Goal: Task Accomplishment & Management: Manage account settings

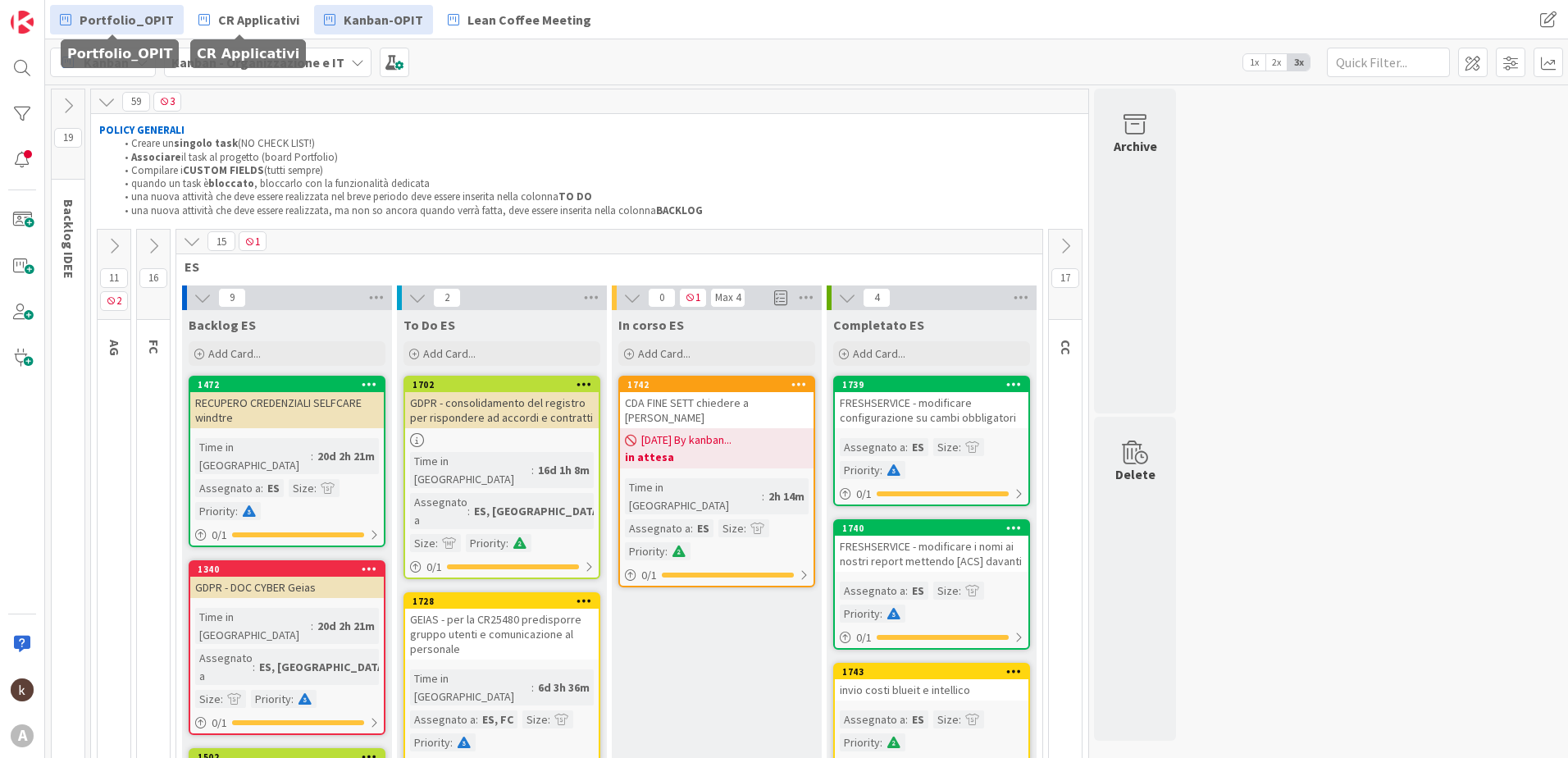
click at [131, 30] on link "Portfolio_OPIT" at bounding box center [116, 19] width 133 height 30
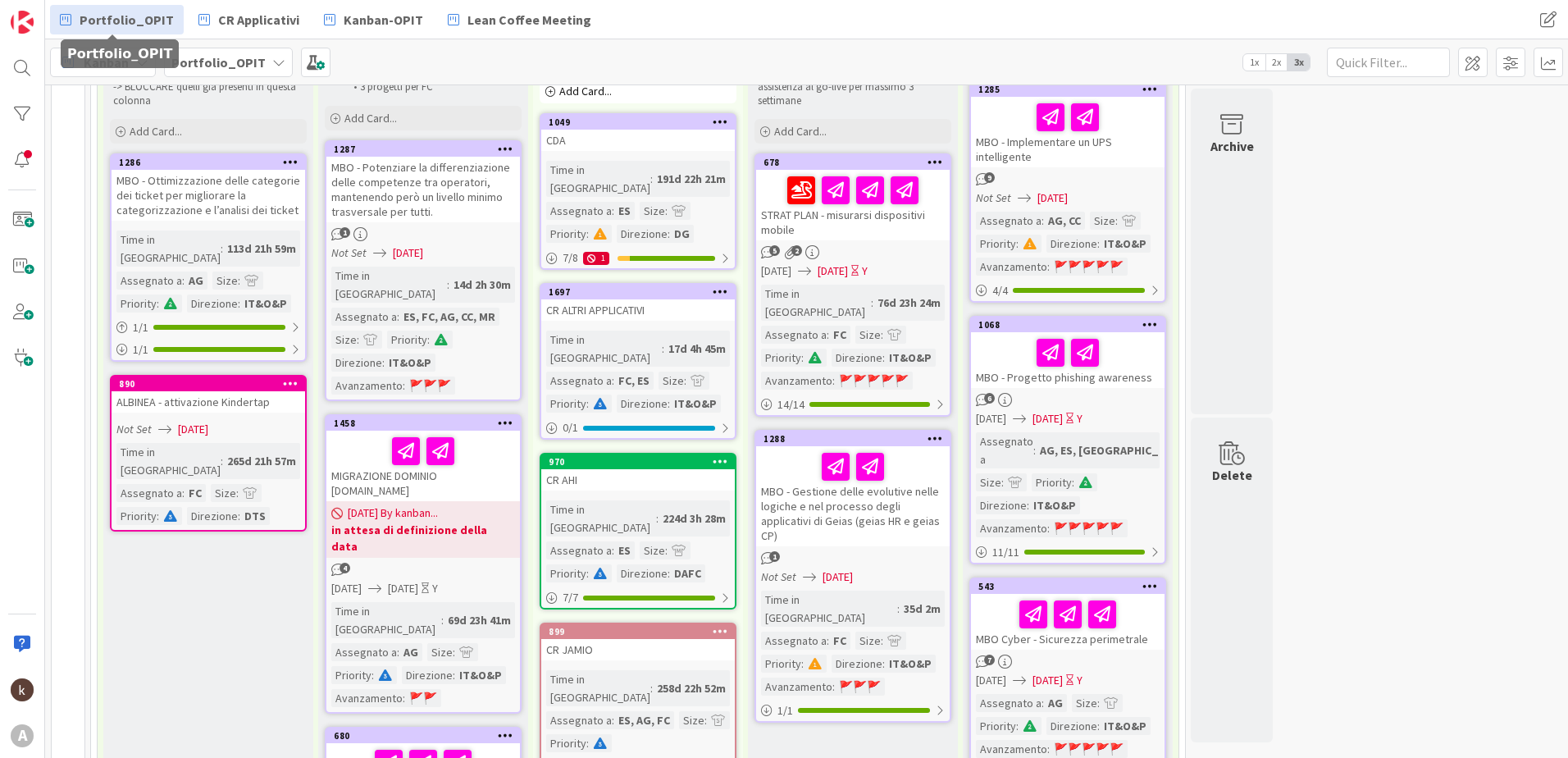
scroll to position [246, 0]
click at [361, 452] on div "MIGRAZIONE DOMINIO [DOMAIN_NAME]" at bounding box center [423, 465] width 193 height 71
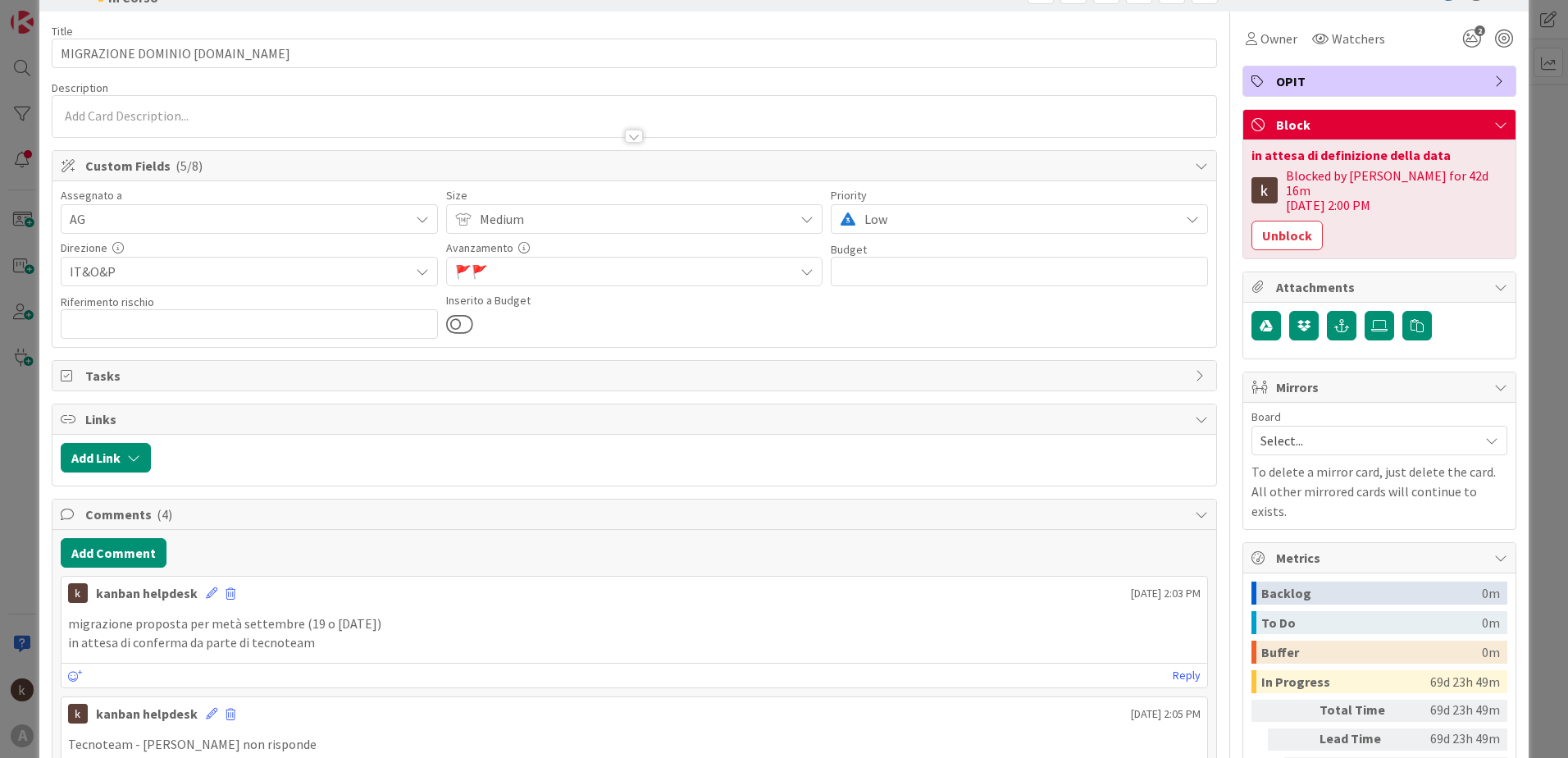
scroll to position [246, 0]
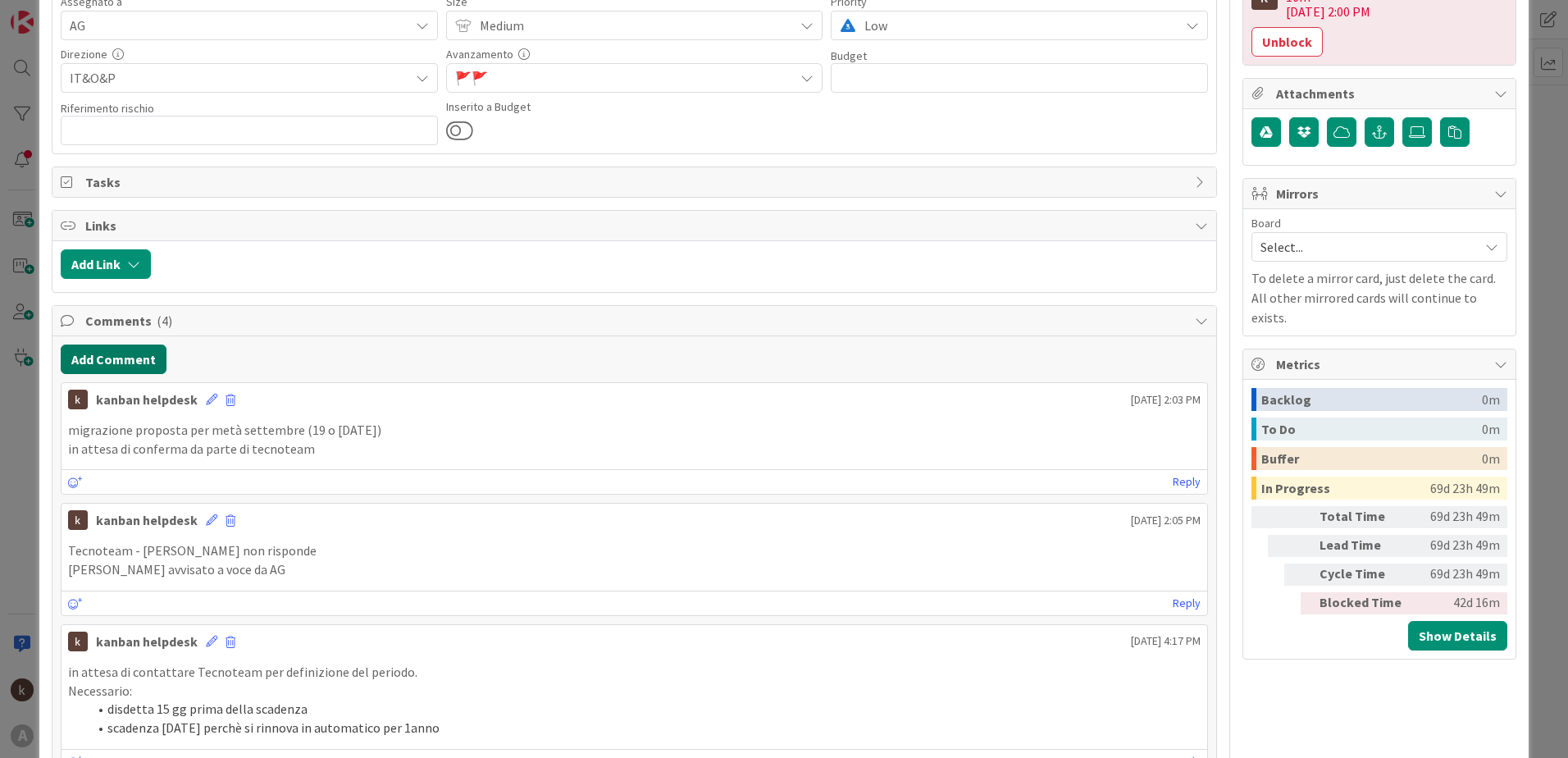
click at [89, 365] on button "Add Comment" at bounding box center [113, 359] width 105 height 30
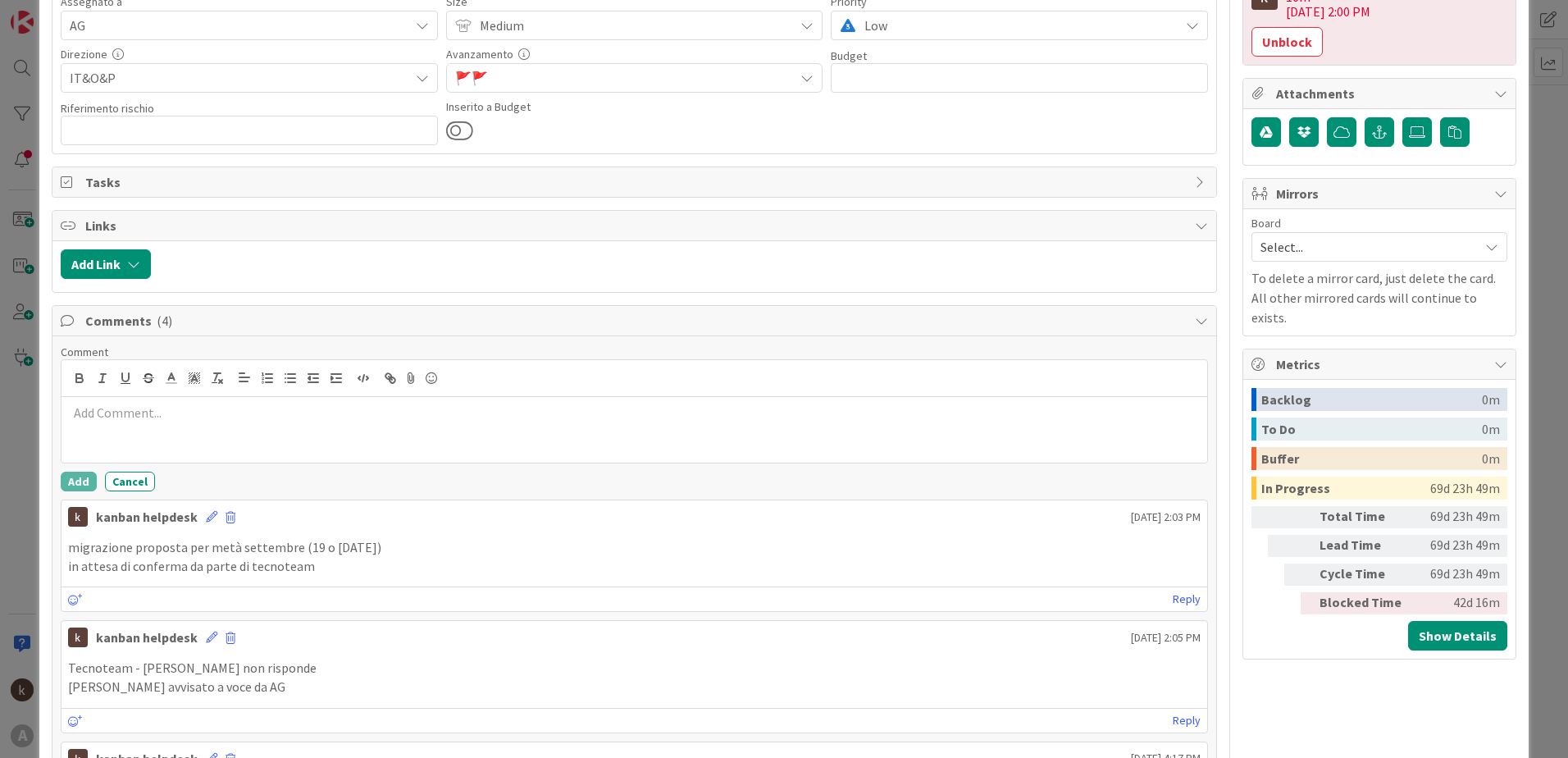
click at [106, 418] on p at bounding box center [635, 413] width 1133 height 19
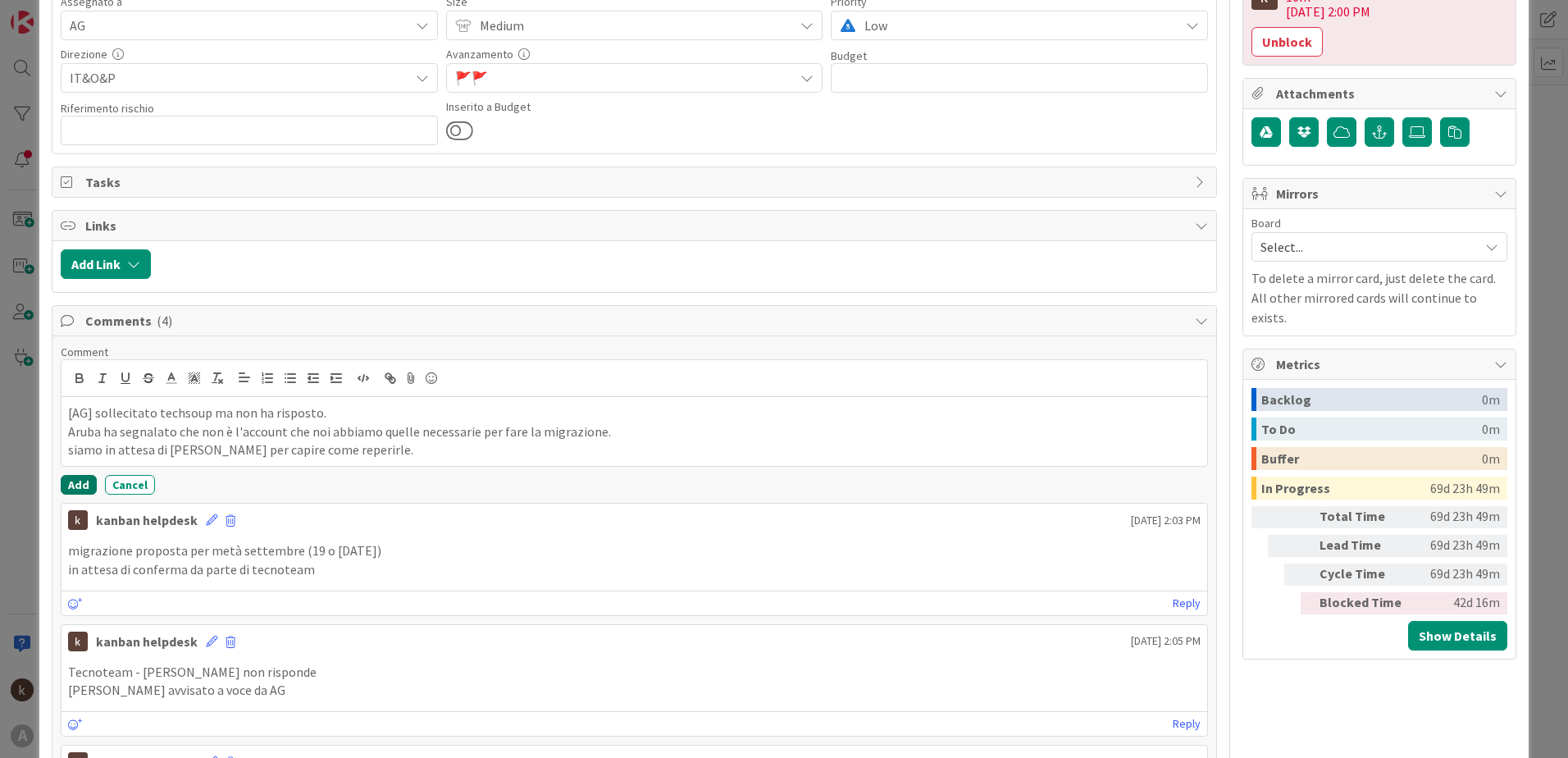
click at [66, 488] on button "Add" at bounding box center [78, 485] width 36 height 19
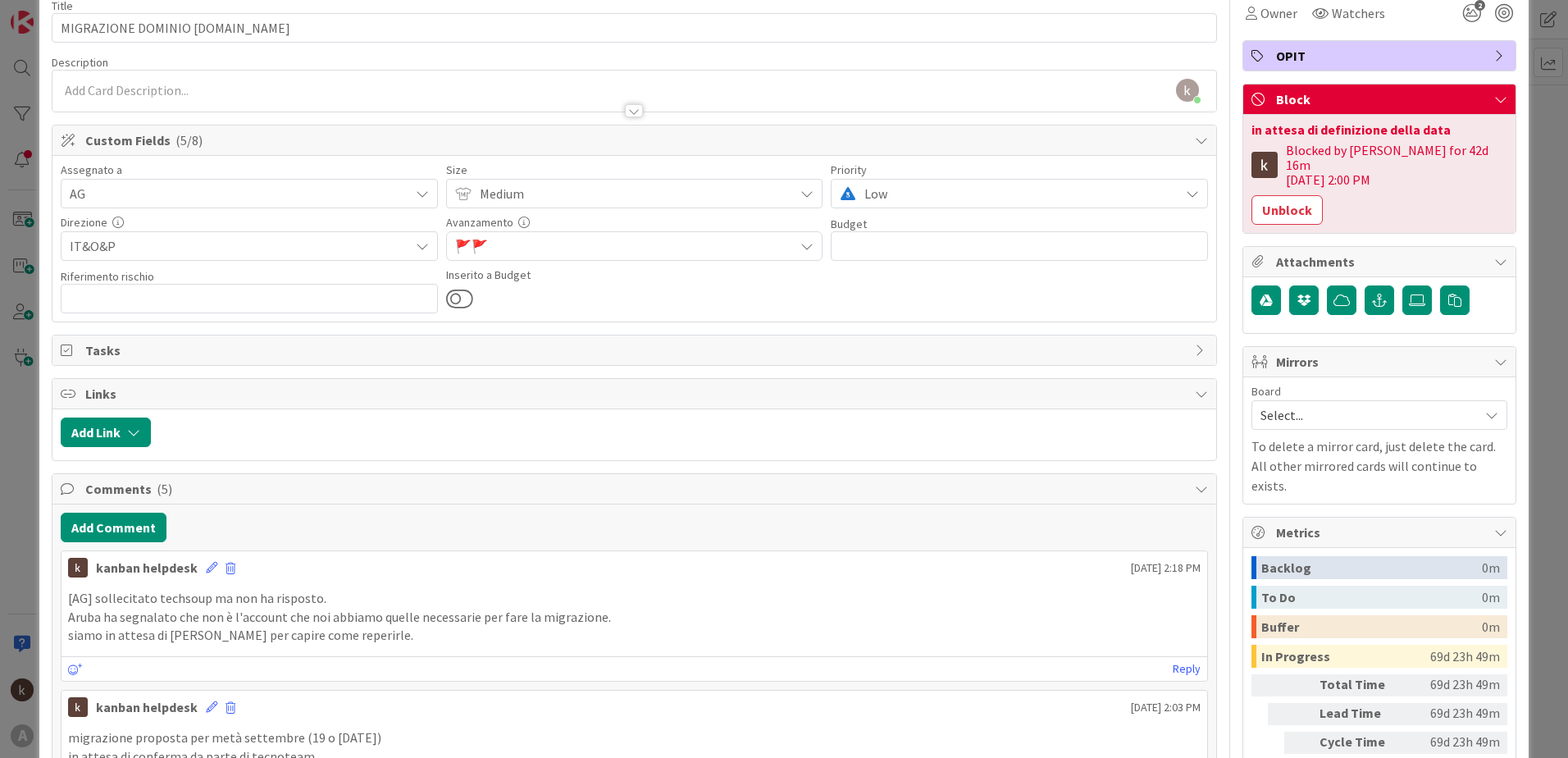
scroll to position [0, 0]
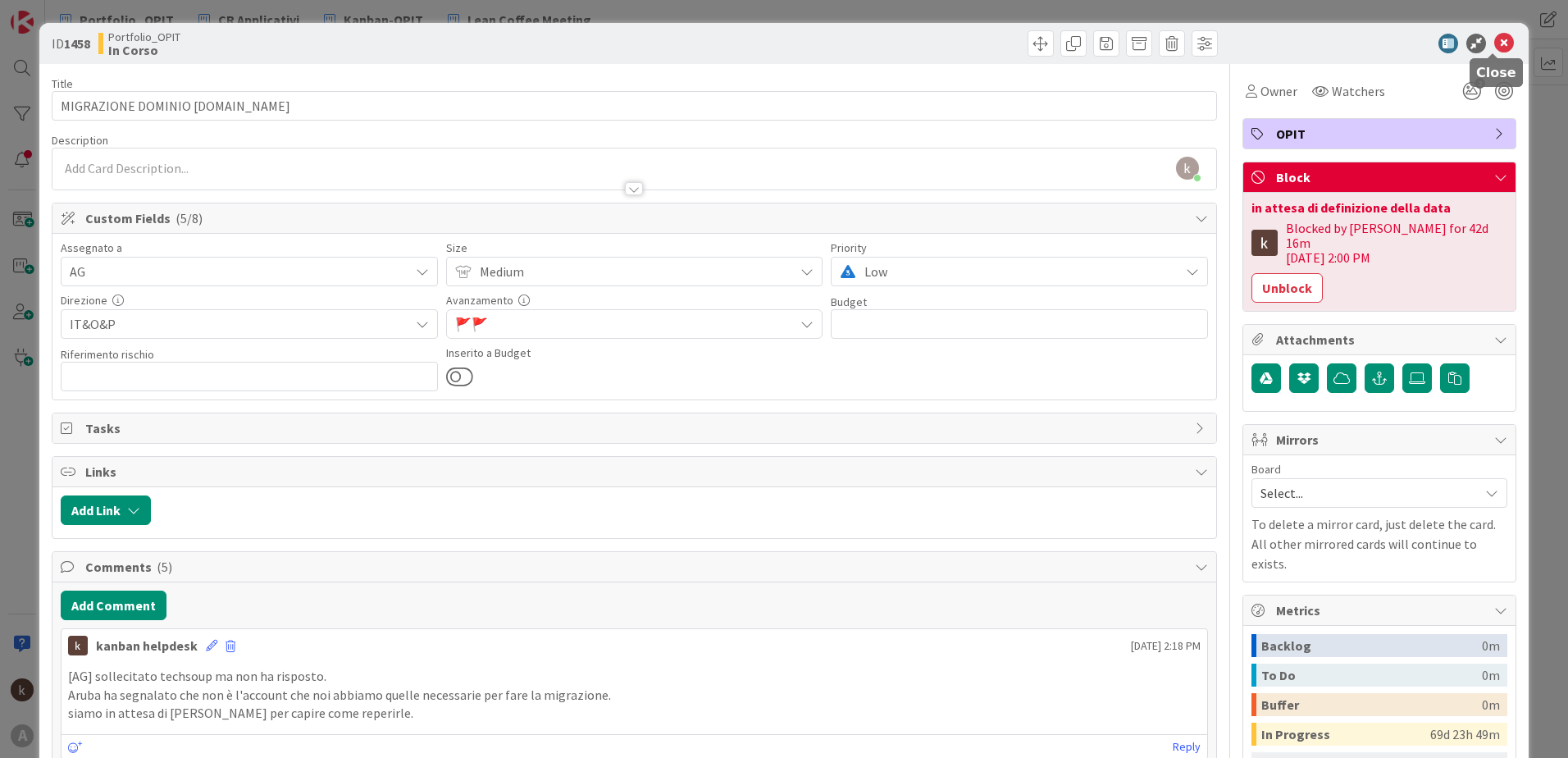
click at [1497, 51] on icon at bounding box center [1504, 43] width 19 height 19
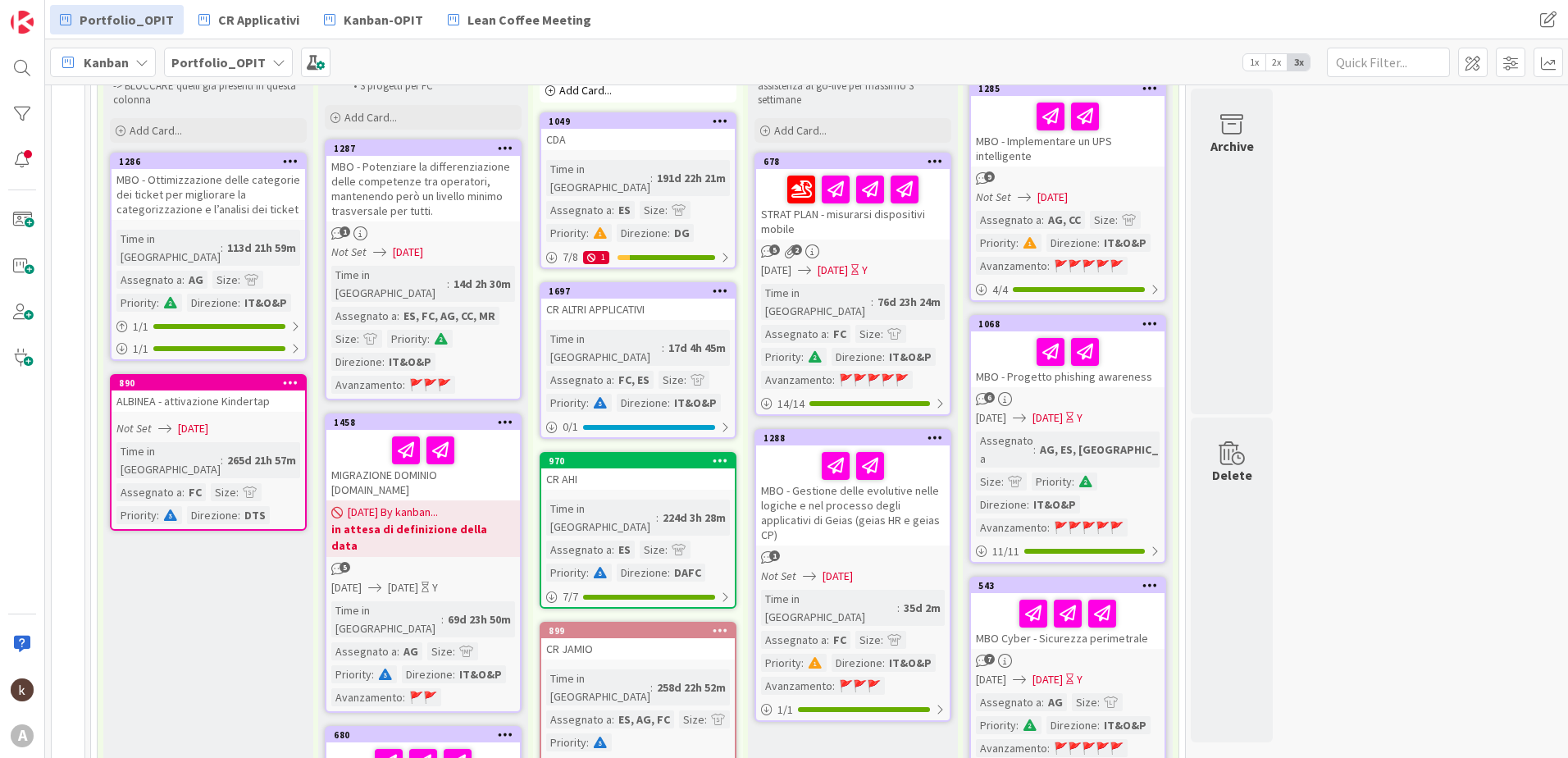
click at [438, 504] on span "[DATE] By kanban..." at bounding box center [392, 512] width 90 height 17
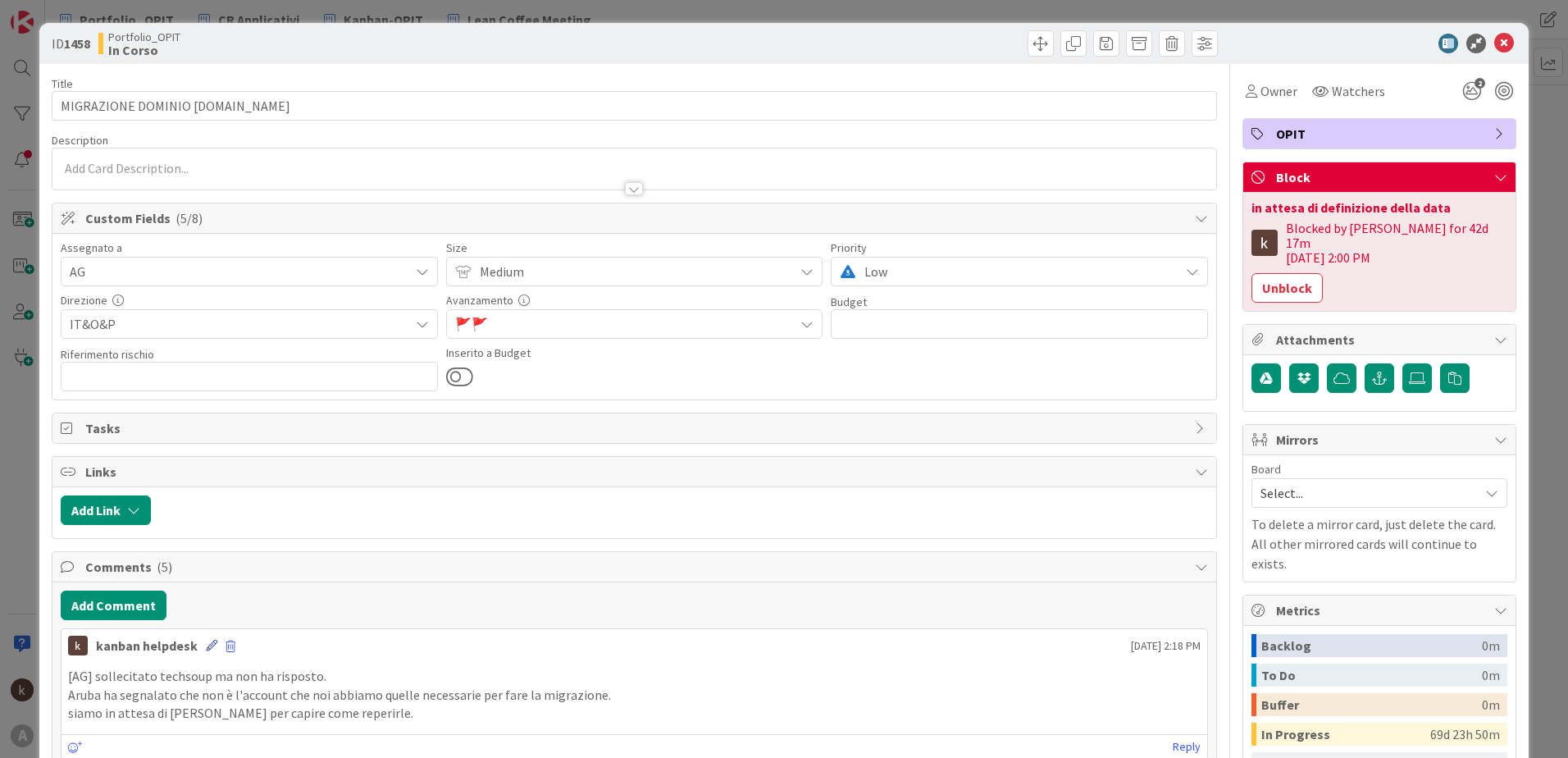
click at [206, 647] on icon at bounding box center [212, 646] width 12 height 12
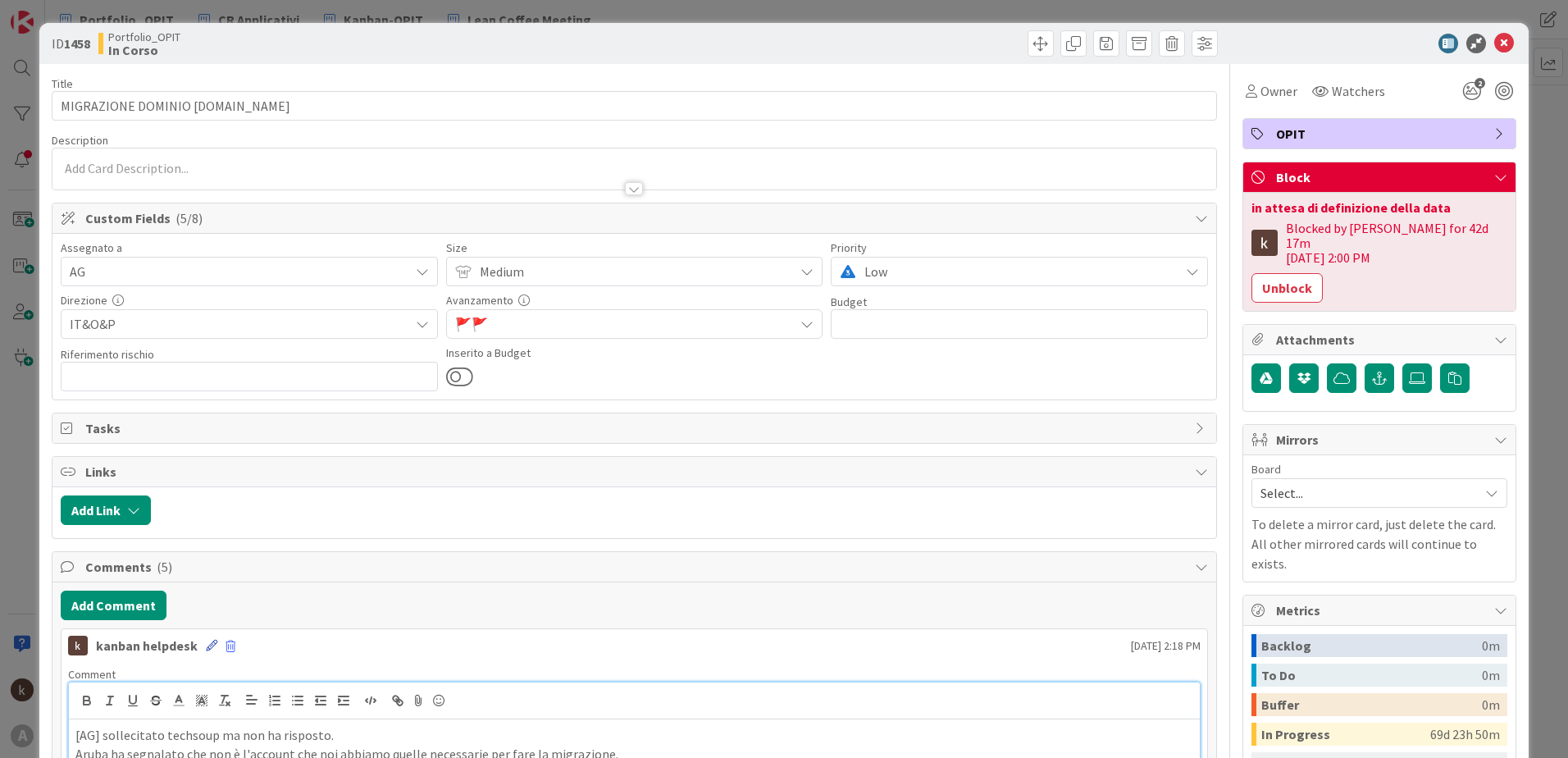
scroll to position [22, 0]
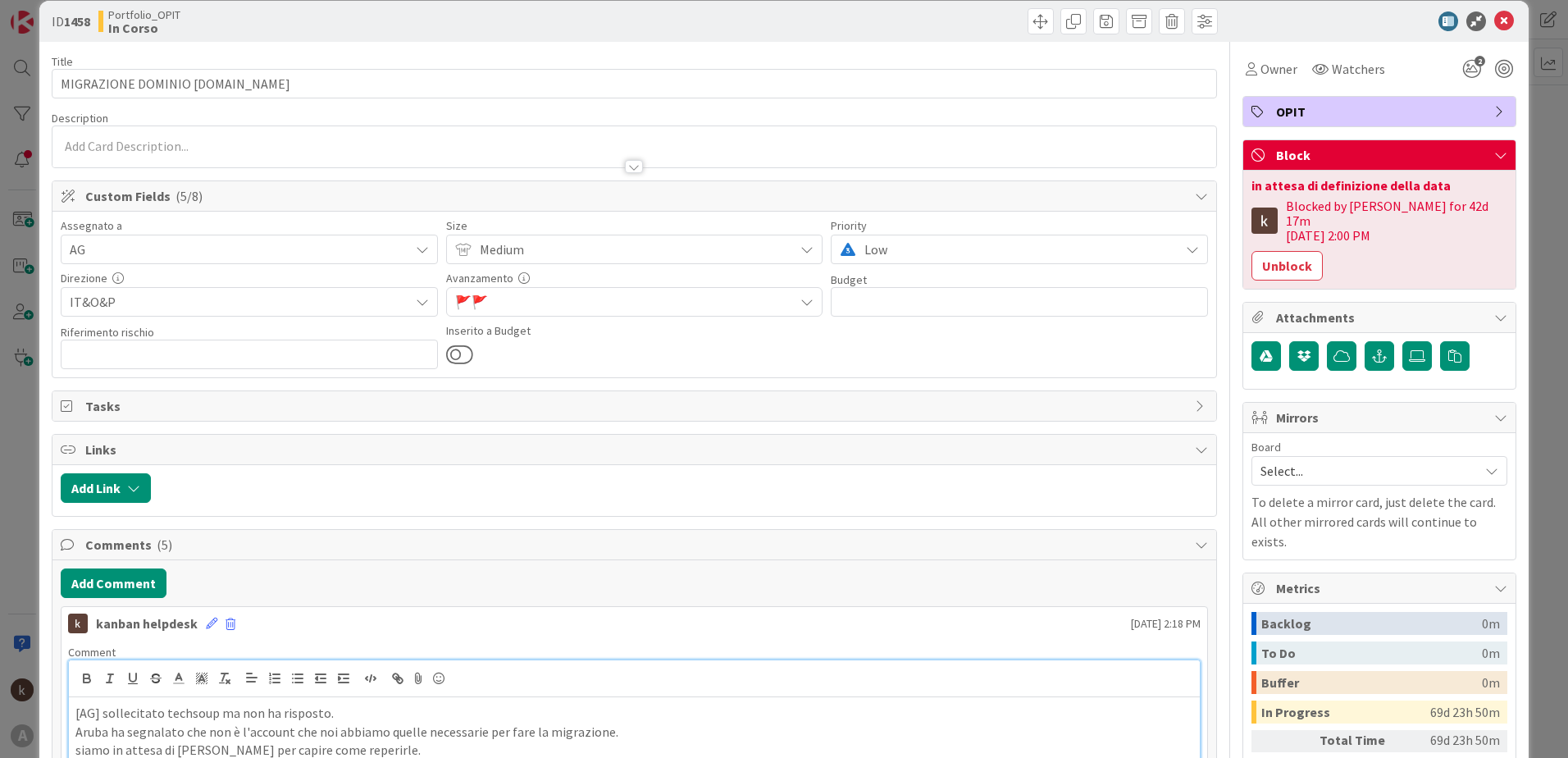
click at [210, 716] on p "[AG] sollecitato techsoup ma non ha risposto." at bounding box center [634, 713] width 1118 height 19
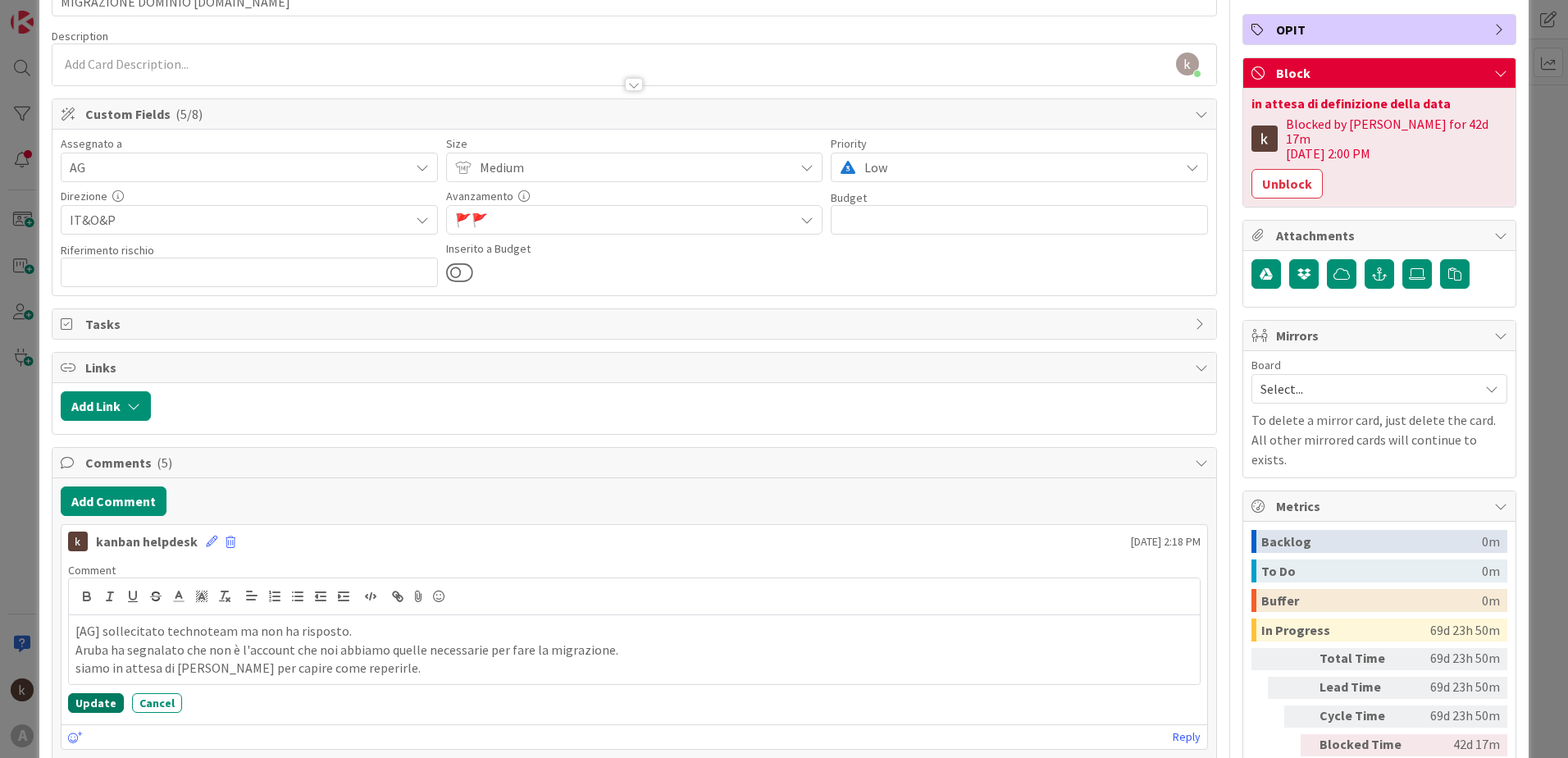
click at [100, 709] on button "Update" at bounding box center [96, 702] width 56 height 19
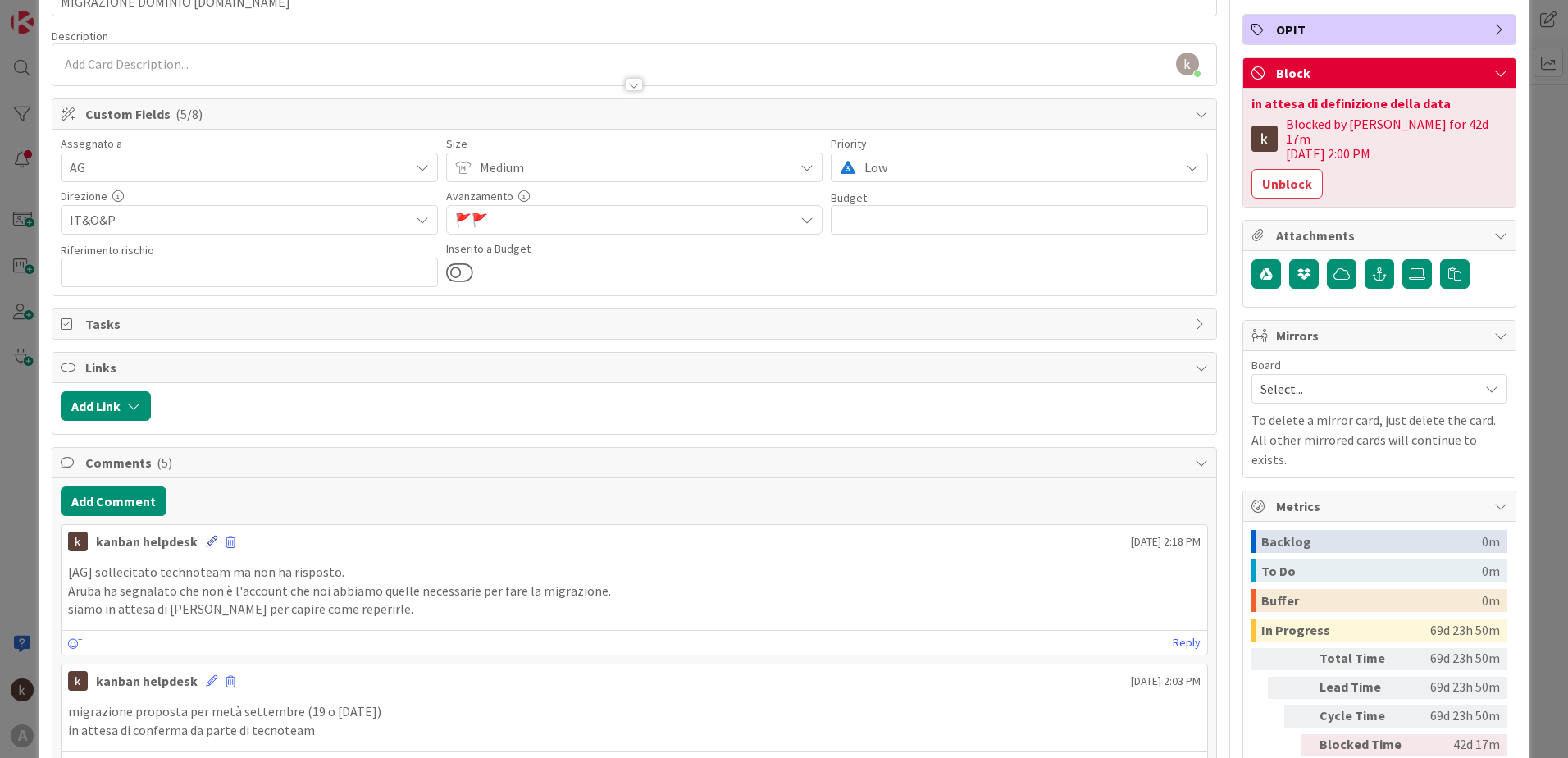
click at [206, 542] on icon at bounding box center [212, 542] width 12 height 12
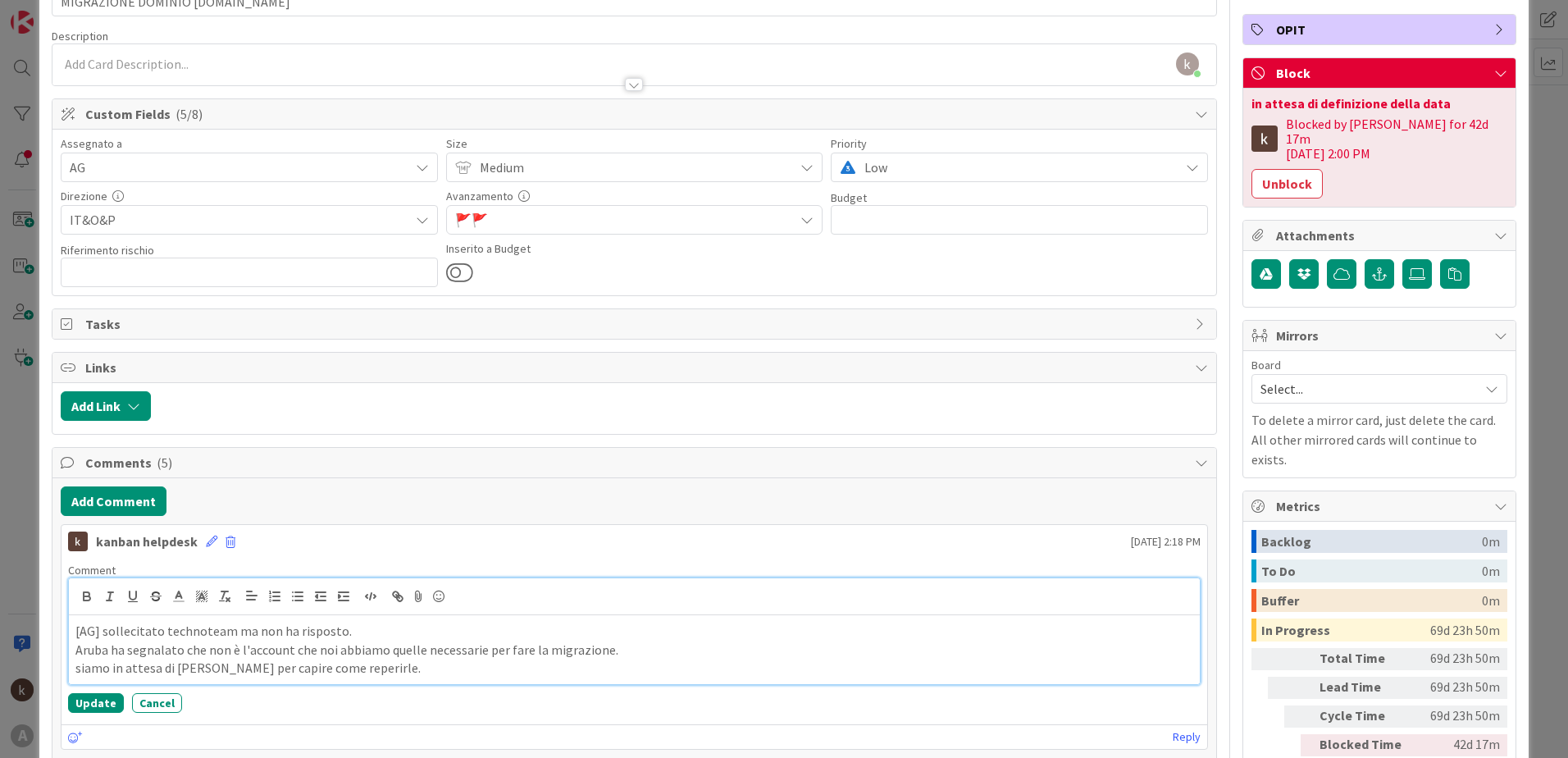
click at [187, 633] on p "[AG] sollecitato technoteam ma non ha risposto." at bounding box center [634, 631] width 1118 height 19
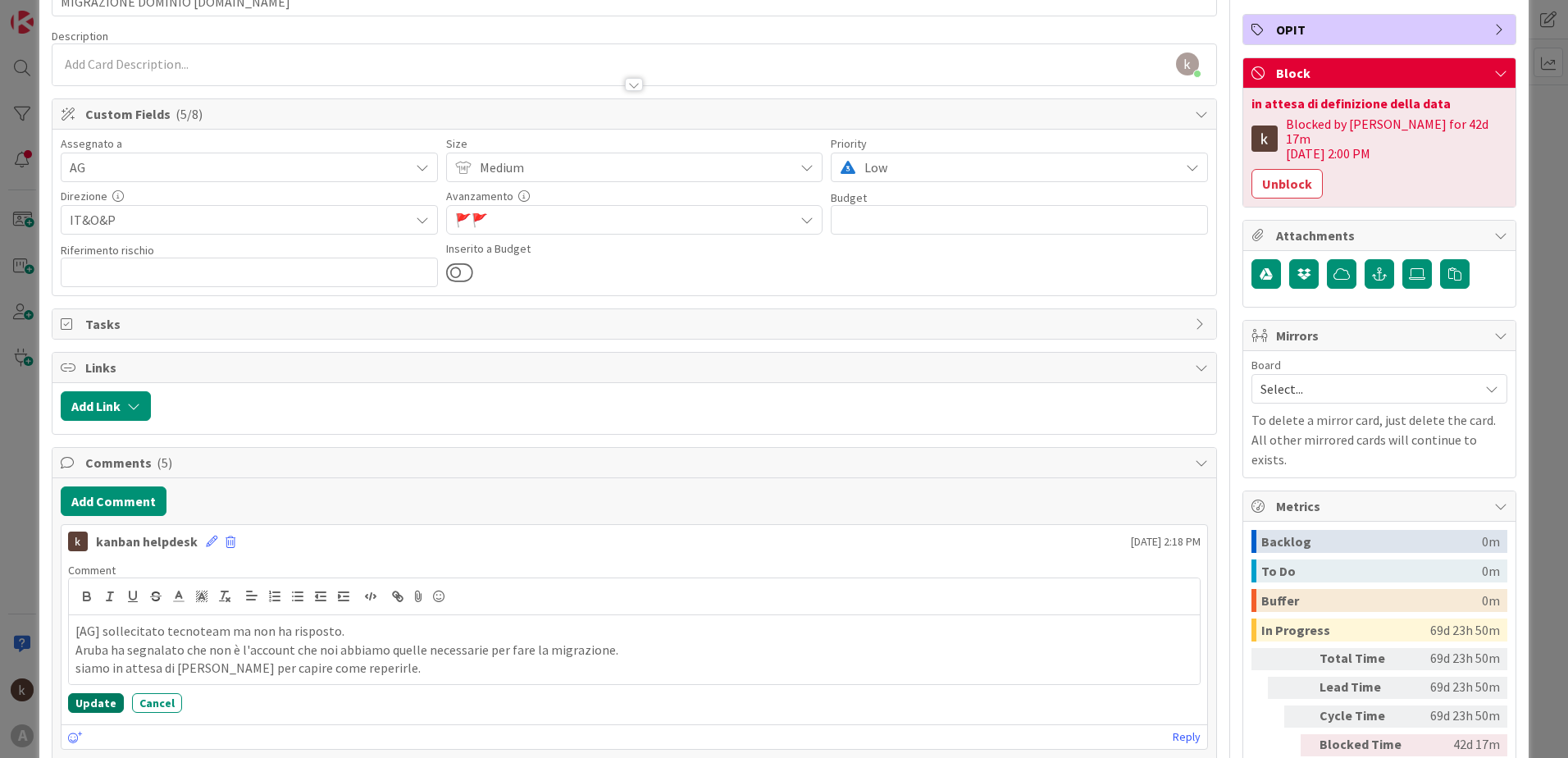
click at [98, 700] on button "Update" at bounding box center [96, 702] width 56 height 19
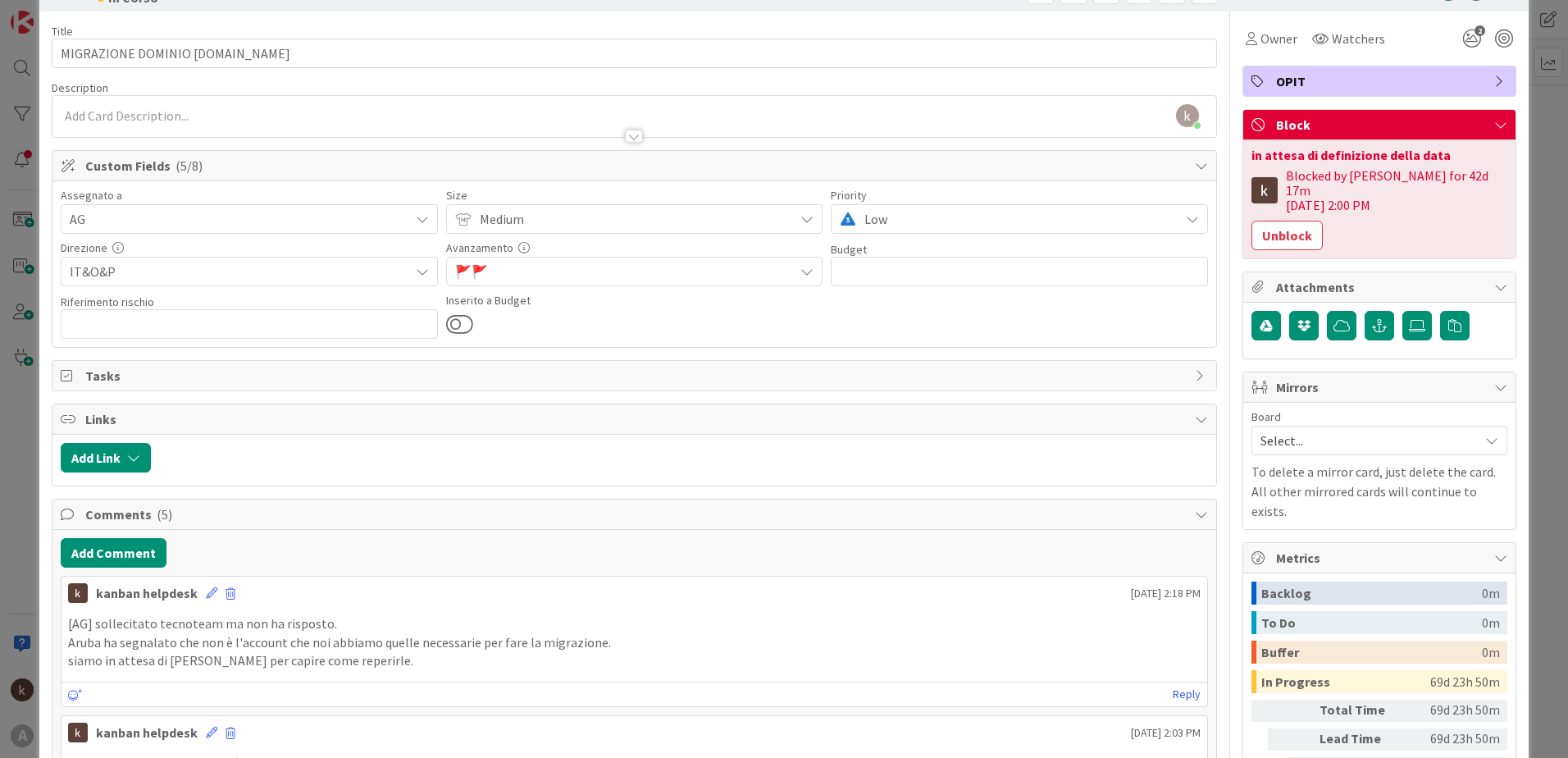
scroll to position [0, 0]
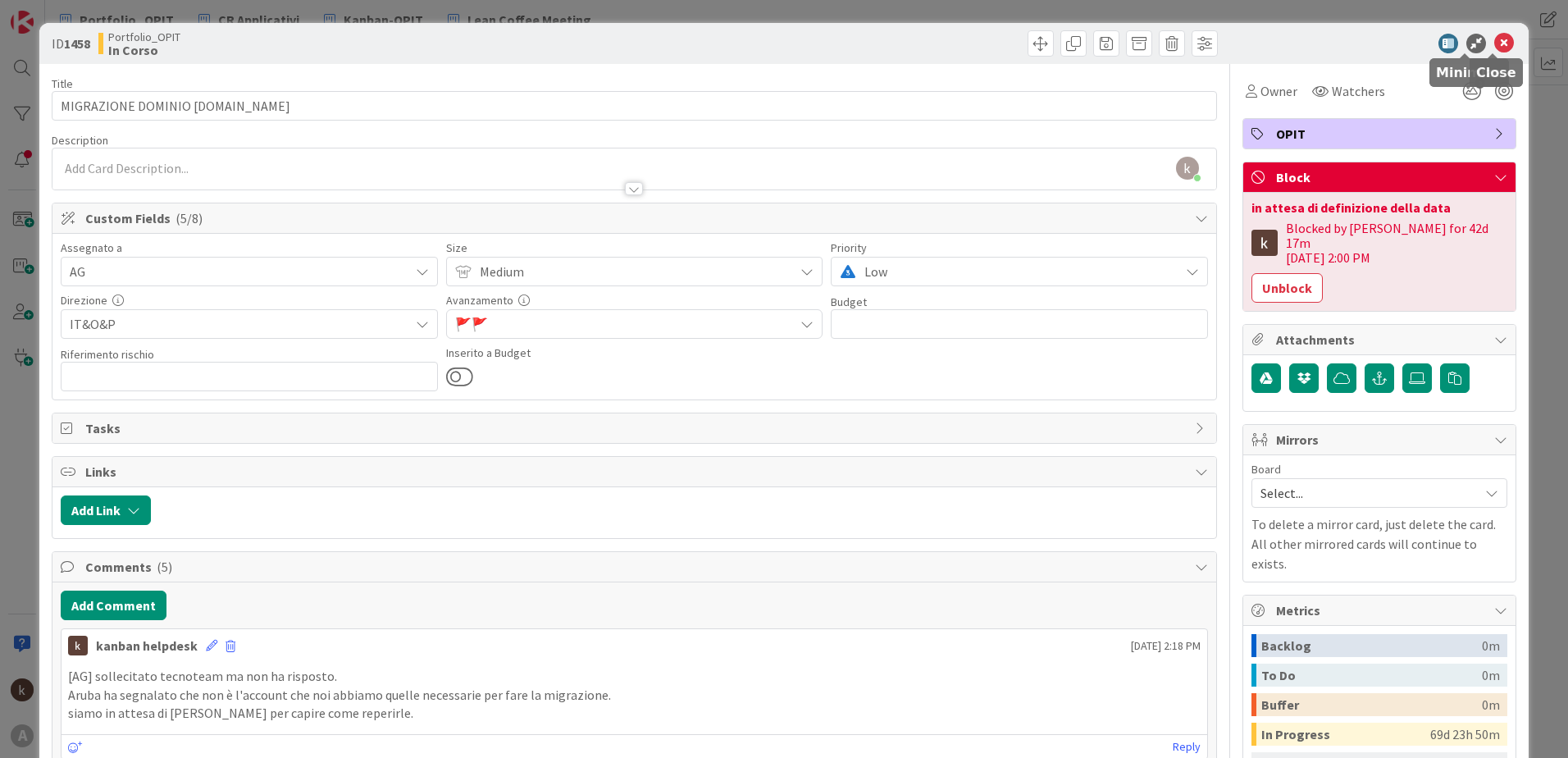
click at [1495, 41] on icon at bounding box center [1504, 43] width 19 height 19
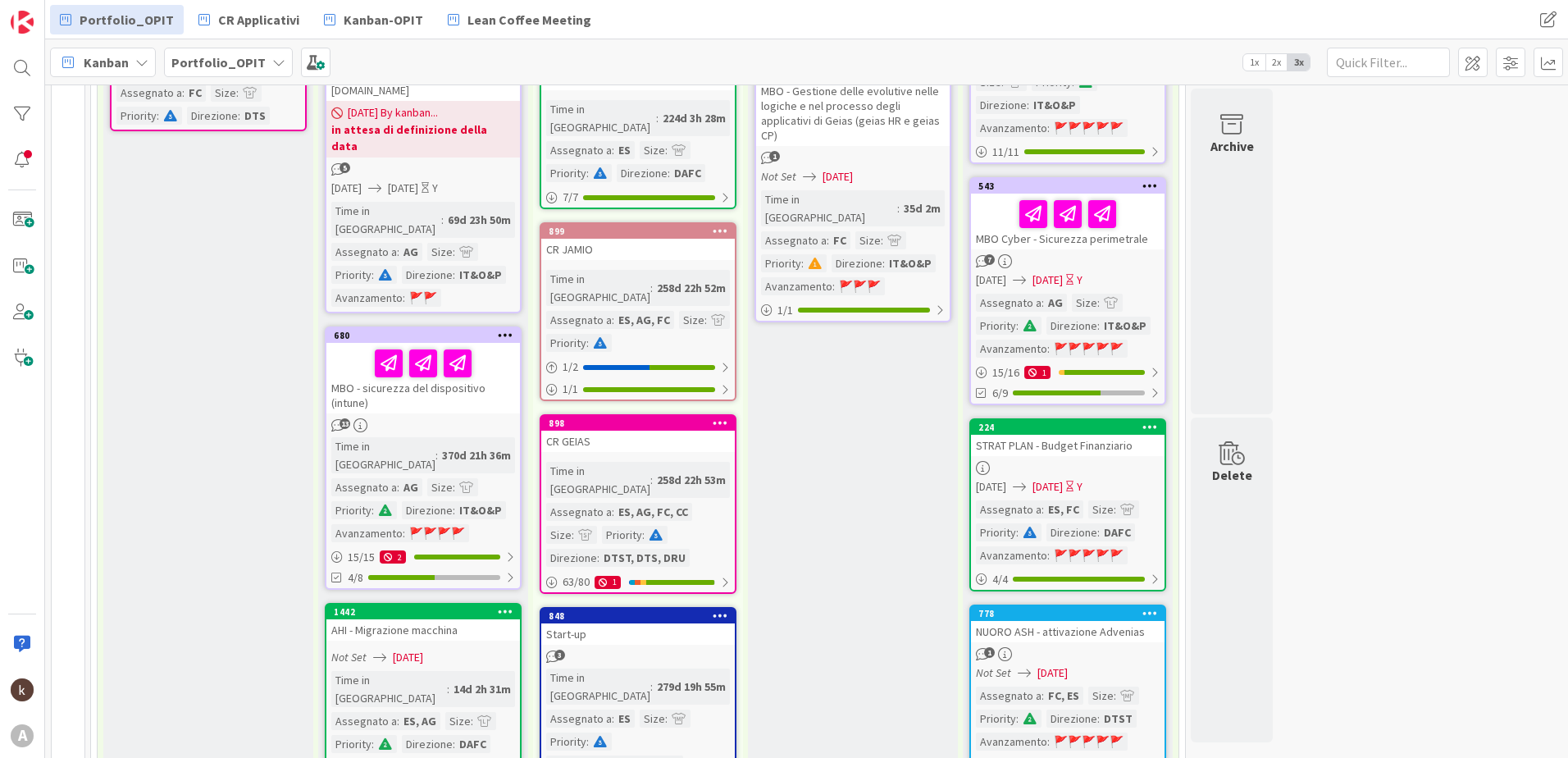
scroll to position [657, 0]
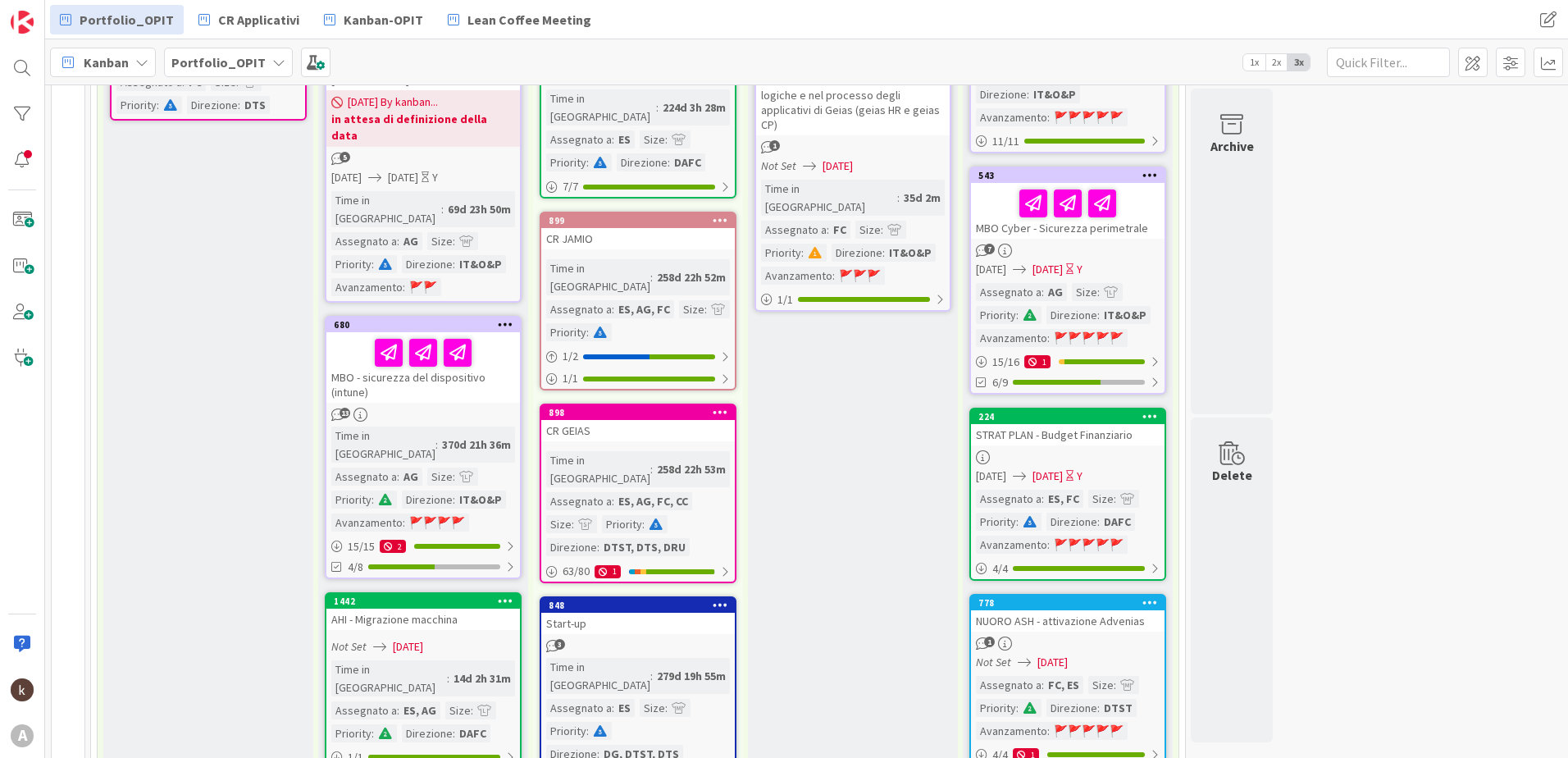
click at [424, 408] on div "13" at bounding box center [423, 414] width 193 height 14
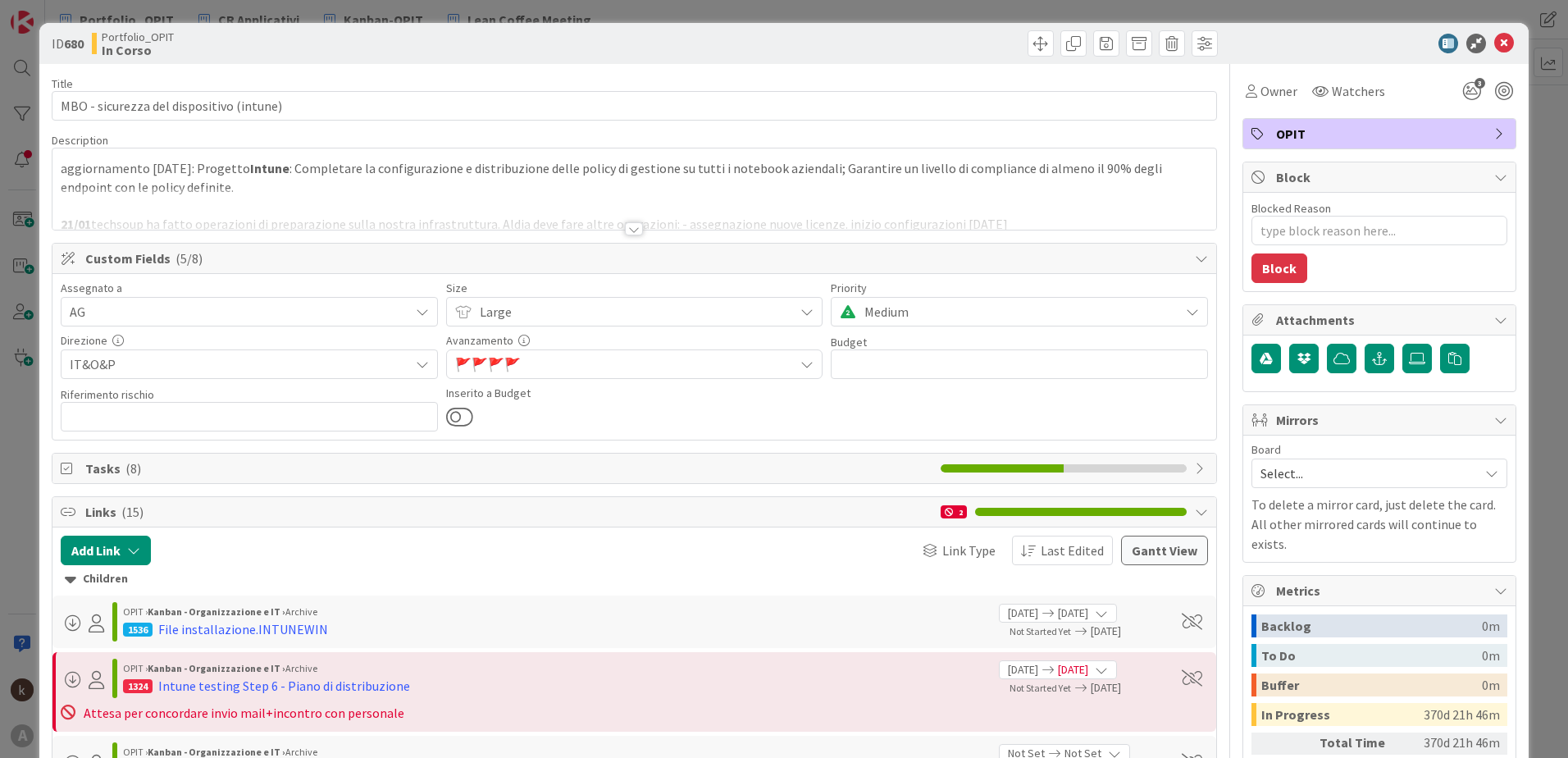
scroll to position [246, 0]
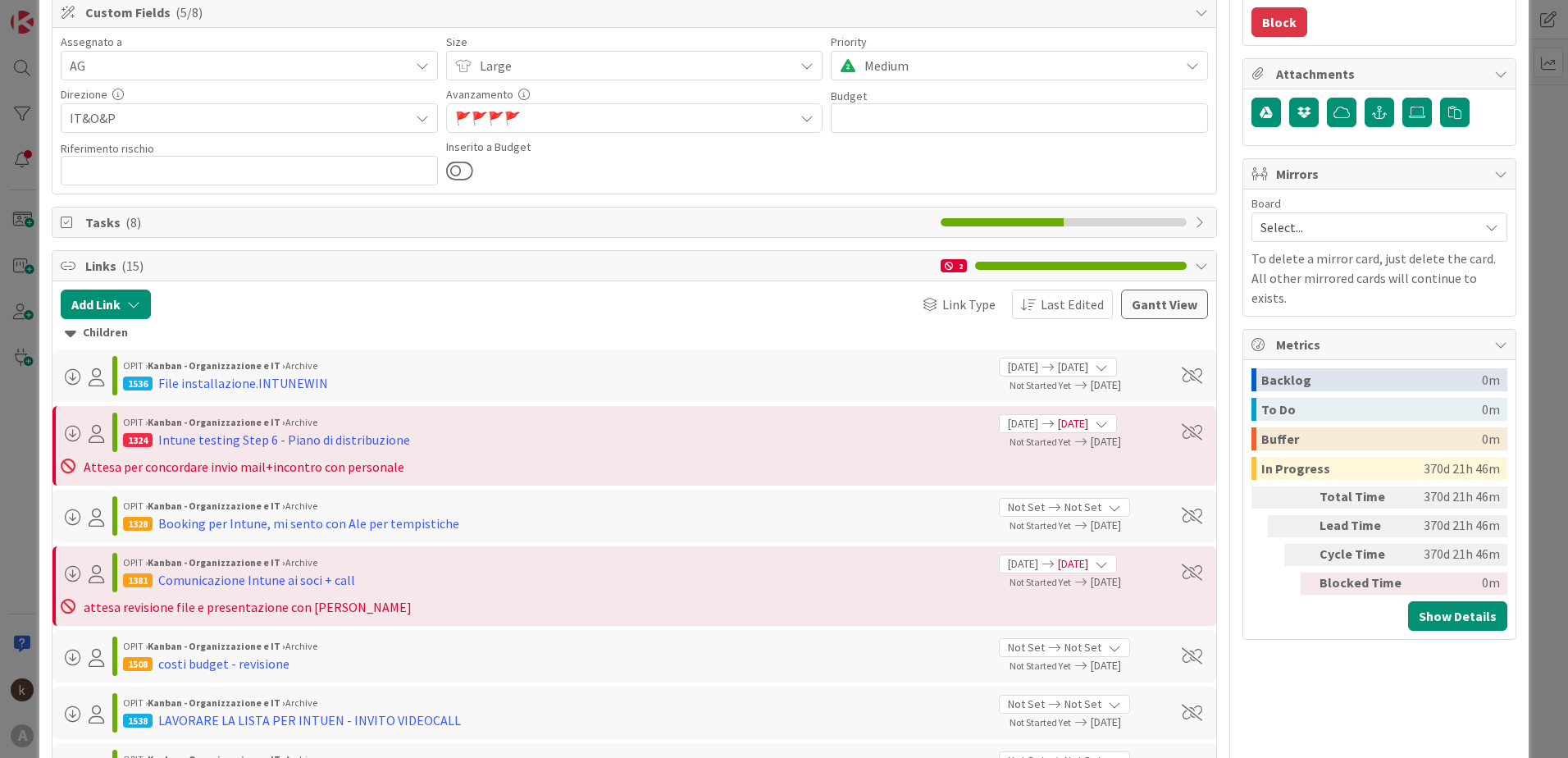
click at [68, 336] on icon at bounding box center [71, 333] width 12 height 18
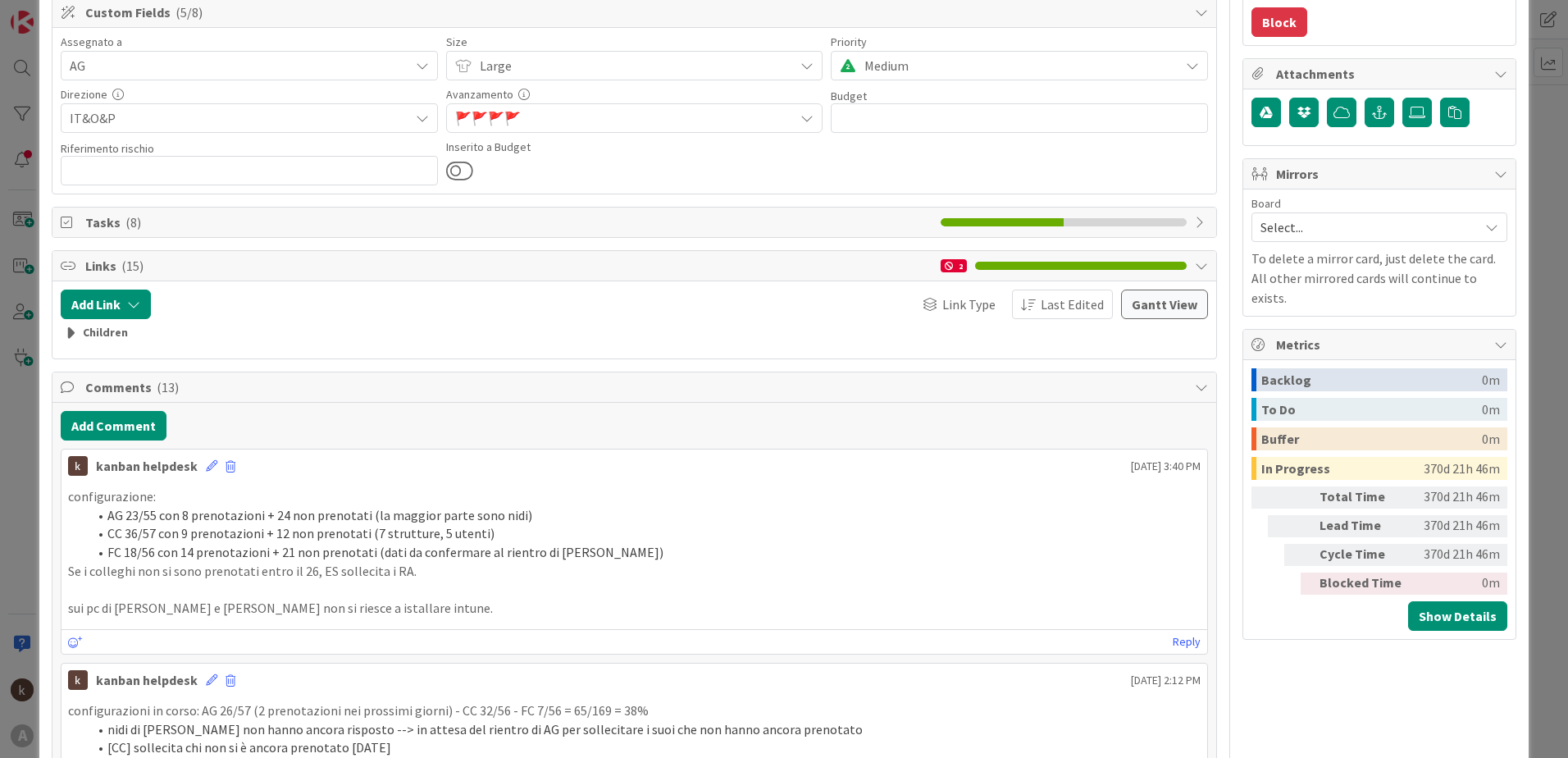
type textarea "x"
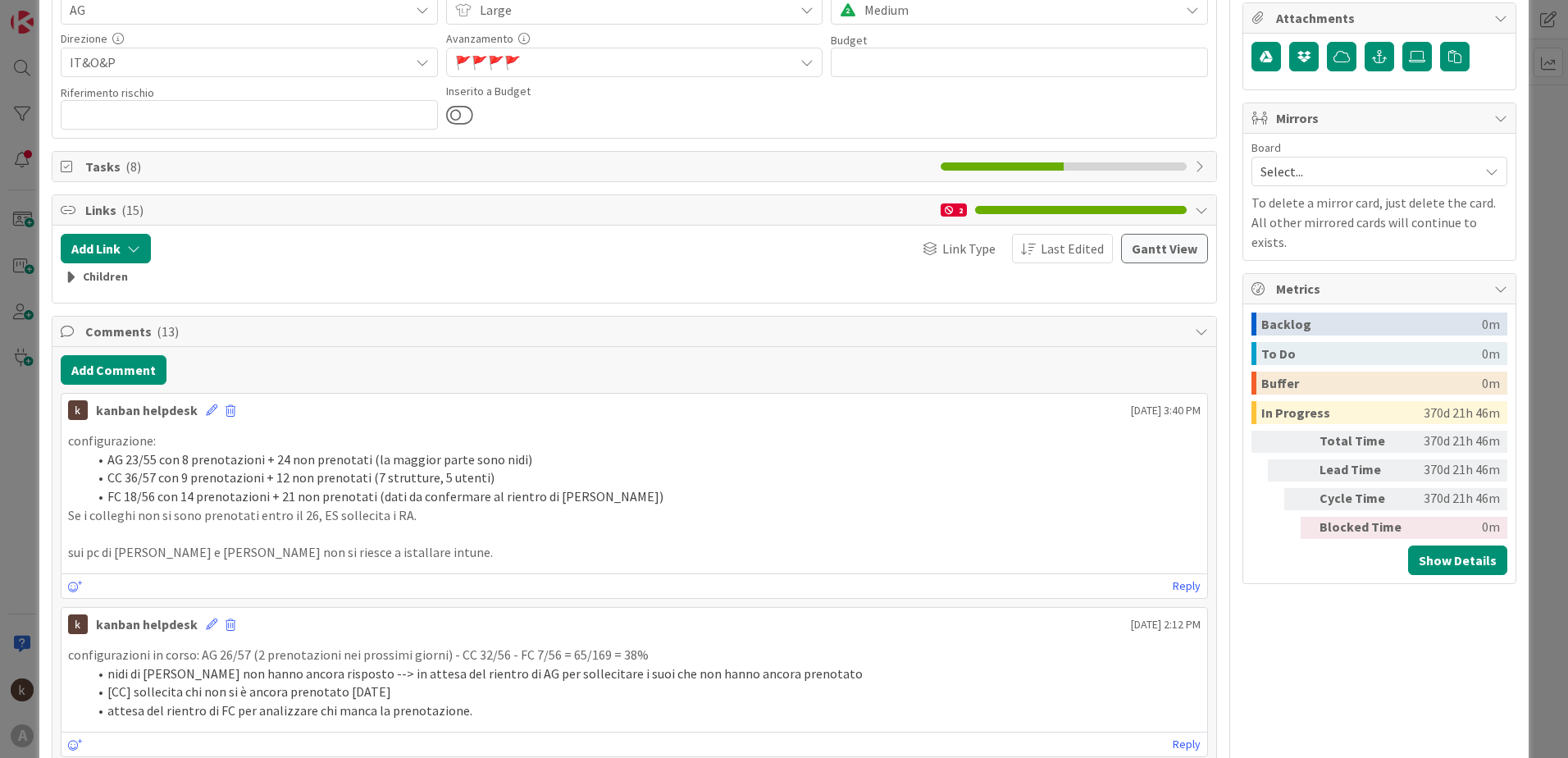
scroll to position [328, 0]
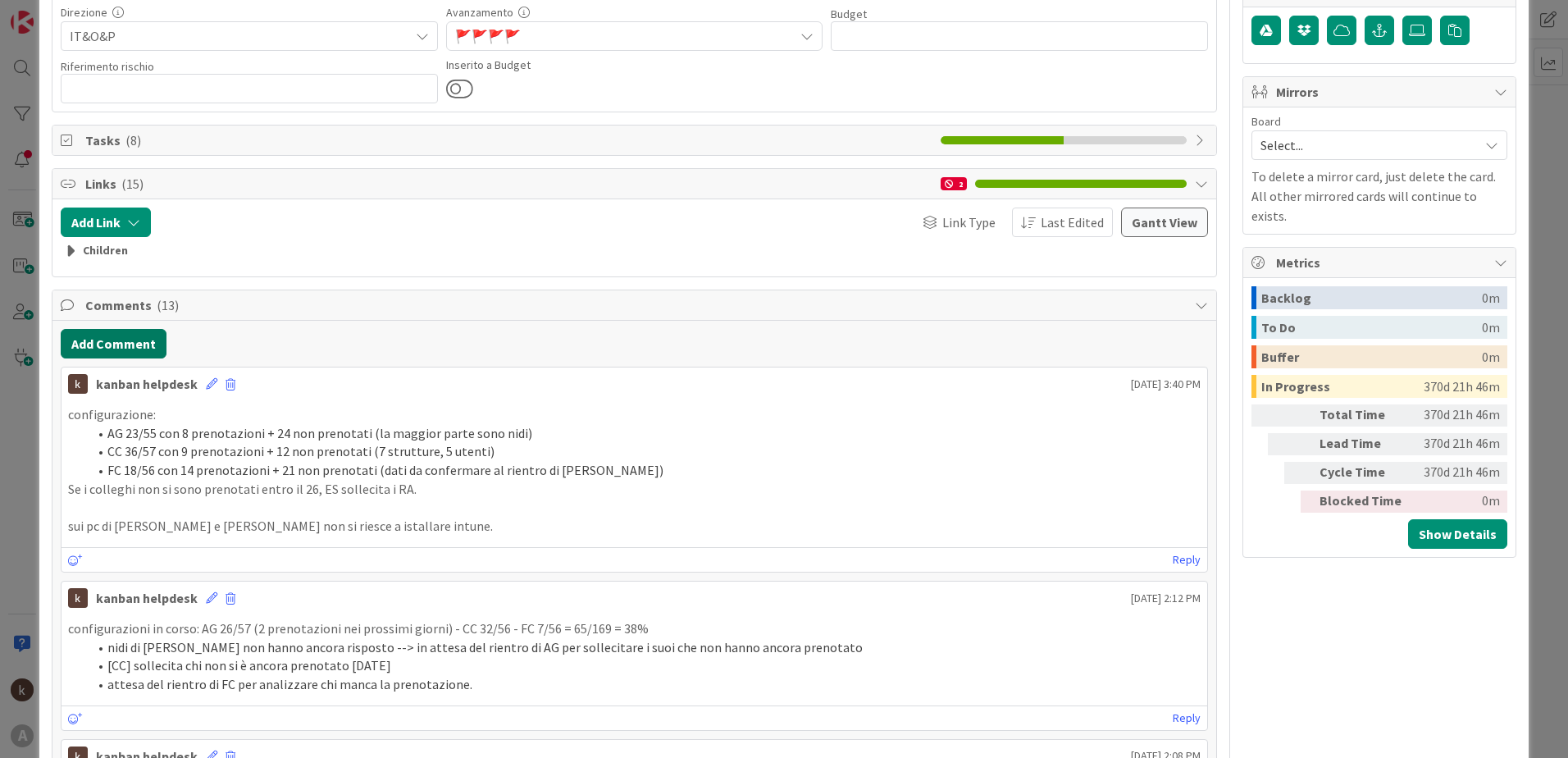
click at [144, 348] on button "Add Comment" at bounding box center [113, 344] width 105 height 30
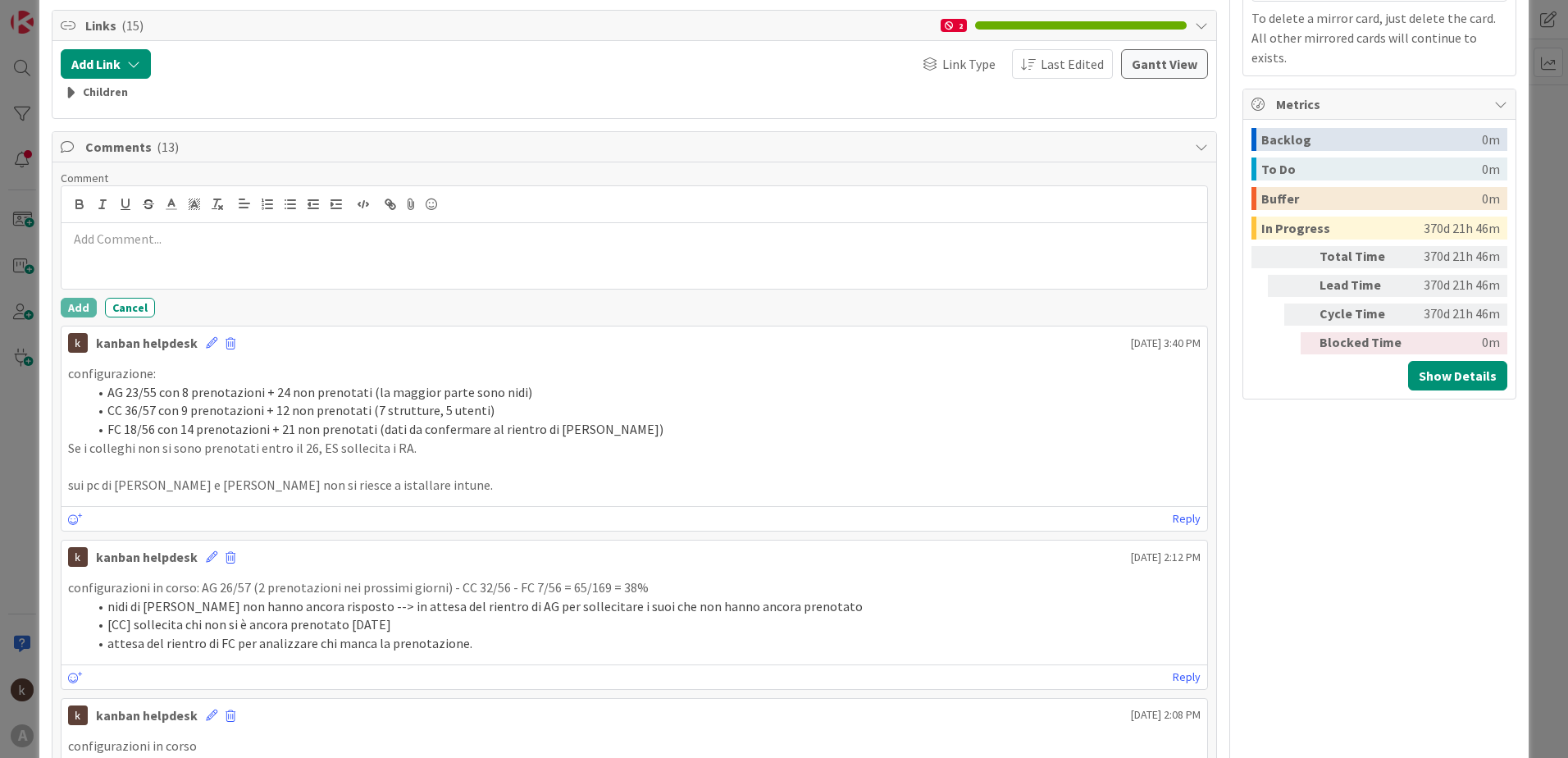
scroll to position [492, 0]
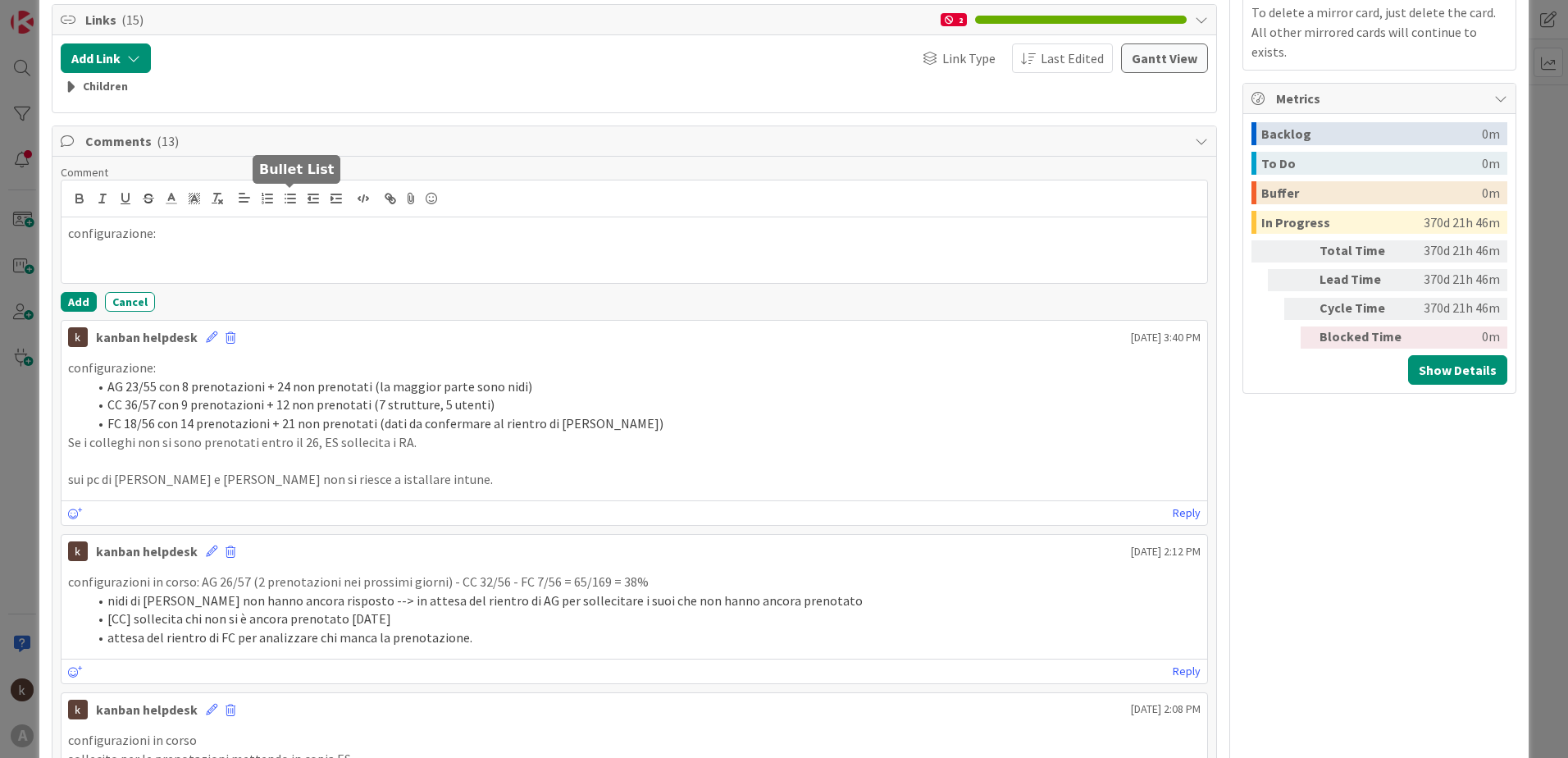
click at [284, 194] on icon "button" at bounding box center [289, 198] width 14 height 14
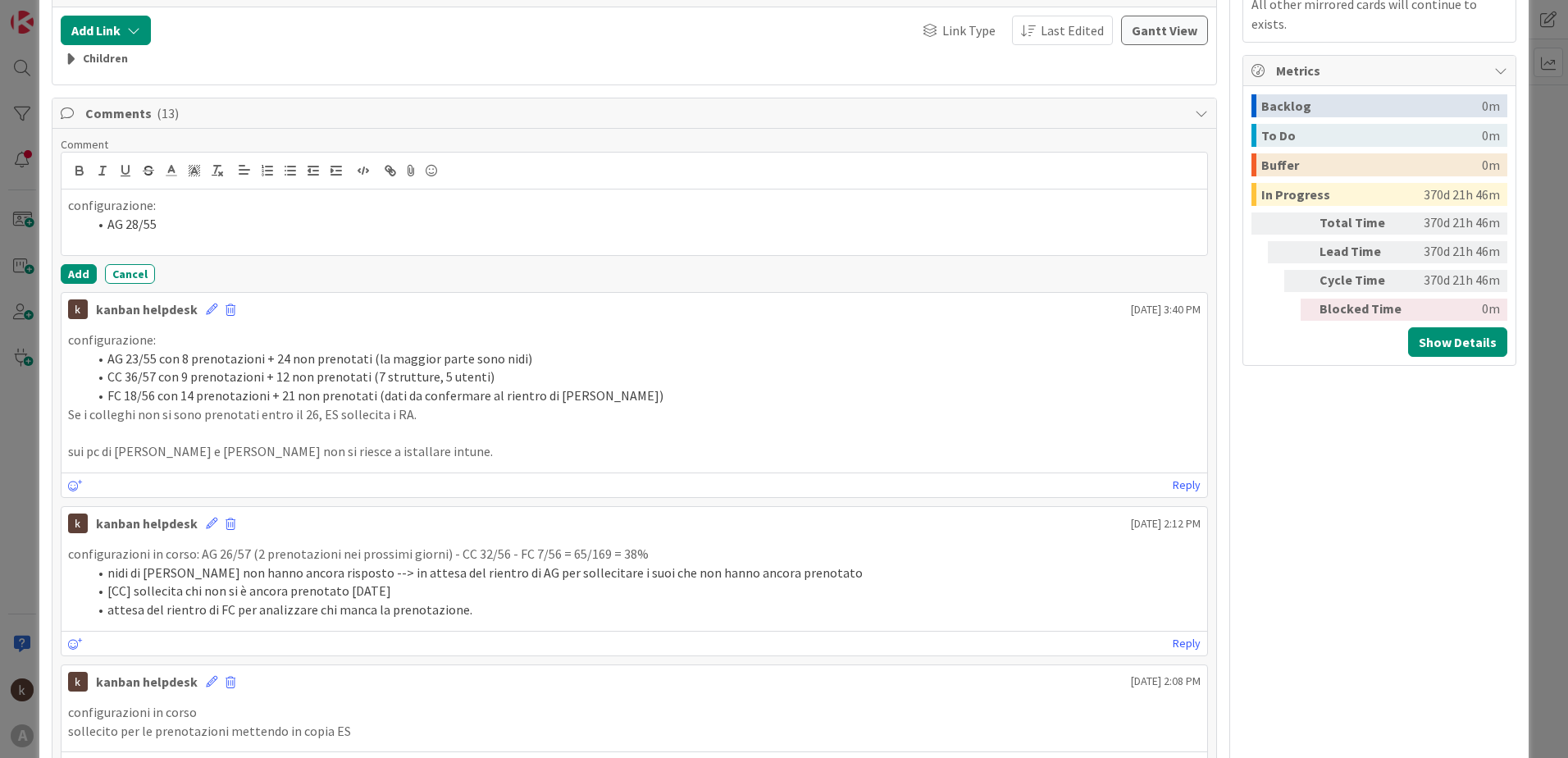
scroll to position [325, 0]
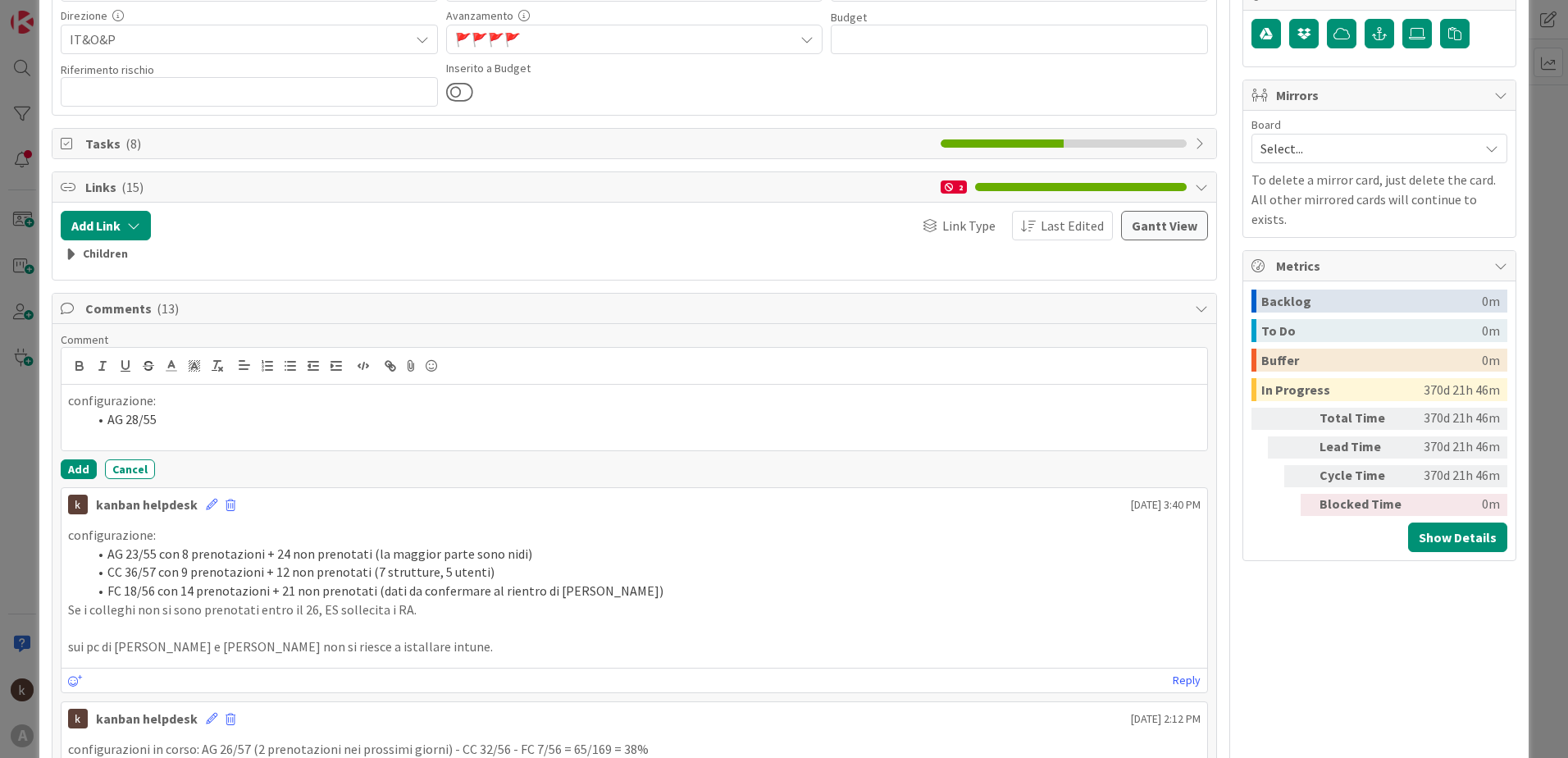
click at [170, 419] on li "AG 28/55" at bounding box center [644, 420] width 1113 height 19
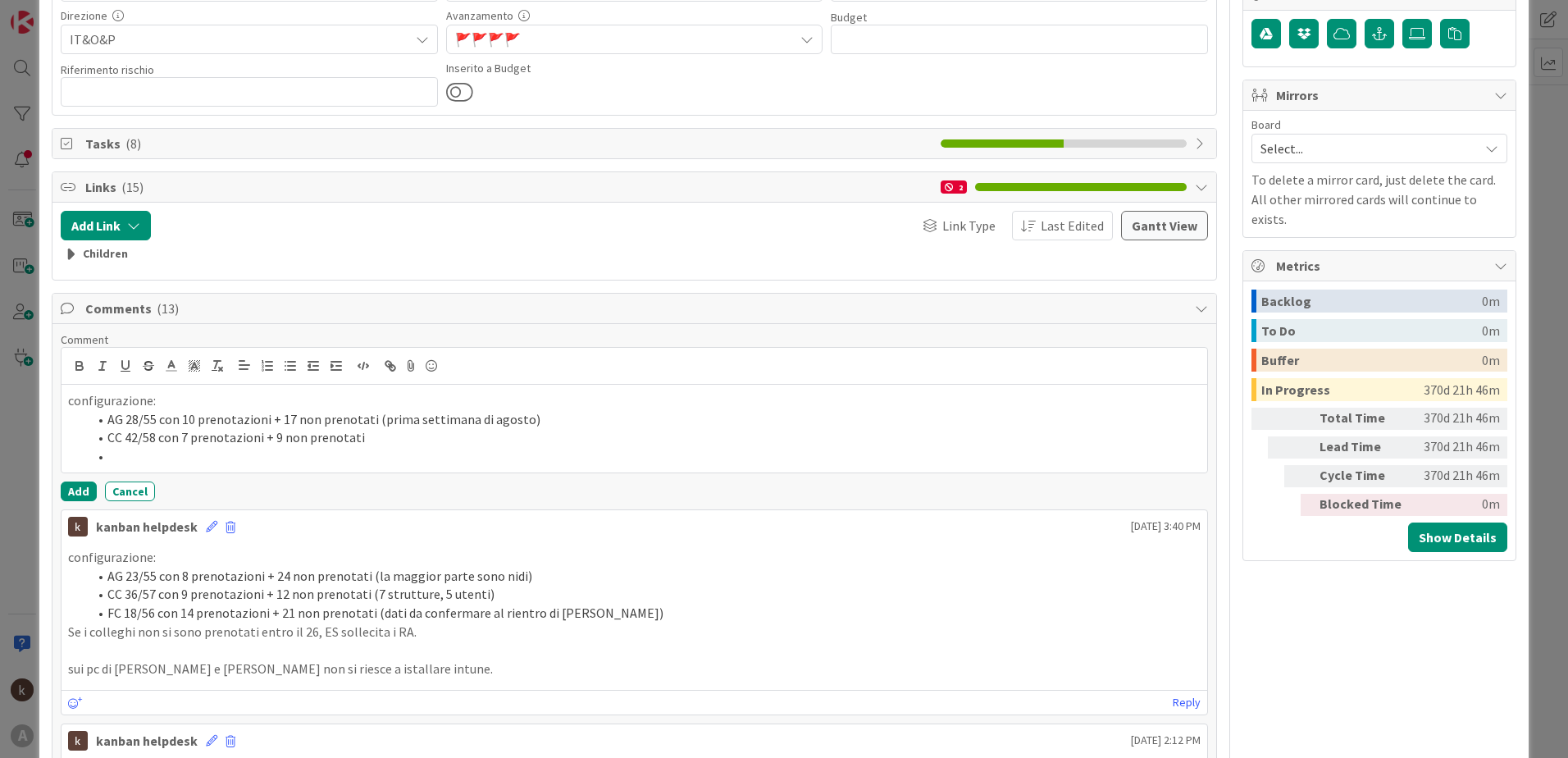
click at [273, 439] on li "CC 42/58 con 7 prenotazioni + 9 non prenotati" at bounding box center [644, 437] width 1113 height 19
click at [891, 440] on li "CC 42/58 con 7 prenotazioni + 8 non prenotati ([PERSON_NAME], [PERSON_NAME], [P…" at bounding box center [644, 437] width 1113 height 19
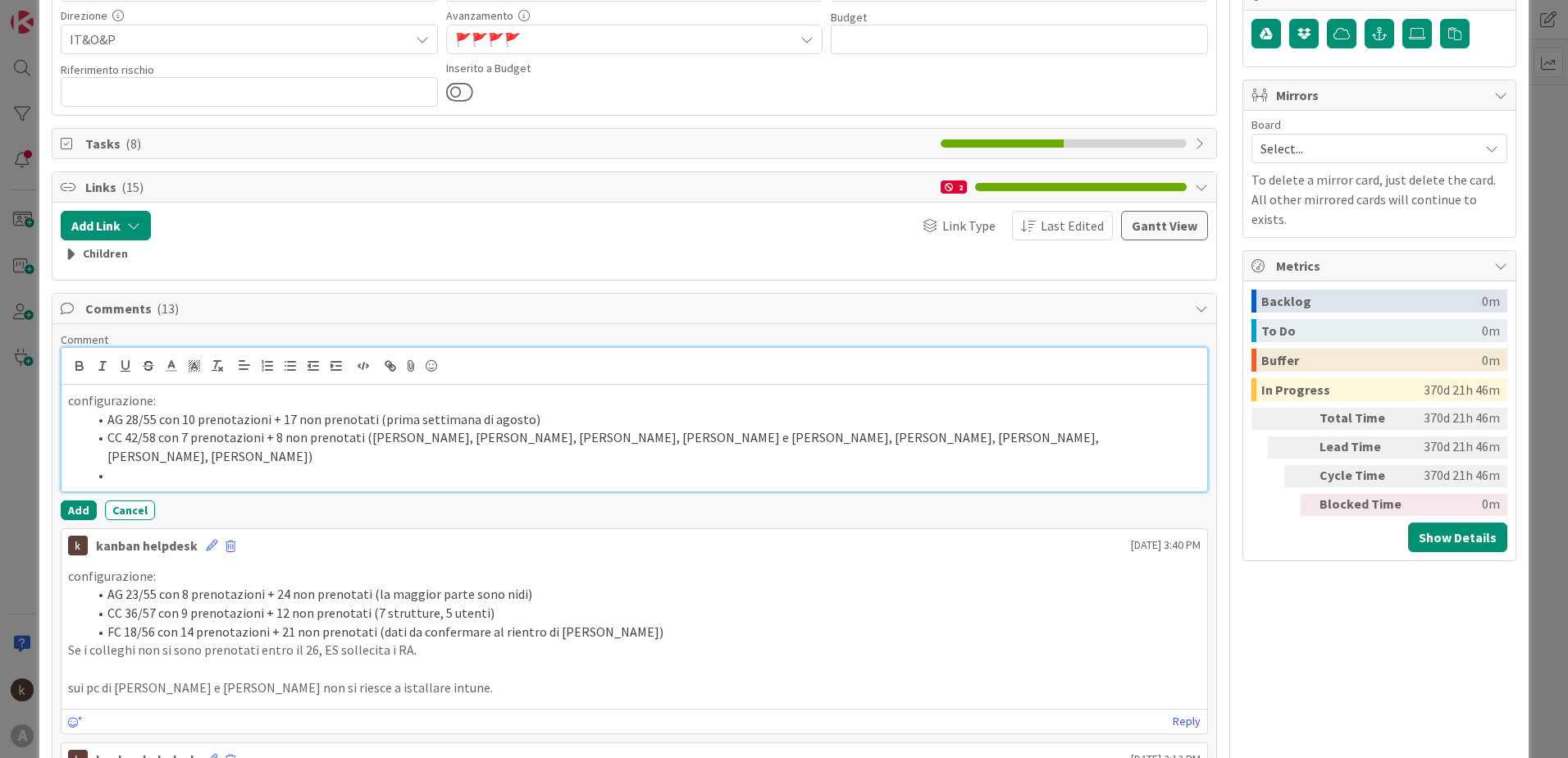
click at [136, 436] on li "CC 42/58 con 7 prenotazioni + 8 non prenotati ([PERSON_NAME], [PERSON_NAME], [P…" at bounding box center [644, 447] width 1113 height 37
click at [245, 466] on li at bounding box center [644, 475] width 1113 height 19
drag, startPoint x: 105, startPoint y: 616, endPoint x: 623, endPoint y: 617, distance: 518.0
click at [623, 623] on li "FC 18/56 con 14 prenotazioni + 21 non prenotati (dati da confermare al rientro …" at bounding box center [644, 632] width 1113 height 19
click at [151, 466] on li at bounding box center [644, 475] width 1113 height 19
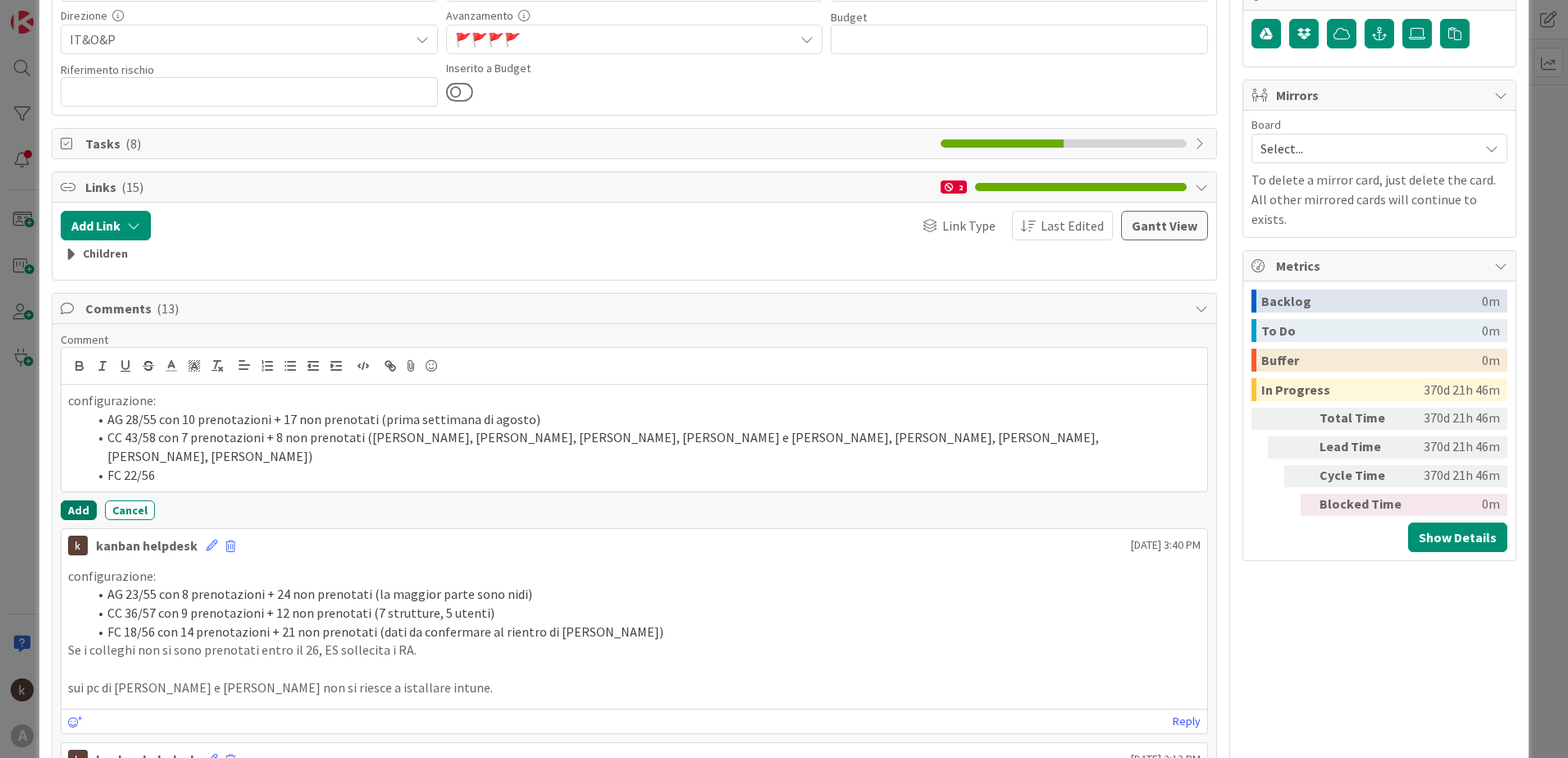
click at [65, 501] on button "Add" at bounding box center [78, 510] width 36 height 19
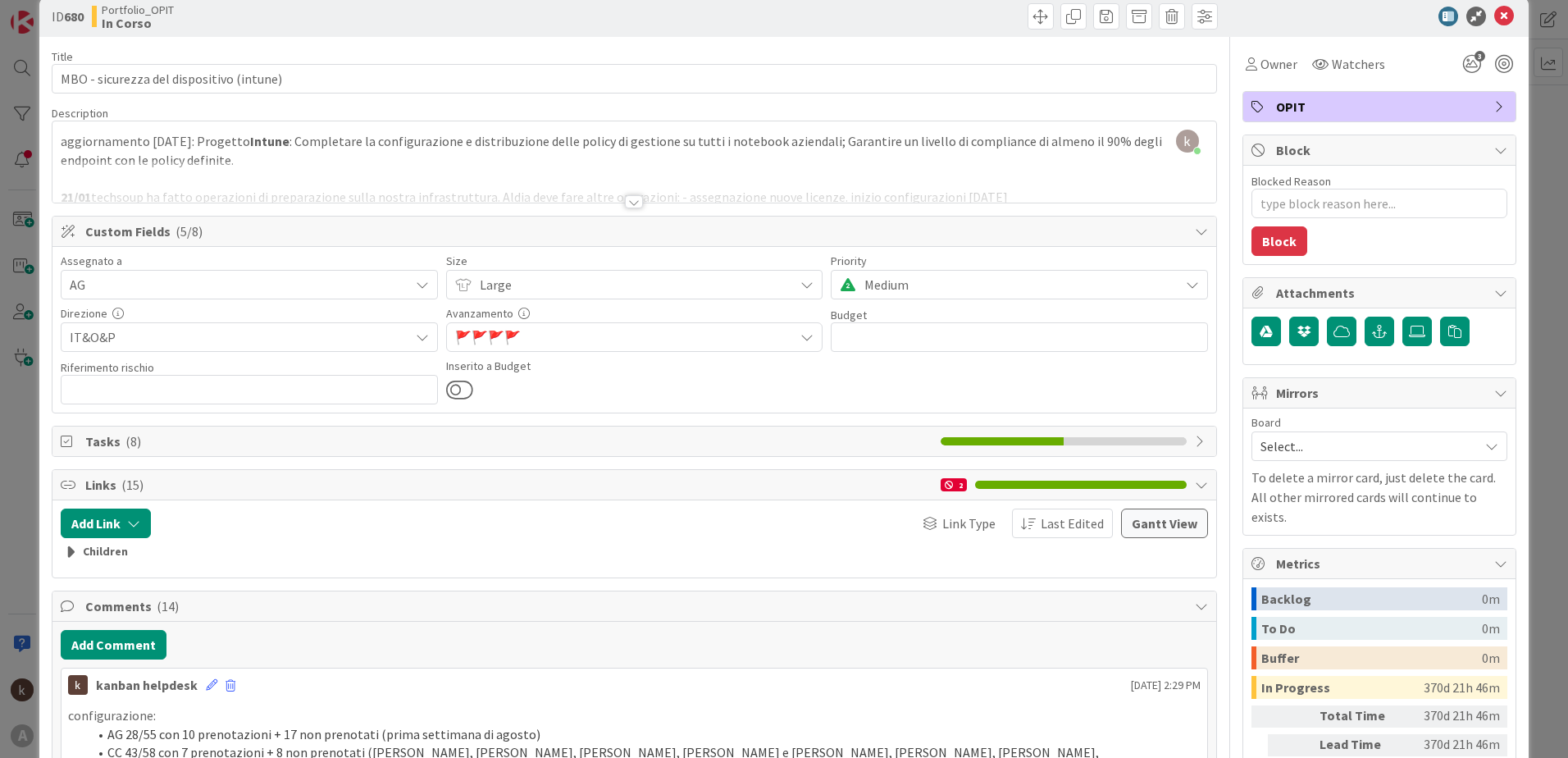
scroll to position [0, 0]
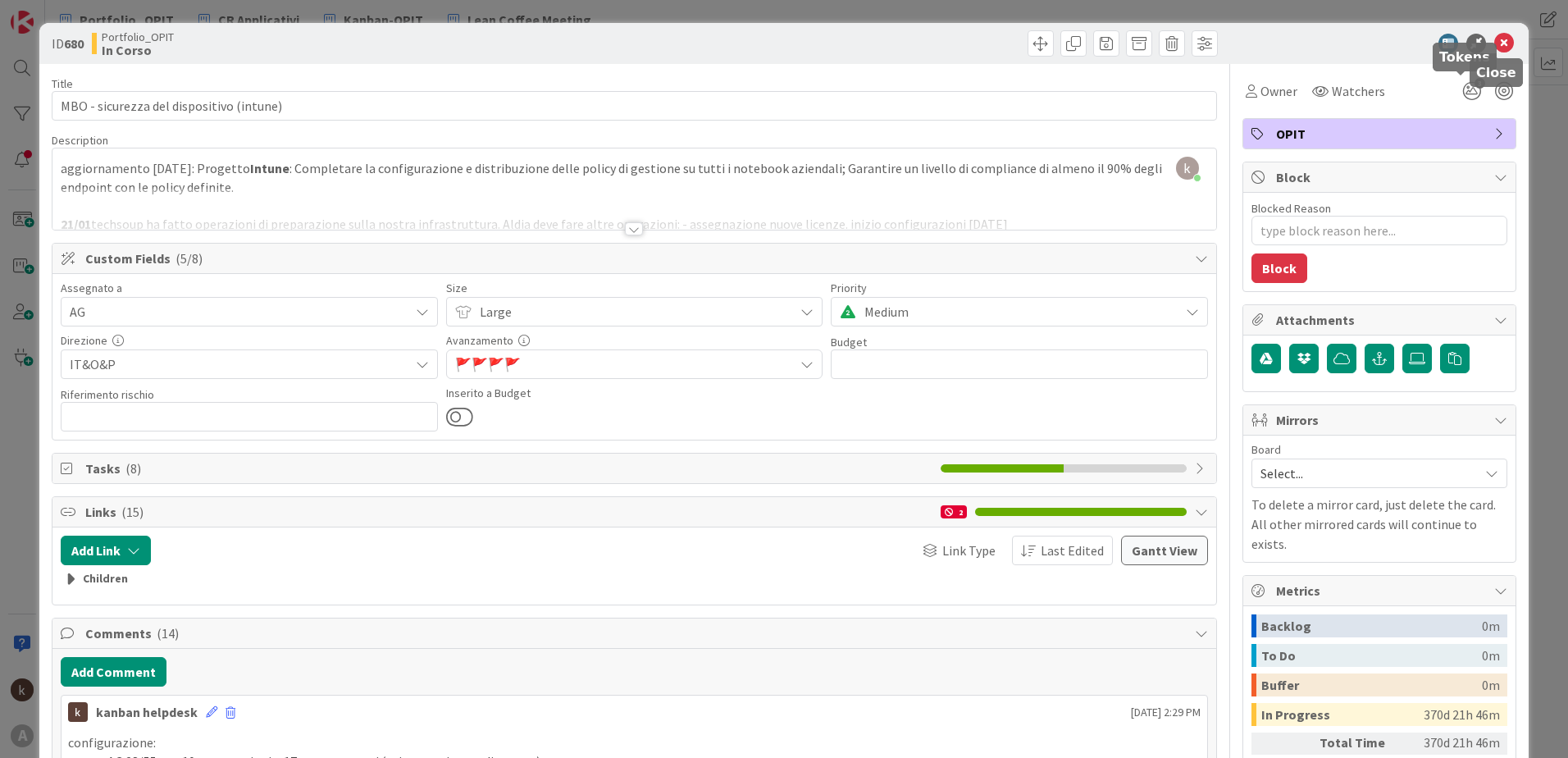
click at [1495, 43] on icon at bounding box center [1504, 43] width 19 height 19
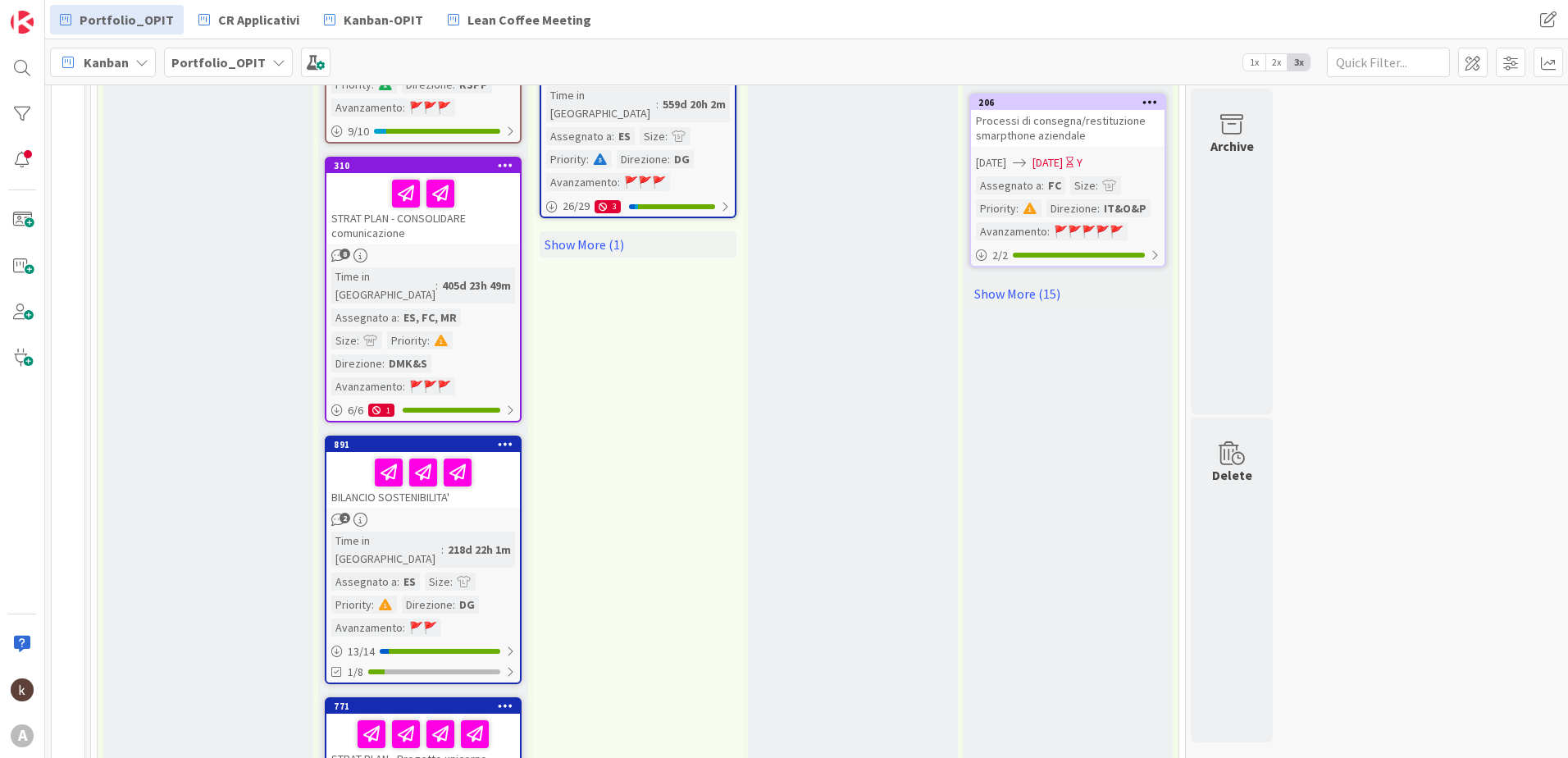
scroll to position [2121, 0]
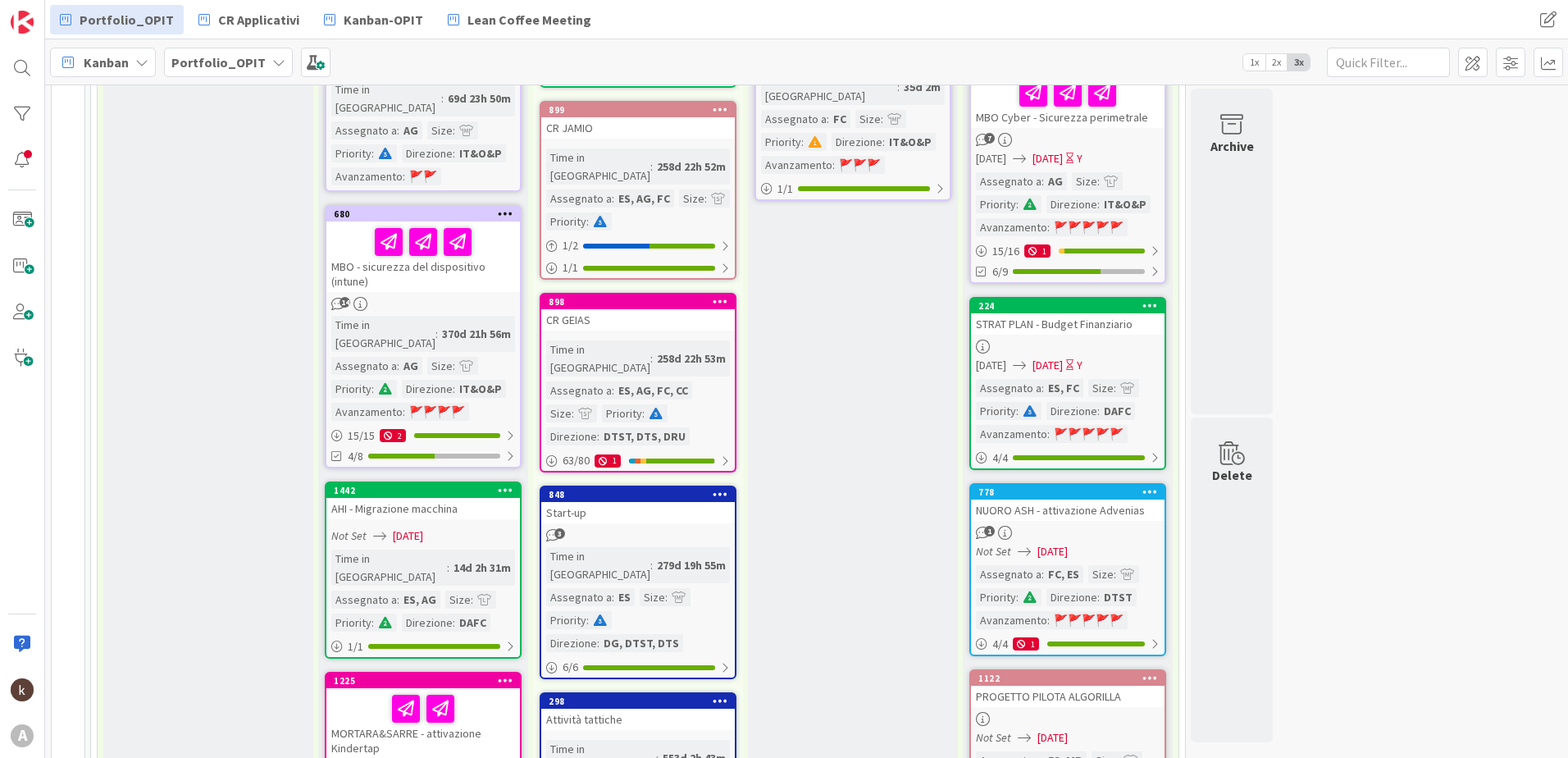
scroll to position [820, 0]
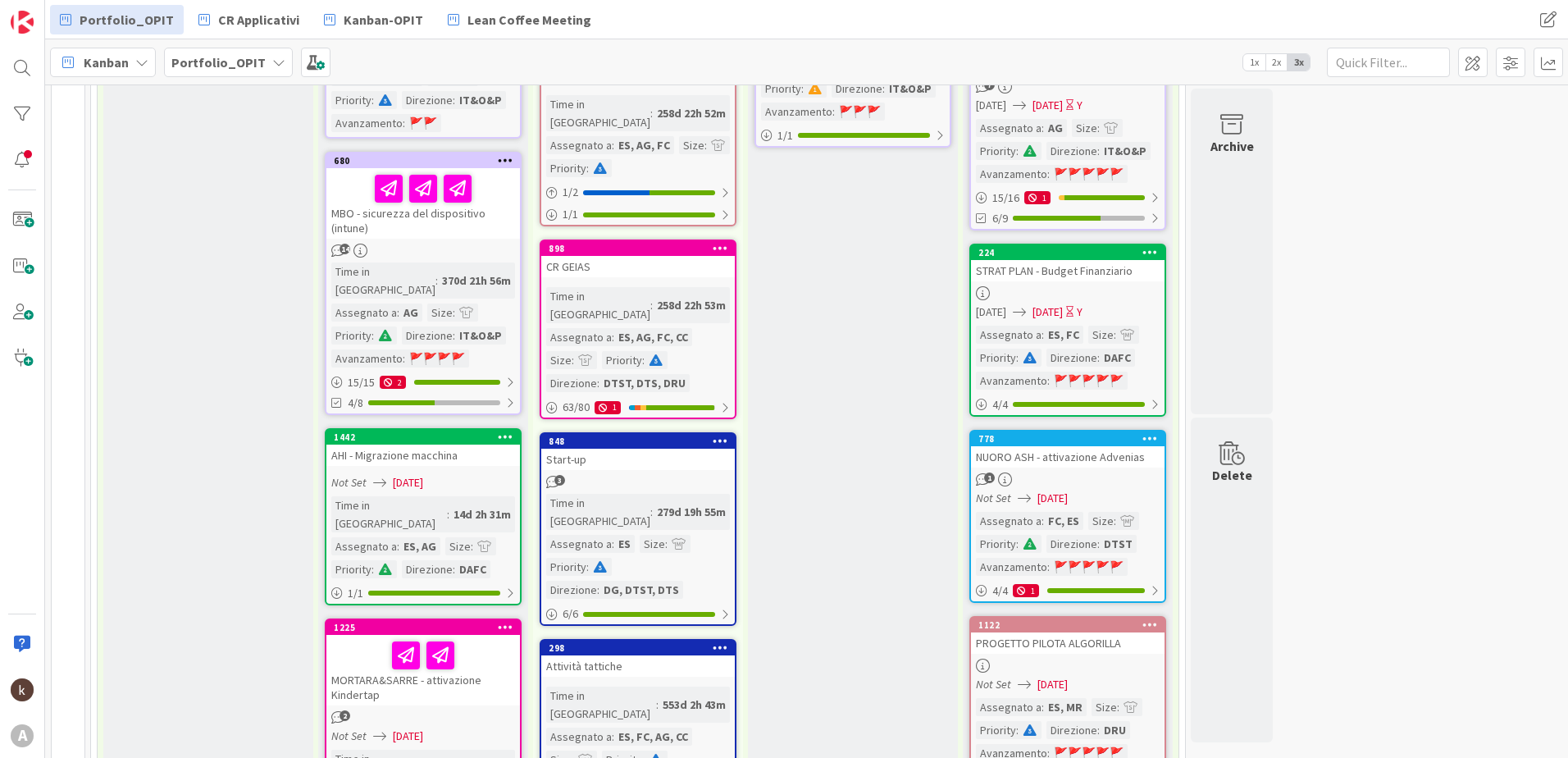
click at [628, 449] on div "Start-up" at bounding box center [637, 459] width 193 height 21
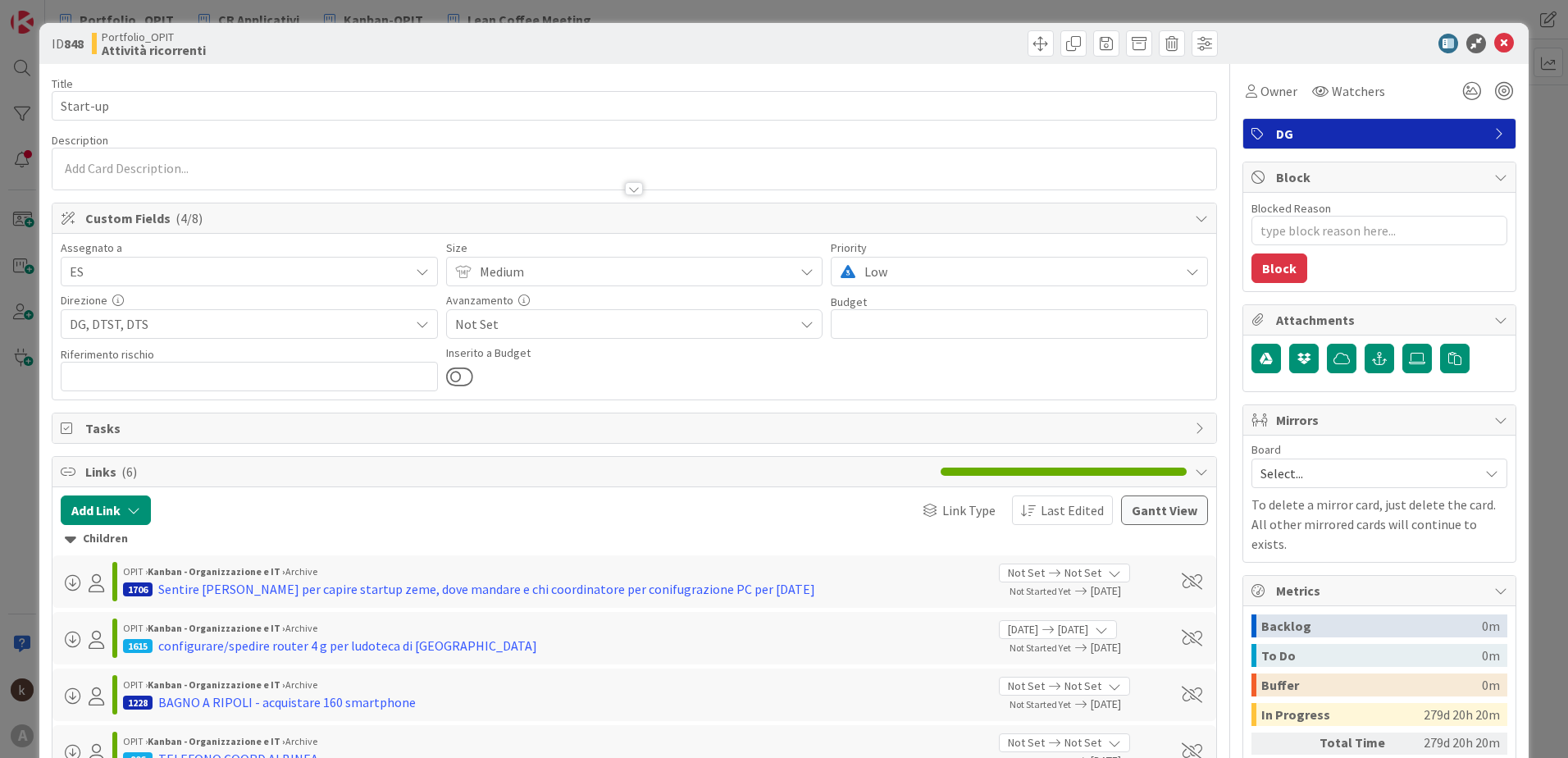
type textarea "x"
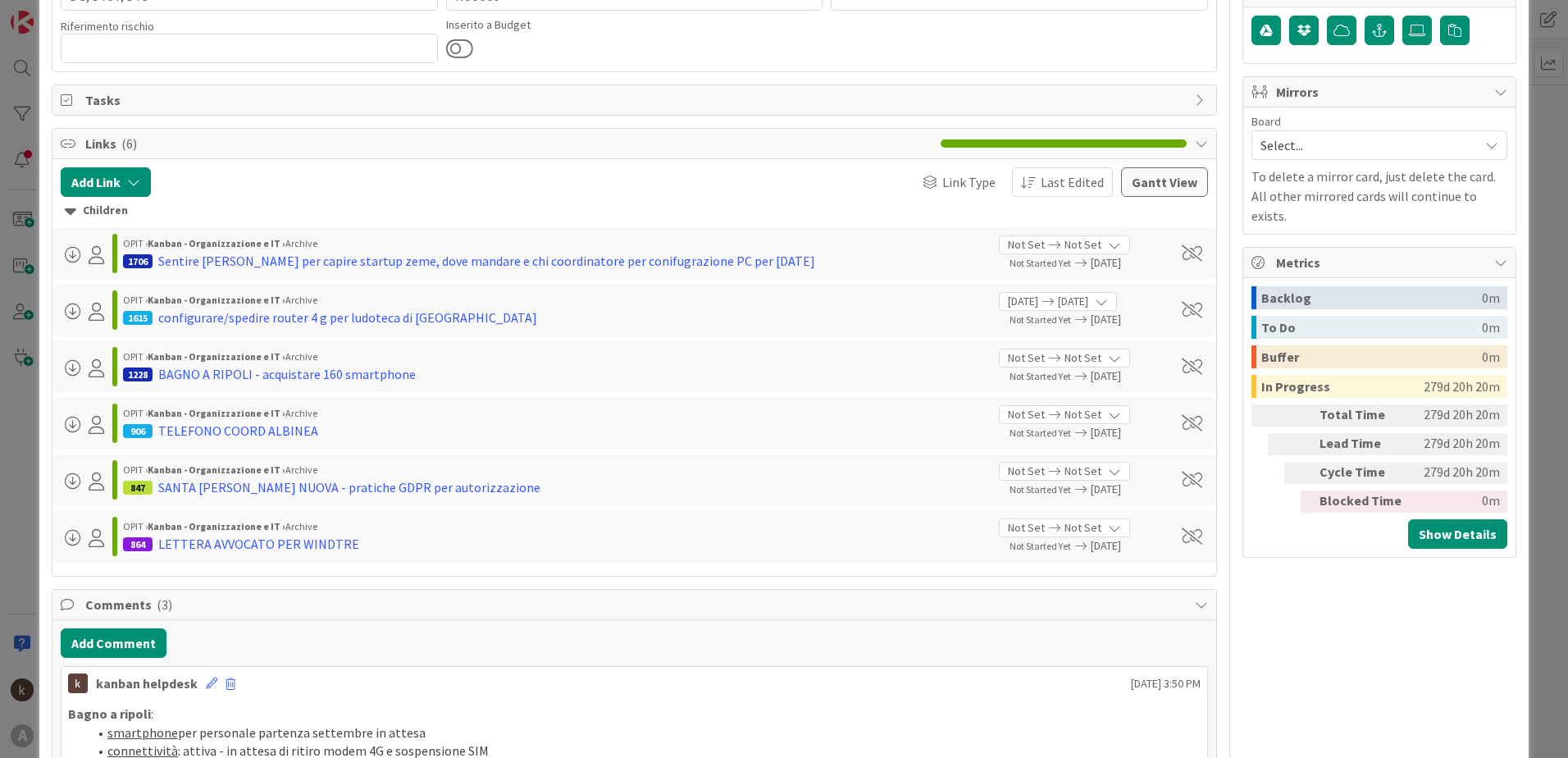
click at [120, 208] on div "Children" at bounding box center [635, 210] width 1139 height 18
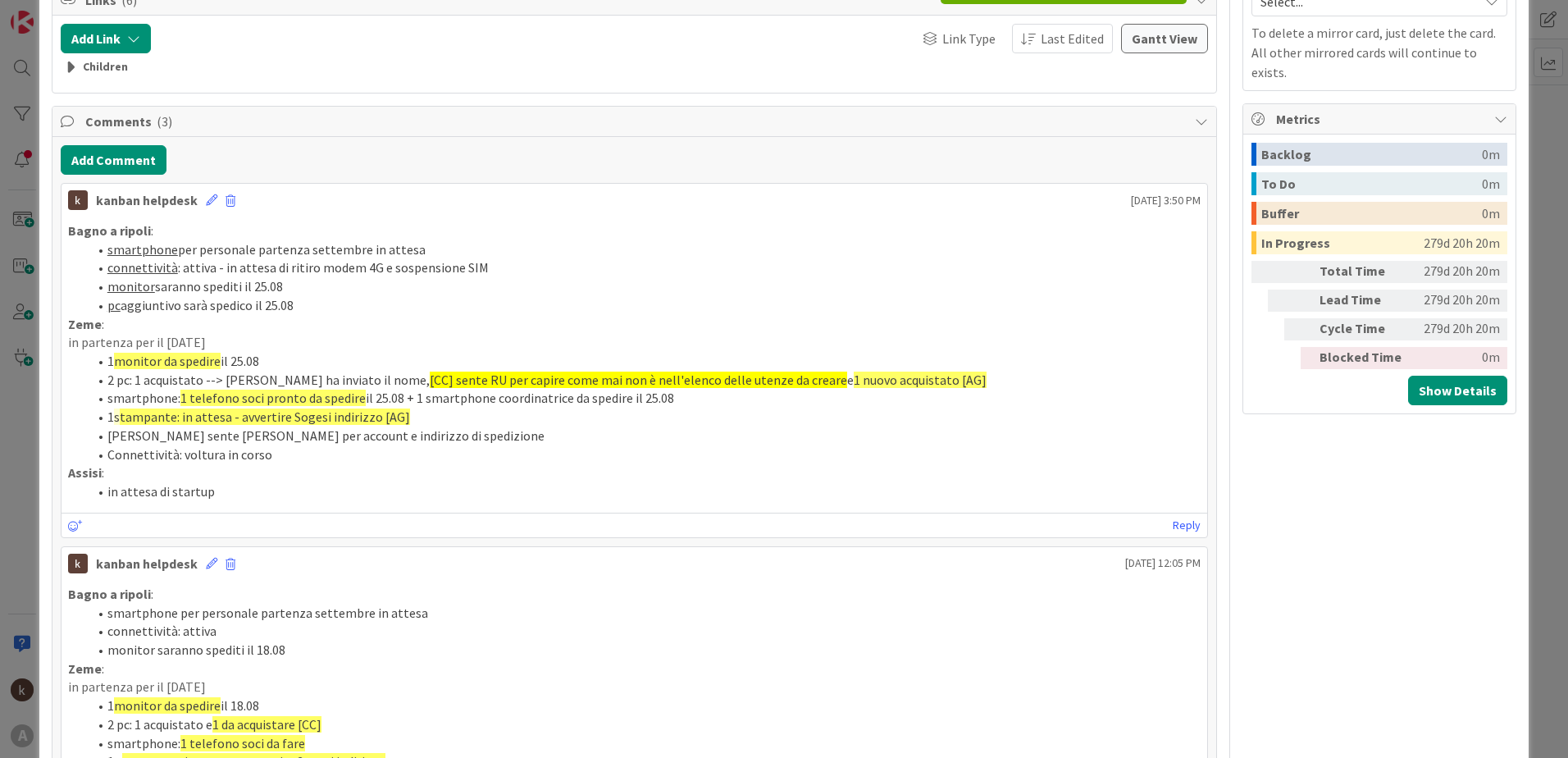
scroll to position [492, 0]
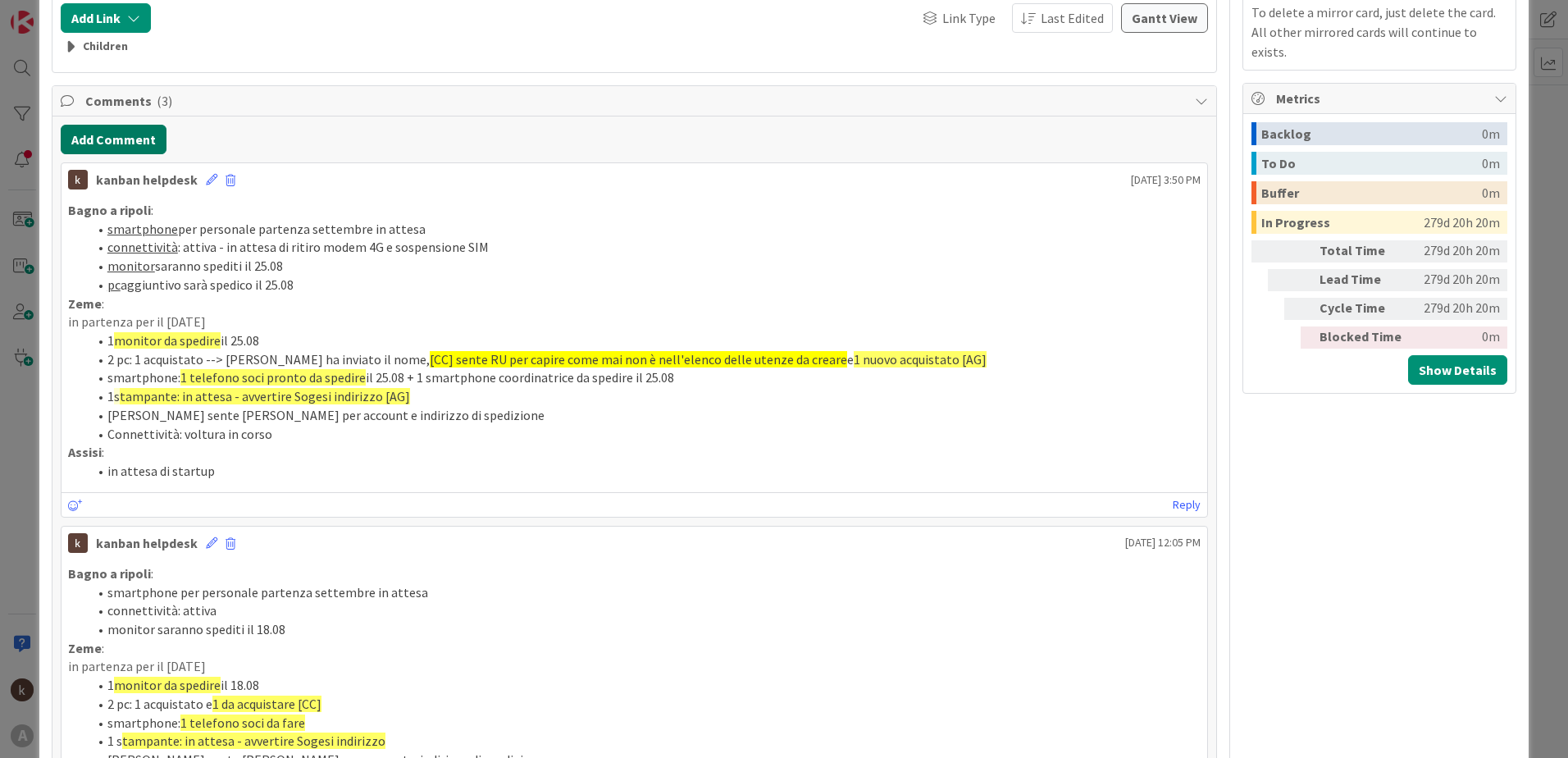
click at [121, 134] on button "Add Comment" at bounding box center [113, 139] width 105 height 30
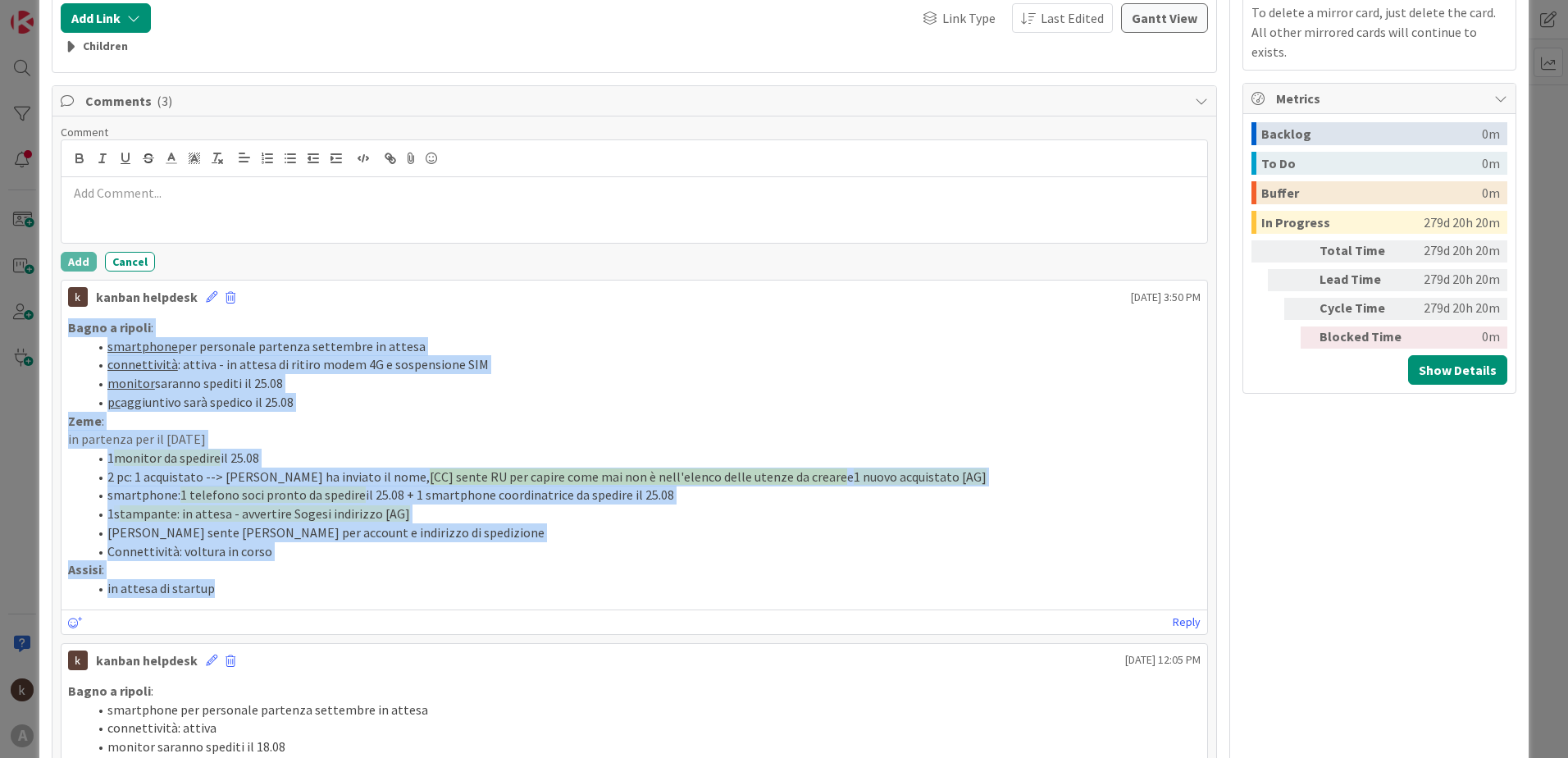
drag, startPoint x: 68, startPoint y: 326, endPoint x: 285, endPoint y: 594, distance: 344.8
click at [285, 594] on div "Bagno a ripoli : smartphone per personale partenza settembre in attesa connetti…" at bounding box center [635, 458] width 1133 height 279
copy div "Bagno a ripoli : smartphone per personale partenza settembre in attesa connetti…"
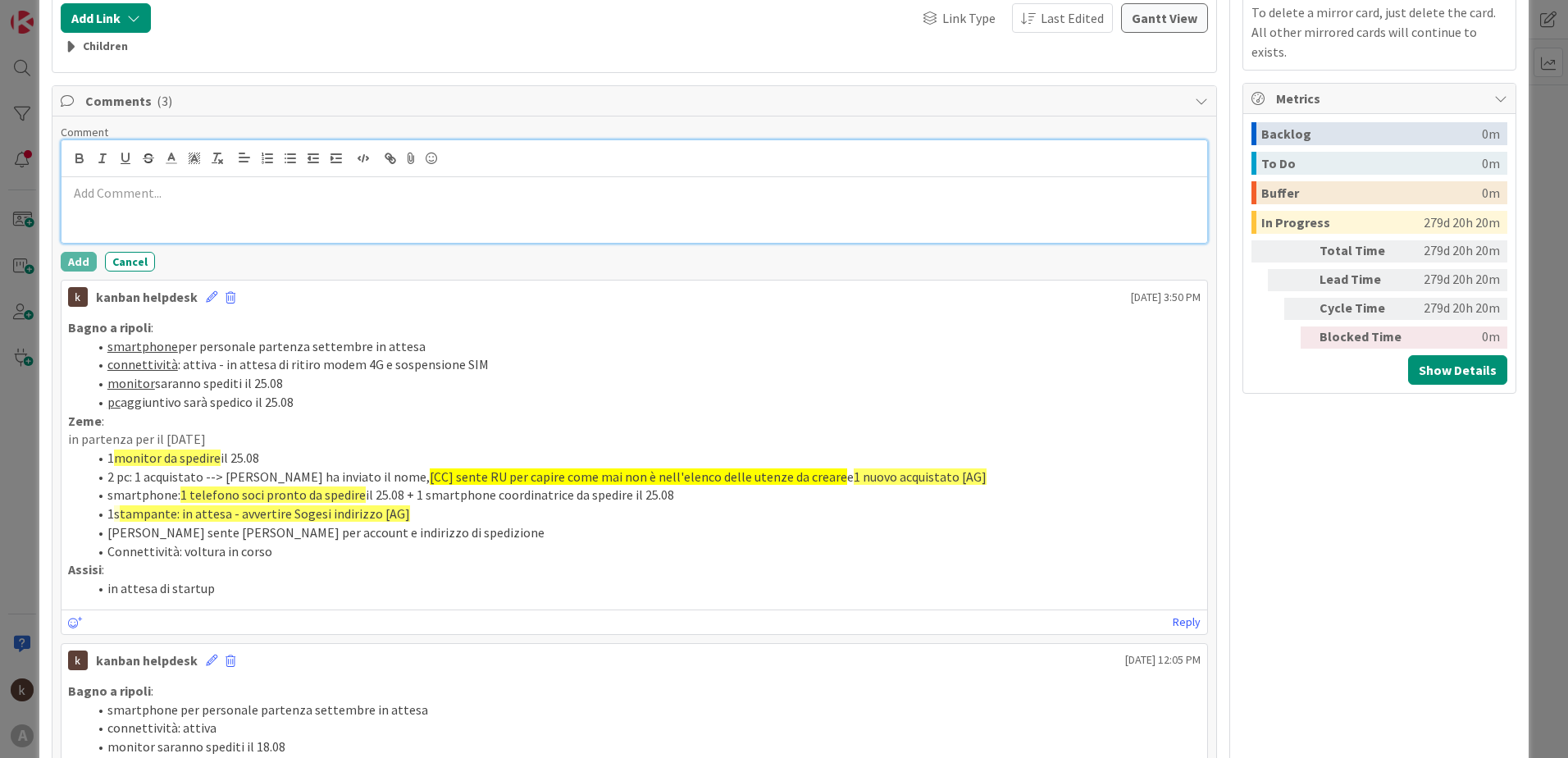
click at [142, 200] on p at bounding box center [635, 193] width 1133 height 19
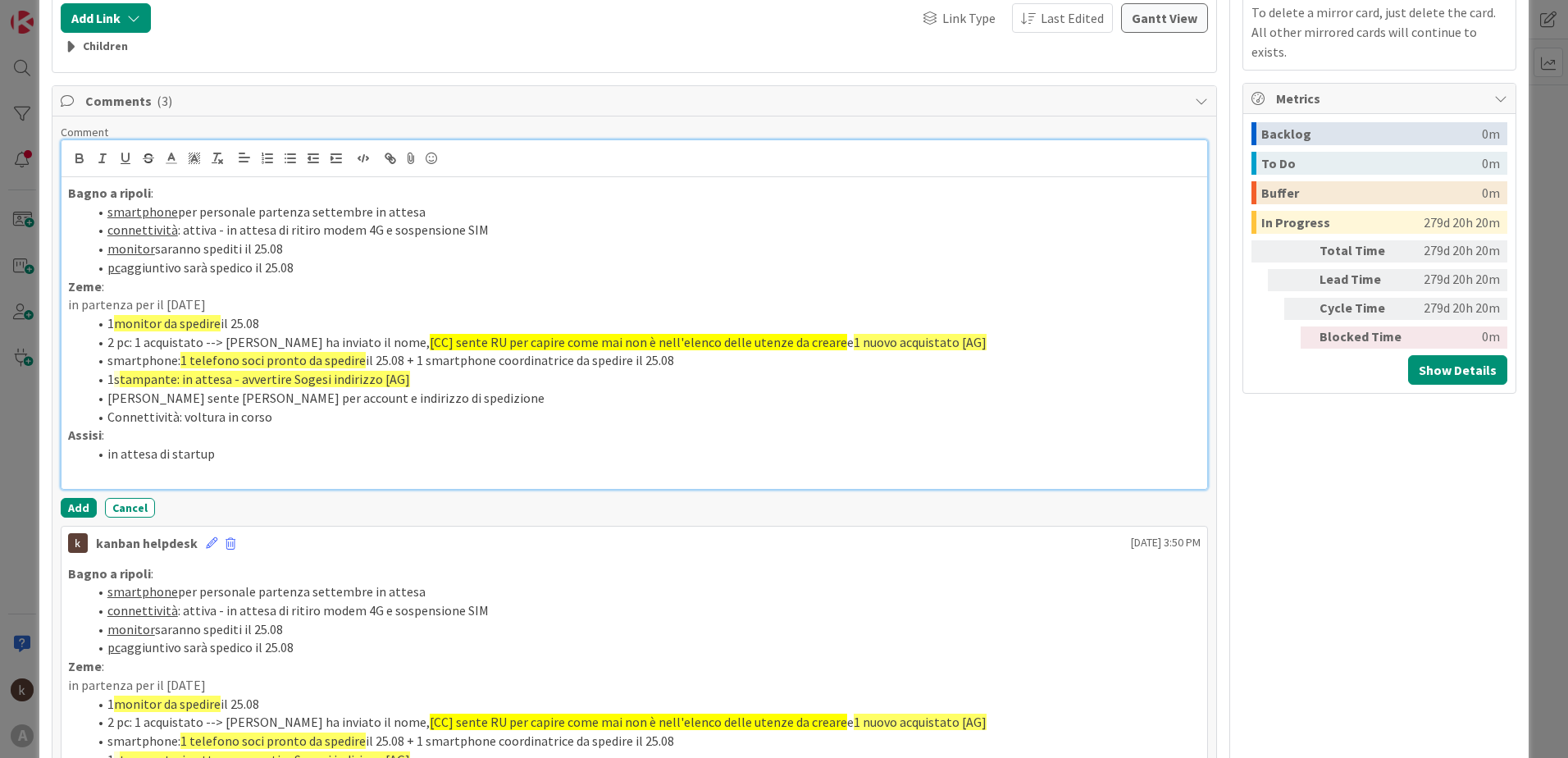
click at [422, 211] on li "smartphone per personale partenza settembre in attesa" at bounding box center [644, 212] width 1113 height 19
click at [522, 232] on li "connettività : attiva - in attesa di ritiro modem 4G e sospensione SIM" at bounding box center [644, 230] width 1113 height 19
click at [286, 246] on li "monitor saranno spediti il 25.08" at bounding box center [644, 249] width 1113 height 19
drag, startPoint x: 295, startPoint y: 250, endPoint x: 156, endPoint y: 247, distance: 139.0
click at [156, 247] on li "monitor saranno spediti il 25.08" at bounding box center [644, 249] width 1113 height 19
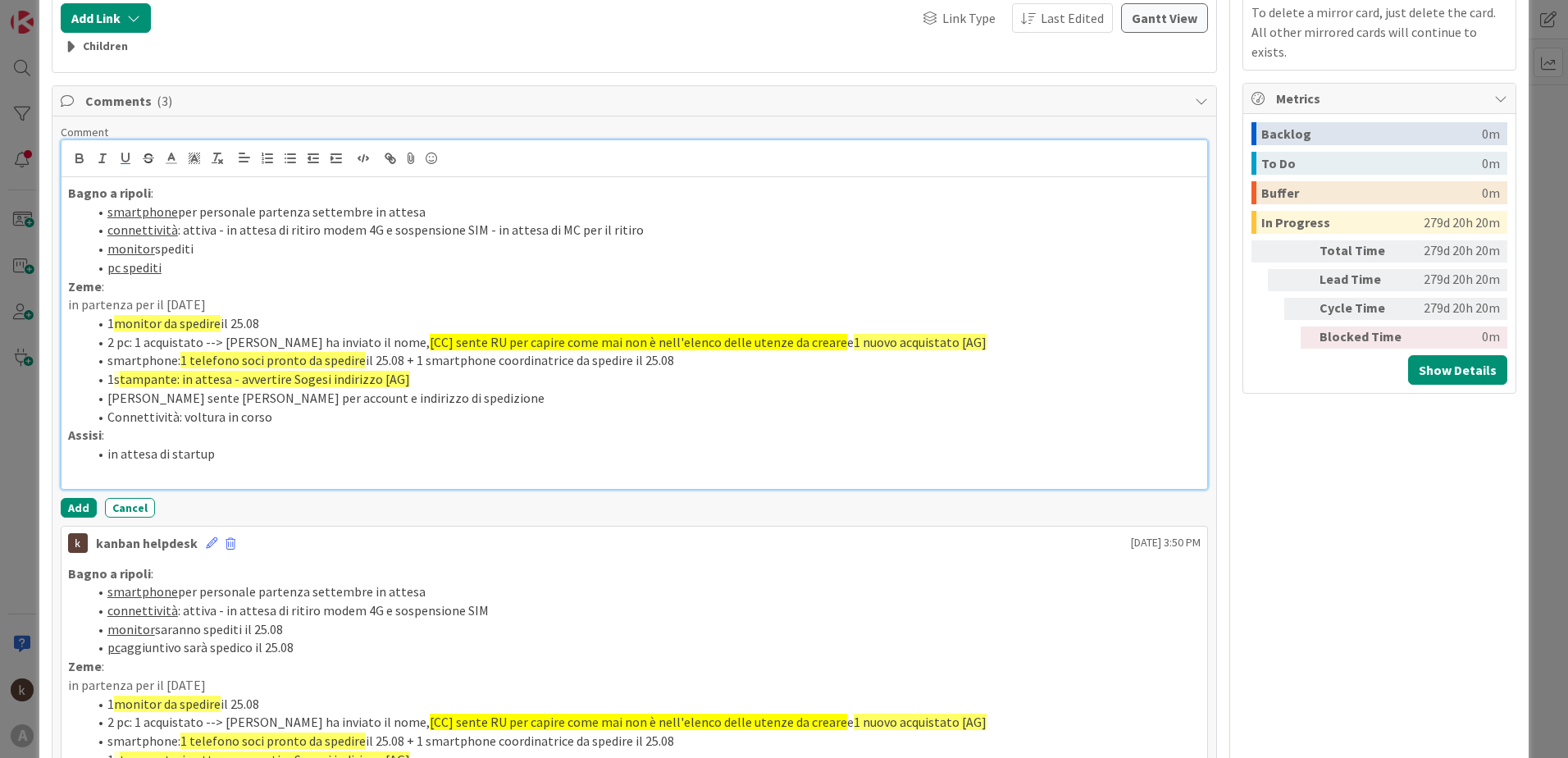
click at [140, 268] on u "pc spediti" at bounding box center [134, 267] width 54 height 16
click at [123, 160] on icon "button" at bounding box center [126, 158] width 7 height 8
drag, startPoint x: 263, startPoint y: 326, endPoint x: 113, endPoint y: 326, distance: 150.0
click at [113, 326] on li "1 monitor da spedire il 25.08" at bounding box center [644, 323] width 1113 height 19
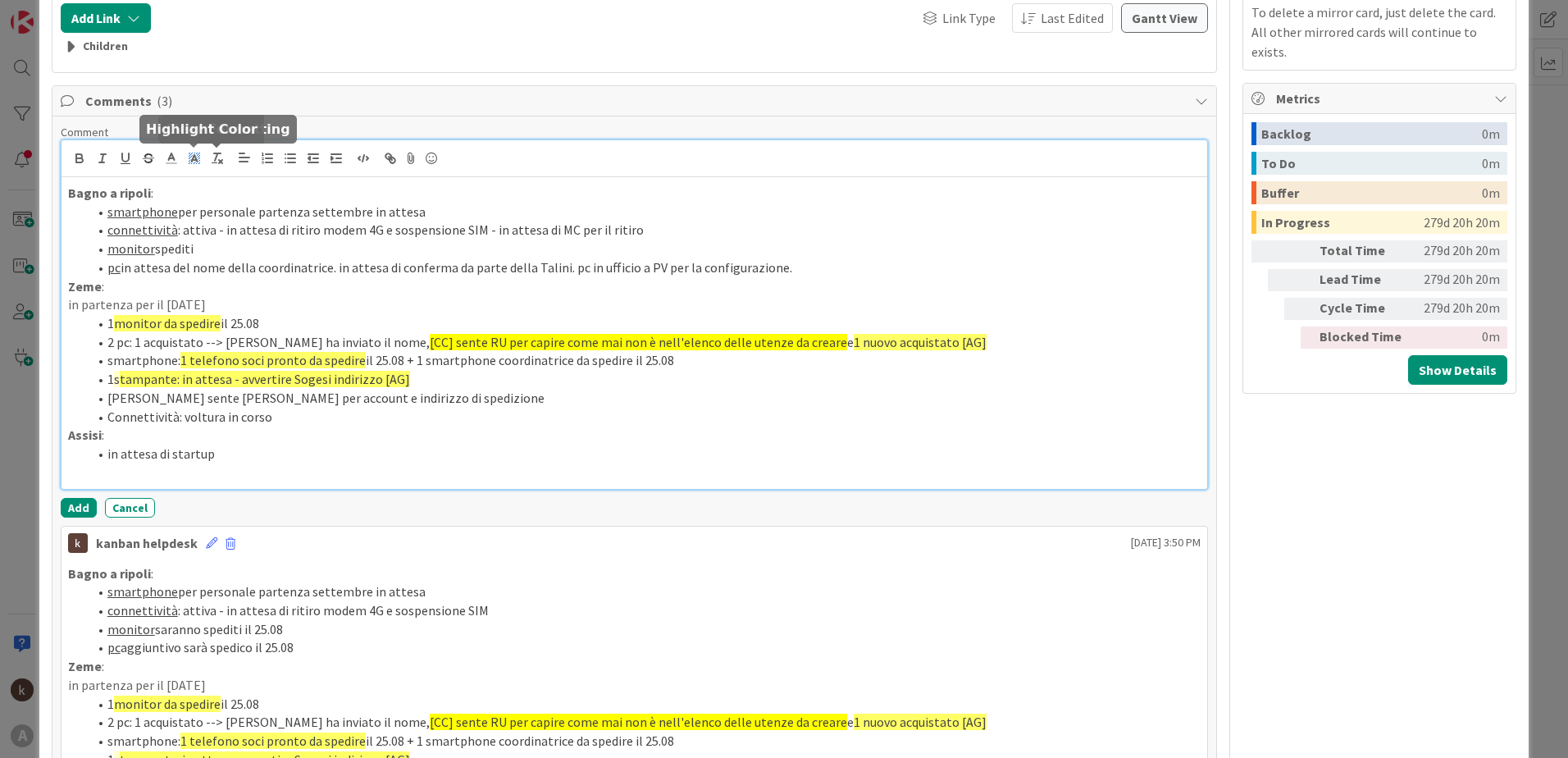
click at [196, 156] on icon at bounding box center [194, 158] width 14 height 14
click at [193, 191] on span at bounding box center [197, 197] width 14 height 14
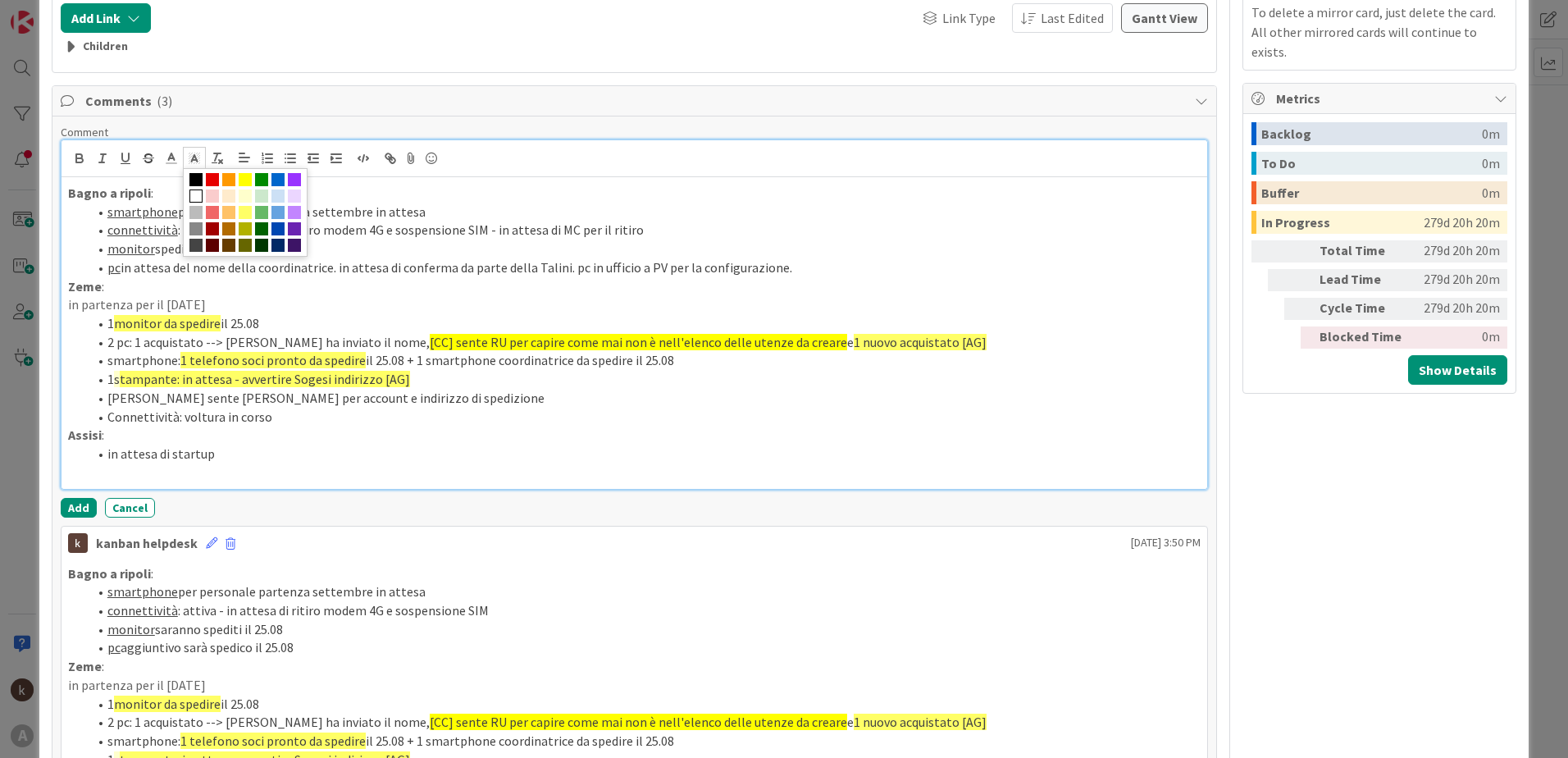
click at [257, 315] on li "1 monitor da spedire il 25.08" at bounding box center [644, 323] width 1113 height 19
drag, startPoint x: 271, startPoint y: 321, endPoint x: 163, endPoint y: 321, distance: 108.0
click at [163, 321] on li "1 monitor da spedire il 25.08" at bounding box center [644, 323] width 1113 height 19
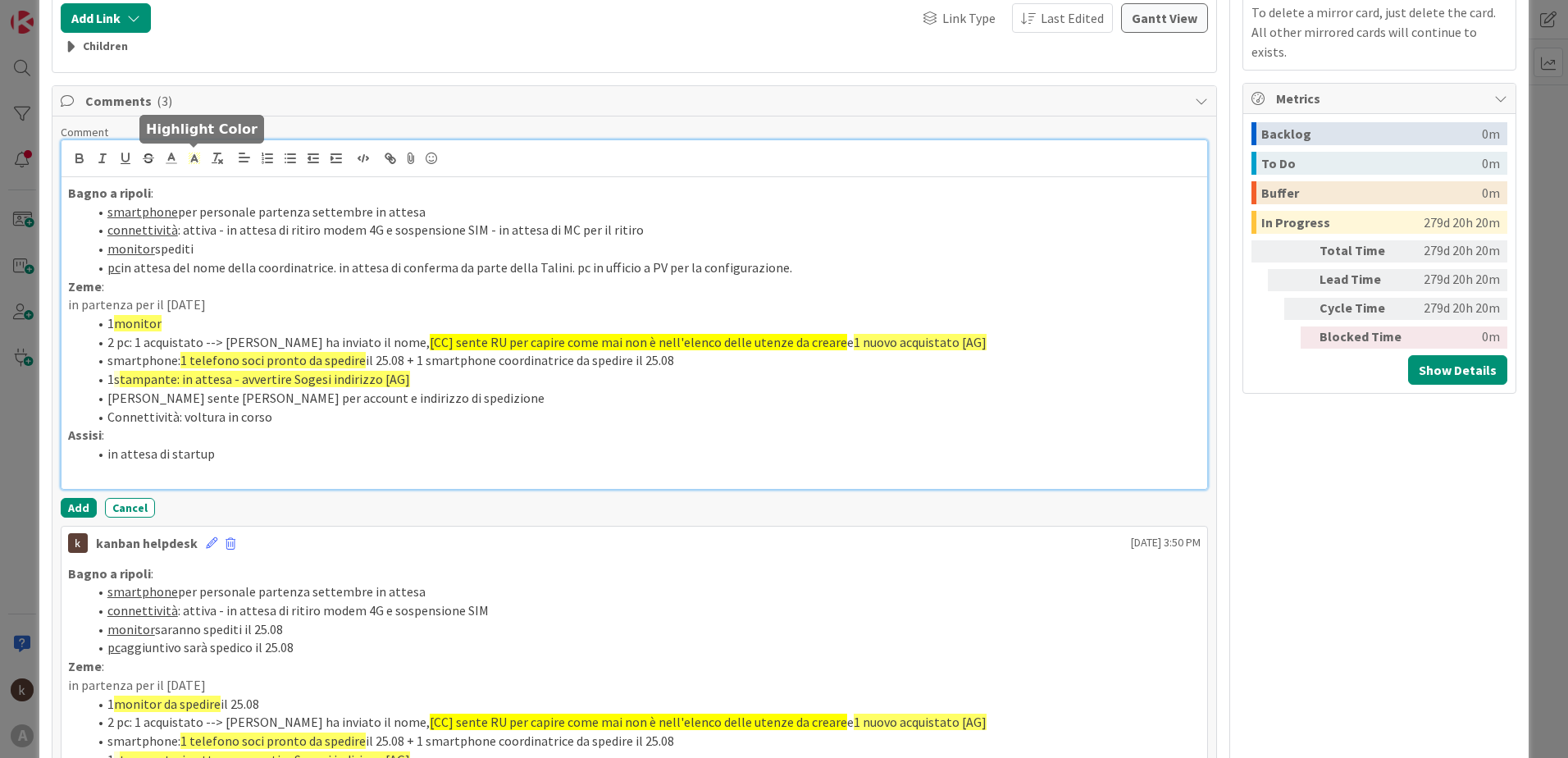
click at [192, 154] on icon at bounding box center [194, 158] width 14 height 14
click at [192, 197] on span at bounding box center [197, 197] width 14 height 14
click at [180, 328] on li "1 monitor" at bounding box center [644, 323] width 1113 height 19
click at [179, 322] on li "1 monitor" at bounding box center [644, 323] width 1113 height 19
click at [245, 320] on li "1 monitor" at bounding box center [644, 323] width 1113 height 19
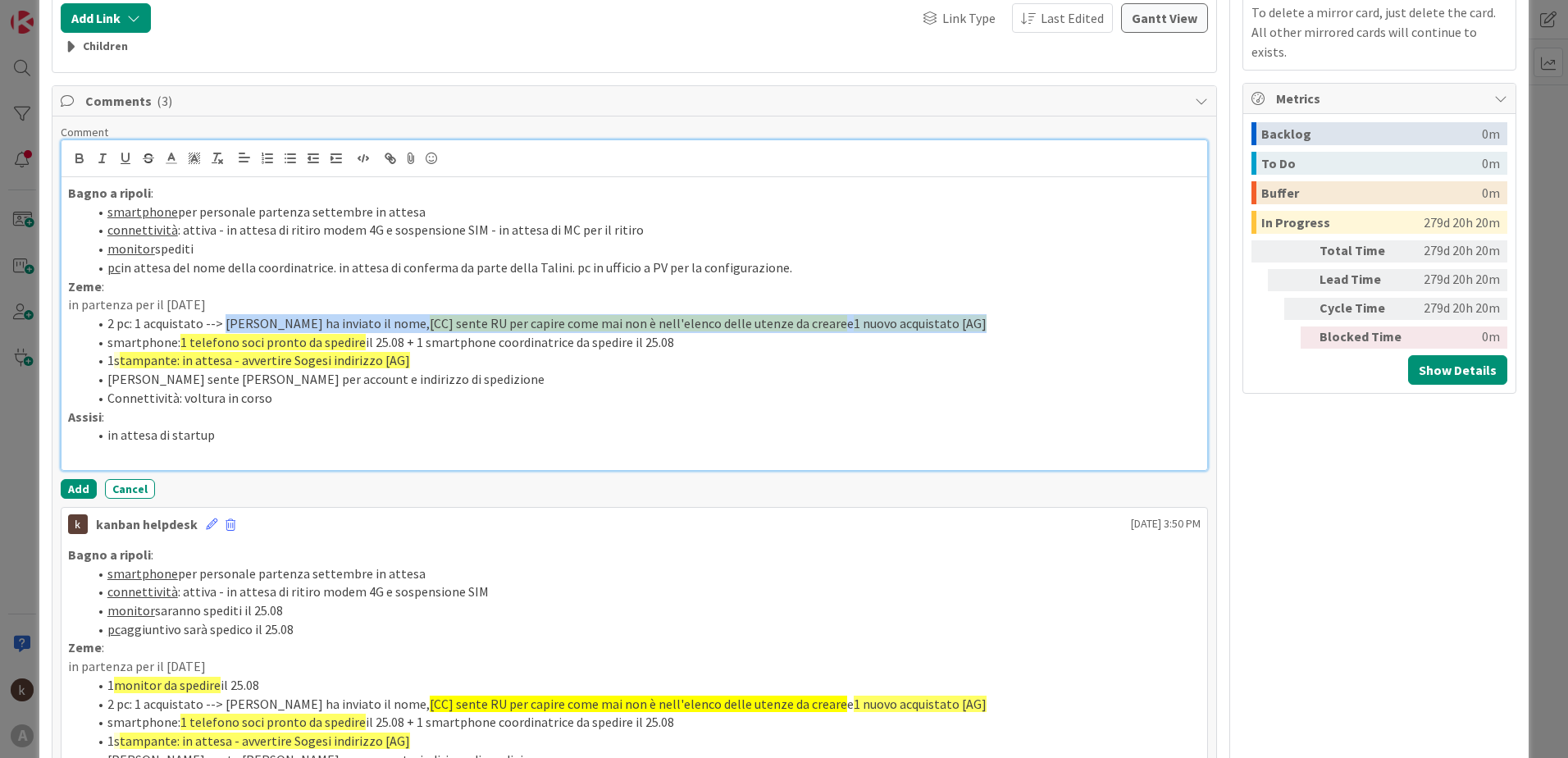
drag, startPoint x: 900, startPoint y: 325, endPoint x: 224, endPoint y: 325, distance: 676.0
click at [224, 325] on li "2 pc: 1 acquistato --> [PERSON_NAME] ha inviato il nome, [CC] sente RU per capi…" at bounding box center [644, 323] width 1113 height 19
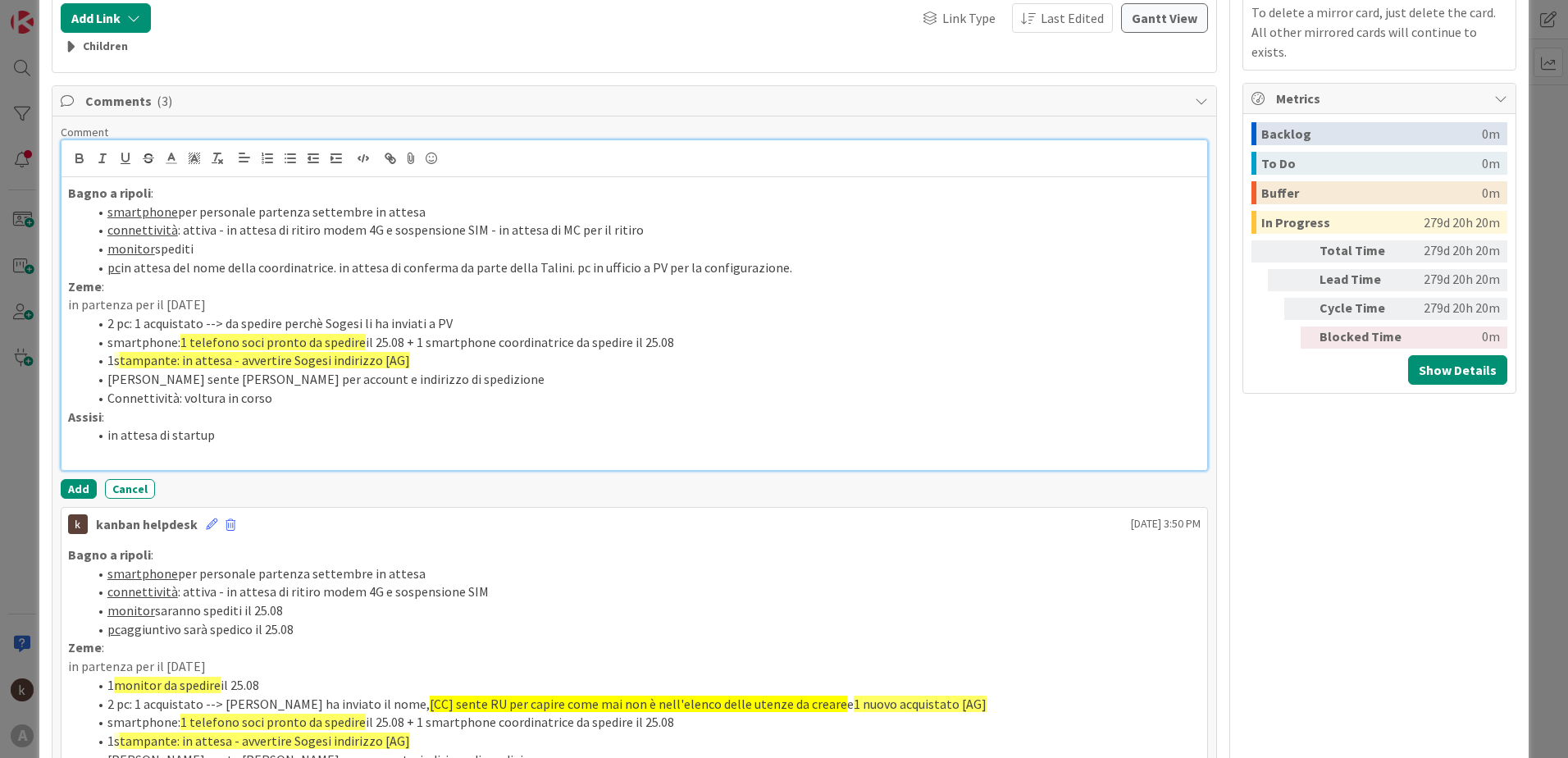
click at [446, 324] on li "2 pc: 1 acquistato --> da spedire perchè Sogesi li ha inviati a PV" at bounding box center [644, 323] width 1113 height 19
drag, startPoint x: 691, startPoint y: 343, endPoint x: 395, endPoint y: 342, distance: 296.0
click at [395, 342] on li "smartphone: 1 telefono soci pronto da spedire il 25.08 + 1 smartphone coordinat…" at bounding box center [644, 343] width 1113 height 19
click at [407, 342] on li "smartphone: 1 telefono soci pronto da spedire il 25.08 + 1 smartphone coordinat…" at bounding box center [644, 343] width 1113 height 19
drag, startPoint x: 644, startPoint y: 344, endPoint x: 180, endPoint y: 338, distance: 464.0
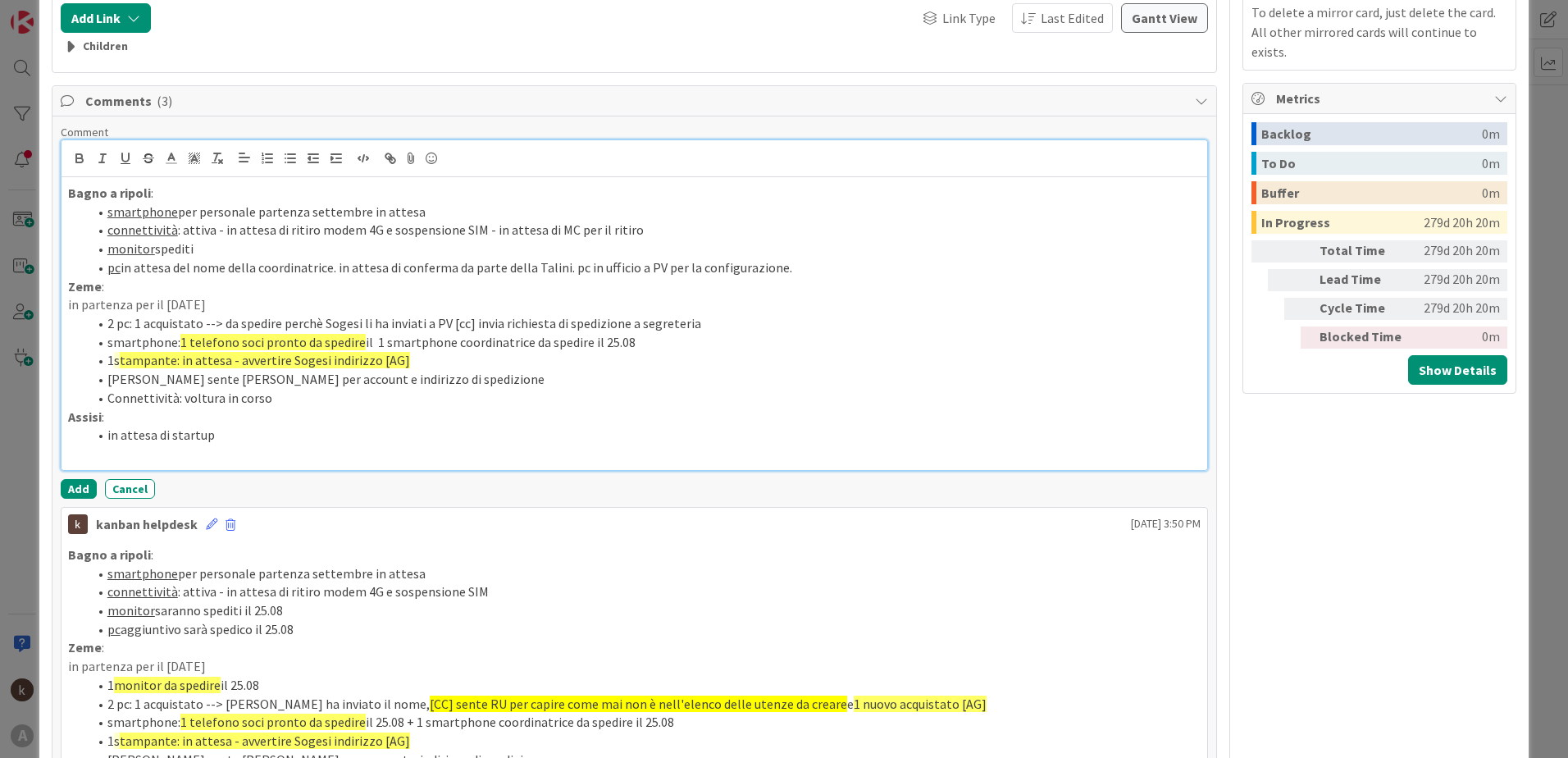
click at [180, 338] on li "smartphone: 1 telefono soci pronto da spedire il 1 smartphone coordinatrice da …" at bounding box center [644, 343] width 1113 height 19
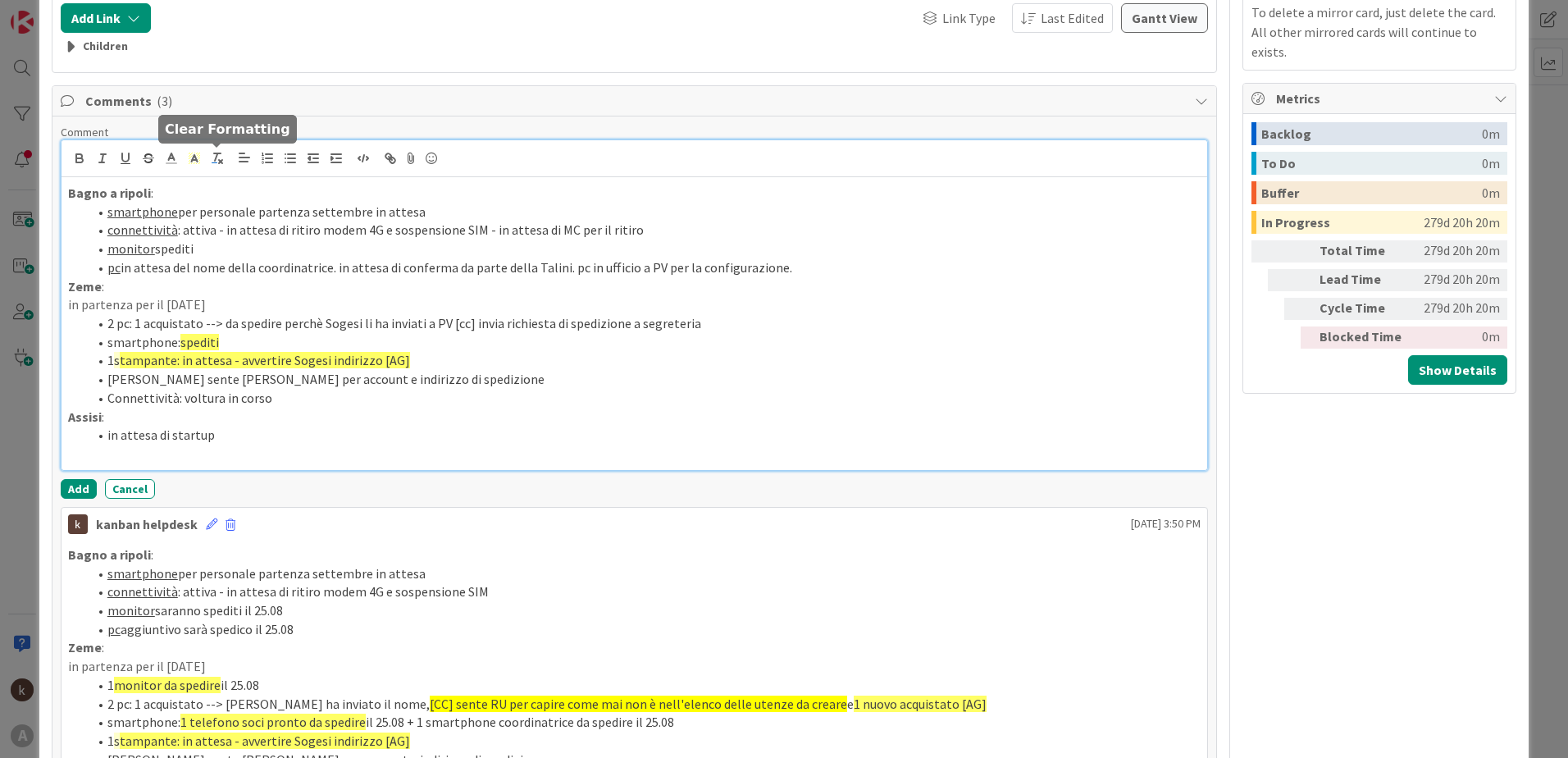
click at [214, 160] on icon "button" at bounding box center [217, 158] width 14 height 14
click at [286, 160] on icon "button" at bounding box center [289, 158] width 14 height 14
click at [291, 338] on li "smartphone: spediti" at bounding box center [644, 343] width 1113 height 19
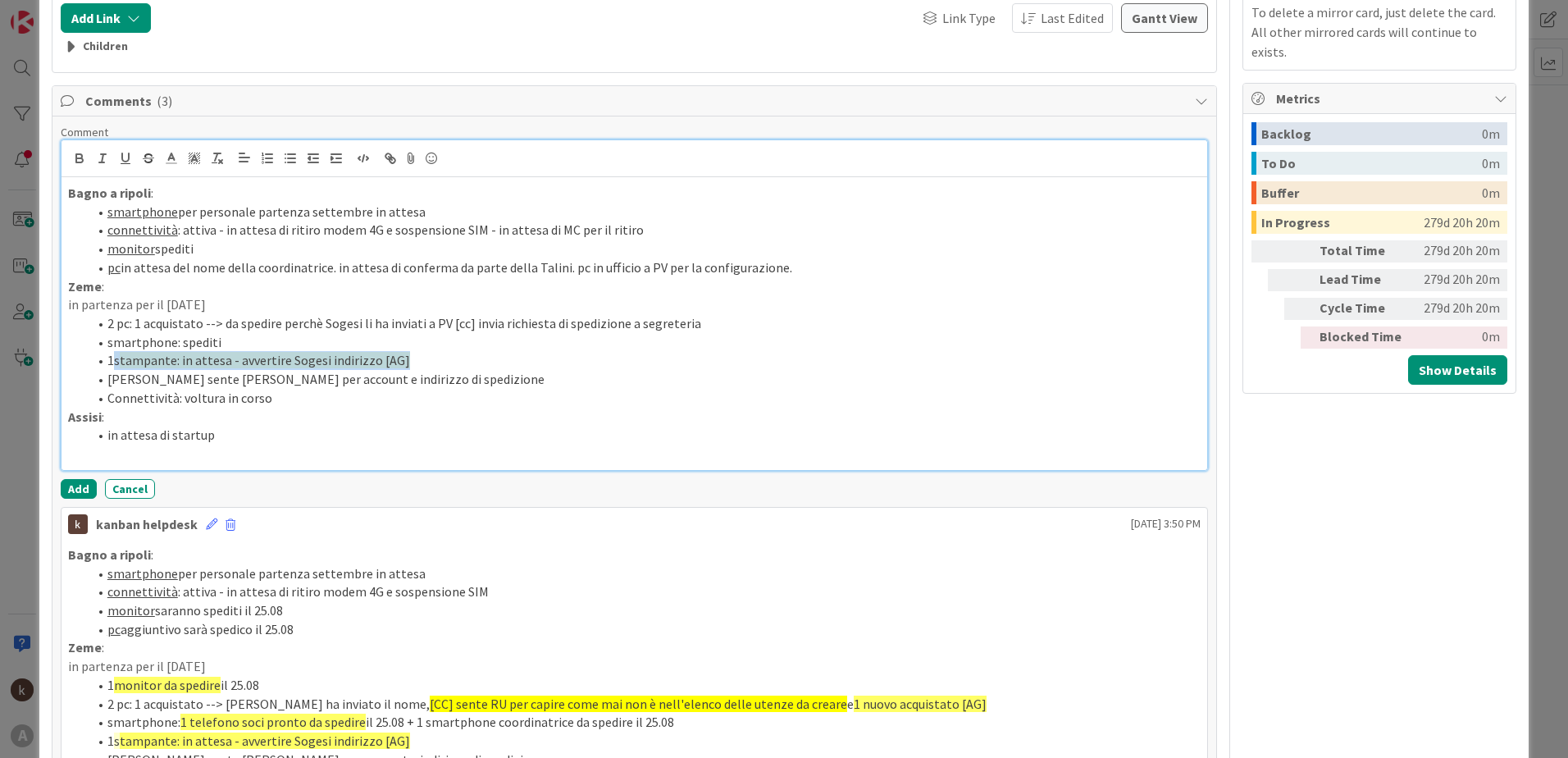
drag, startPoint x: 403, startPoint y: 362, endPoint x: 116, endPoint y: 362, distance: 287.0
click at [116, 362] on li "1 s tampante: in attesa - avvertire Sogesi indirizzo [AG]" at bounding box center [644, 360] width 1113 height 19
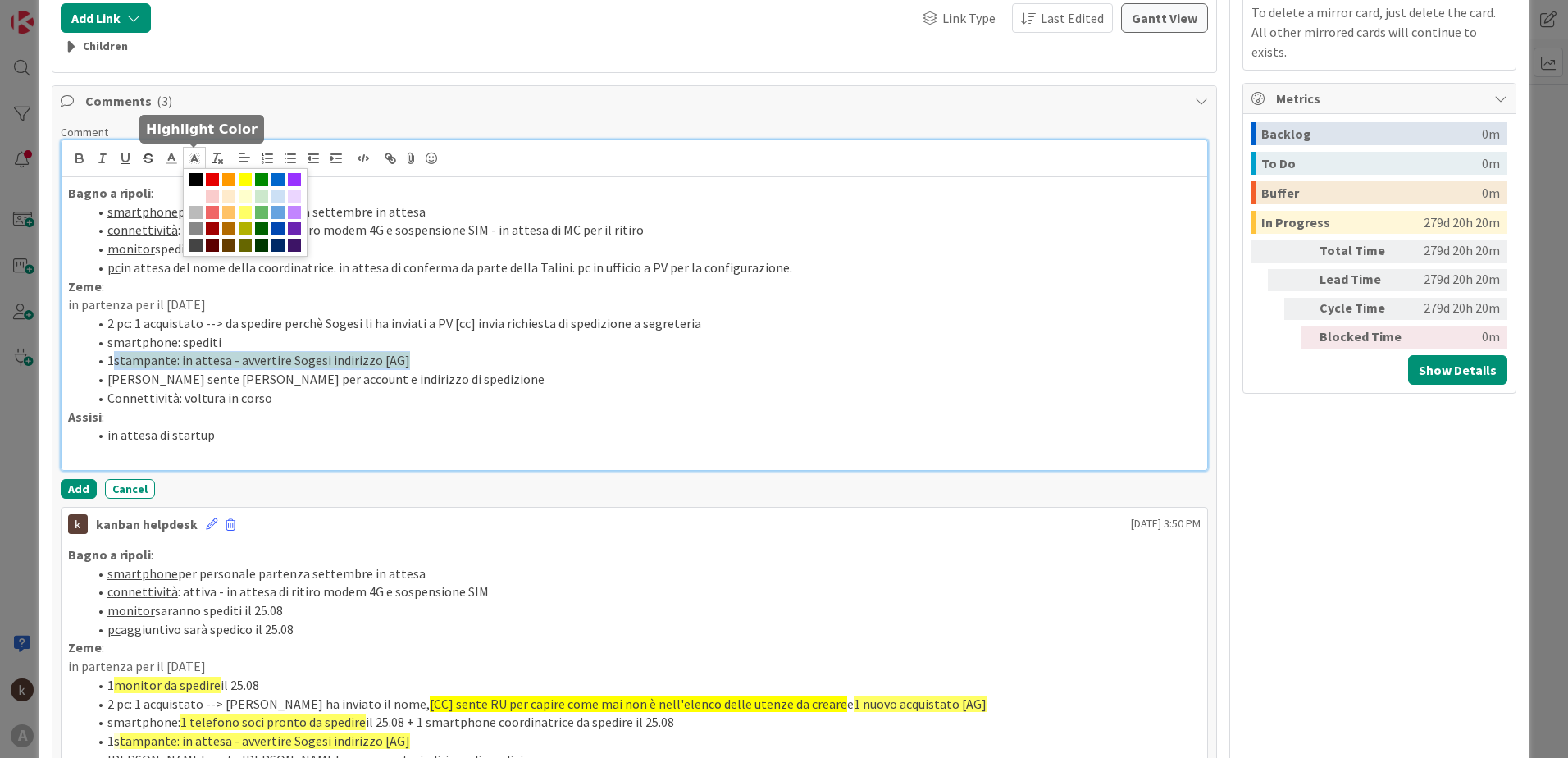
click at [197, 160] on polygon at bounding box center [197, 160] width 1 height 1
click at [193, 195] on span at bounding box center [197, 197] width 14 height 14
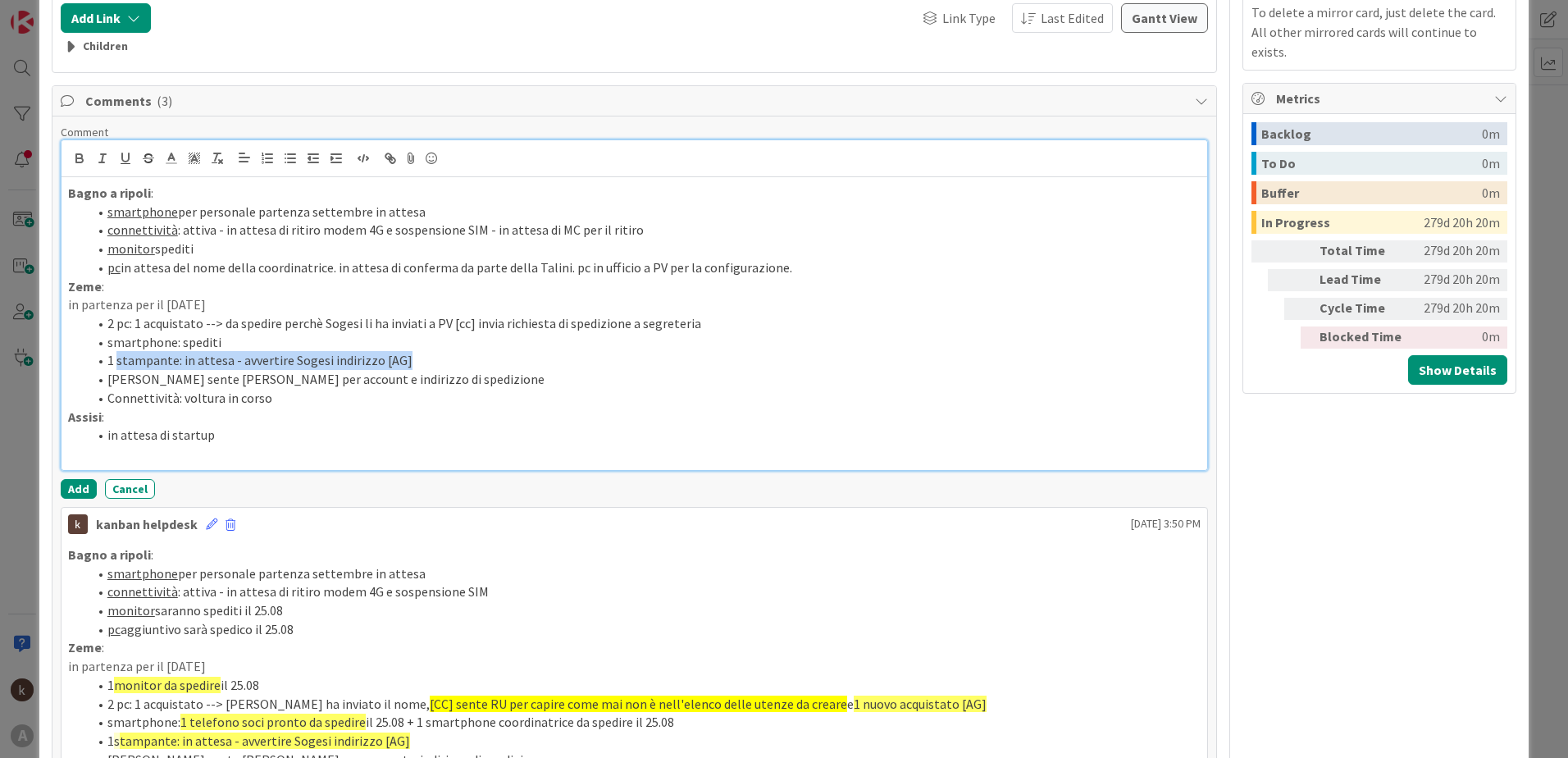
click at [381, 360] on li "1 stampante: in attesa - avvertire Sogesi indirizzo [AG]" at bounding box center [644, 360] width 1113 height 19
drag, startPoint x: 424, startPoint y: 360, endPoint x: 178, endPoint y: 360, distance: 246.0
click at [178, 360] on li "1 stampante: in attesa - avvertire Sogesi indirizzo [AG]" at bounding box center [644, 360] width 1113 height 19
drag, startPoint x: 411, startPoint y: 375, endPoint x: 99, endPoint y: 382, distance: 312.1
click at [99, 382] on li "[PERSON_NAME] sente [PERSON_NAME] per account e indirizzo di spedizione" at bounding box center [644, 379] width 1113 height 19
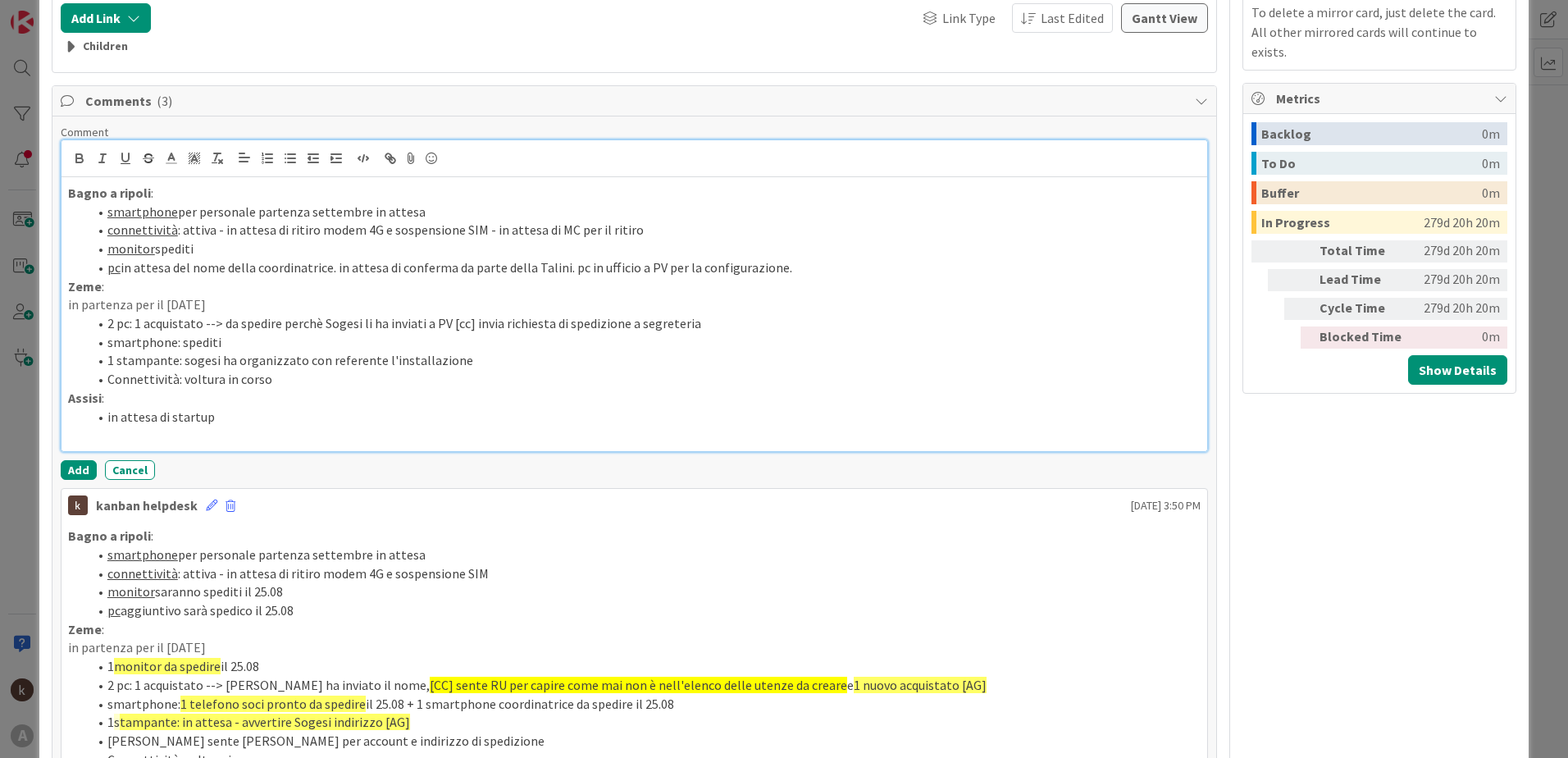
click at [260, 424] on li "in attesa di startup" at bounding box center [644, 417] width 1113 height 19
click at [298, 382] on li "Connettività: voltura in corso" at bounding box center [644, 379] width 1113 height 19
click at [84, 472] on button "Add" at bounding box center [78, 469] width 36 height 19
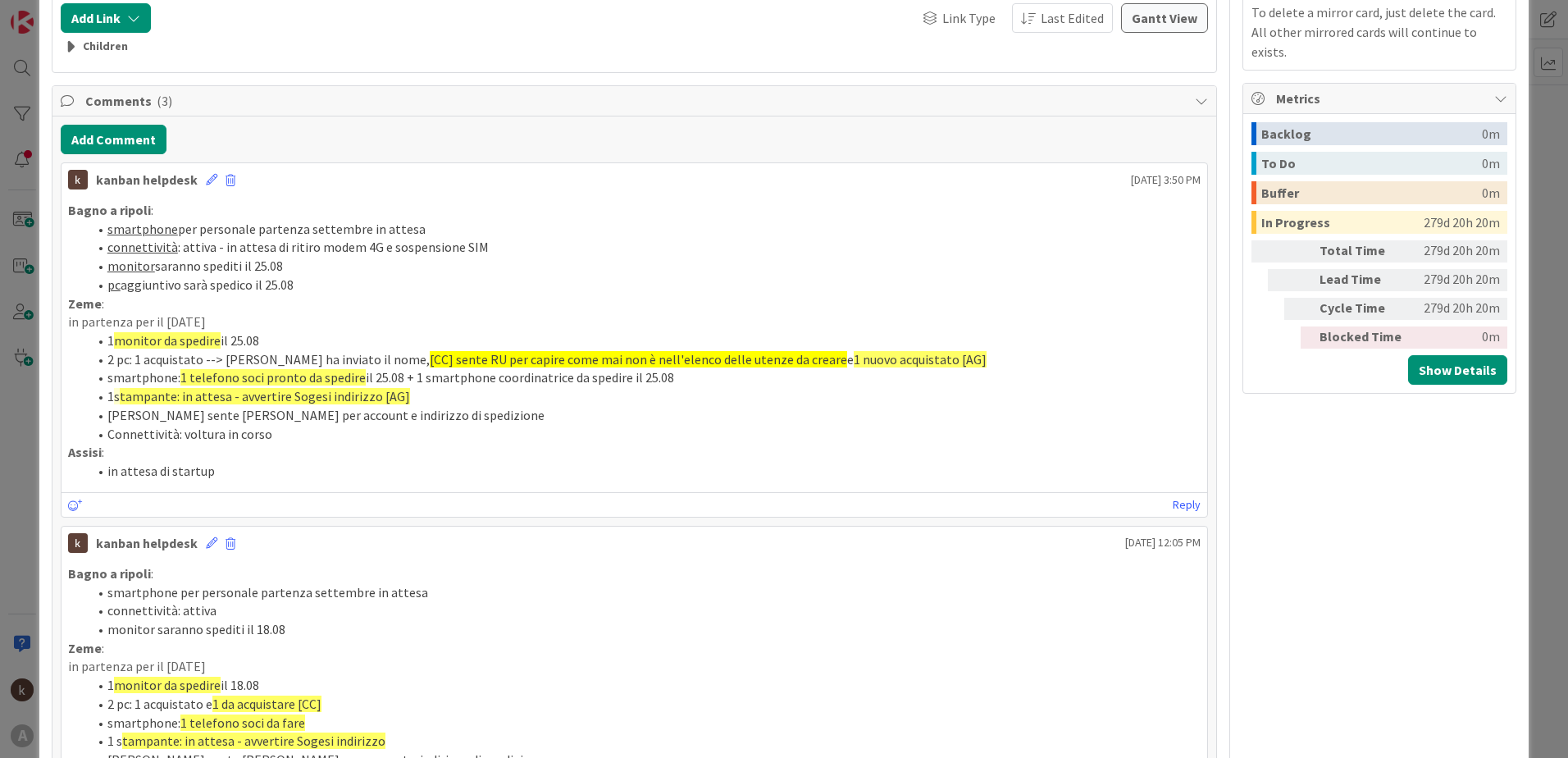
type textarea "x"
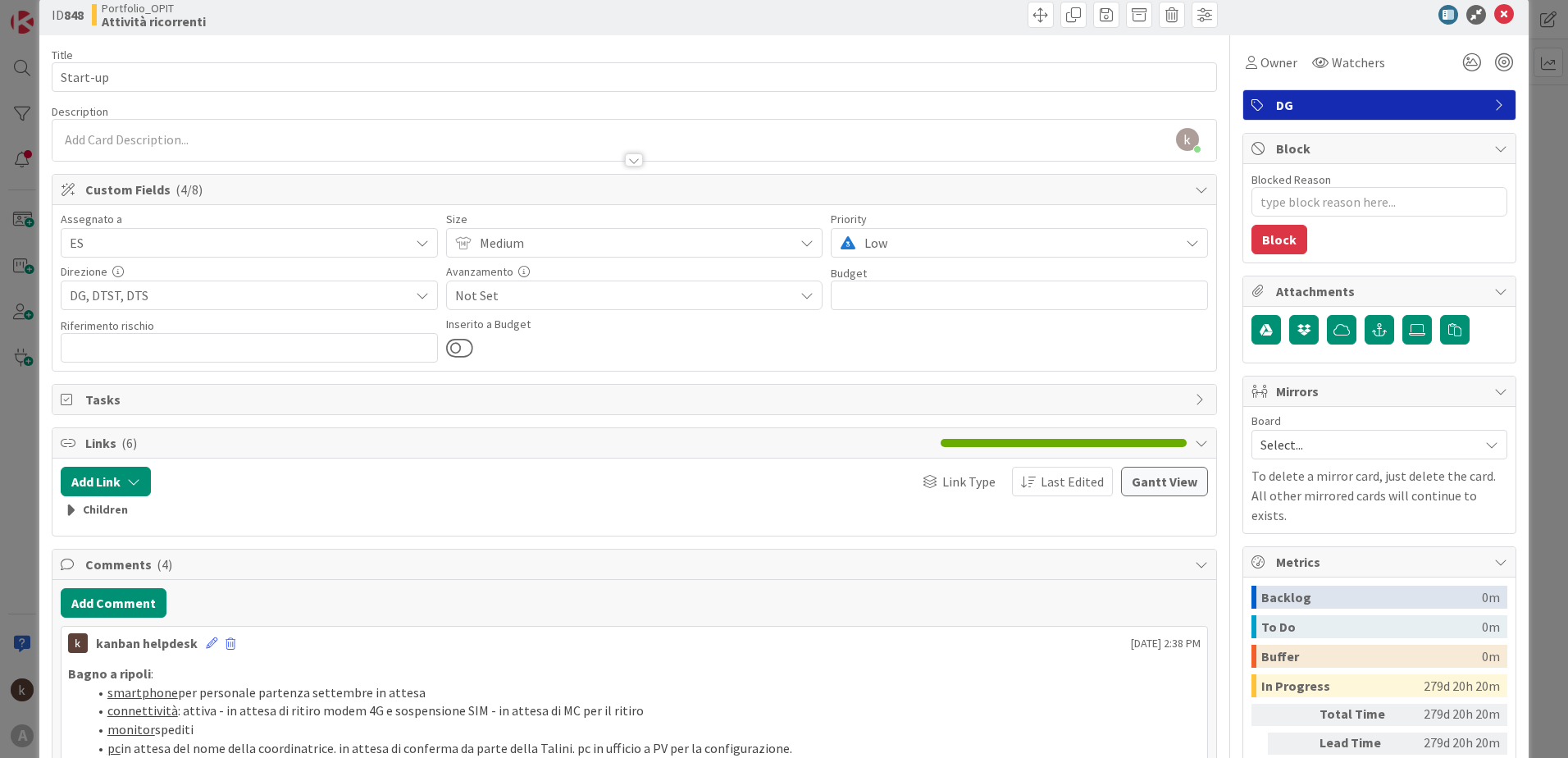
scroll to position [0, 0]
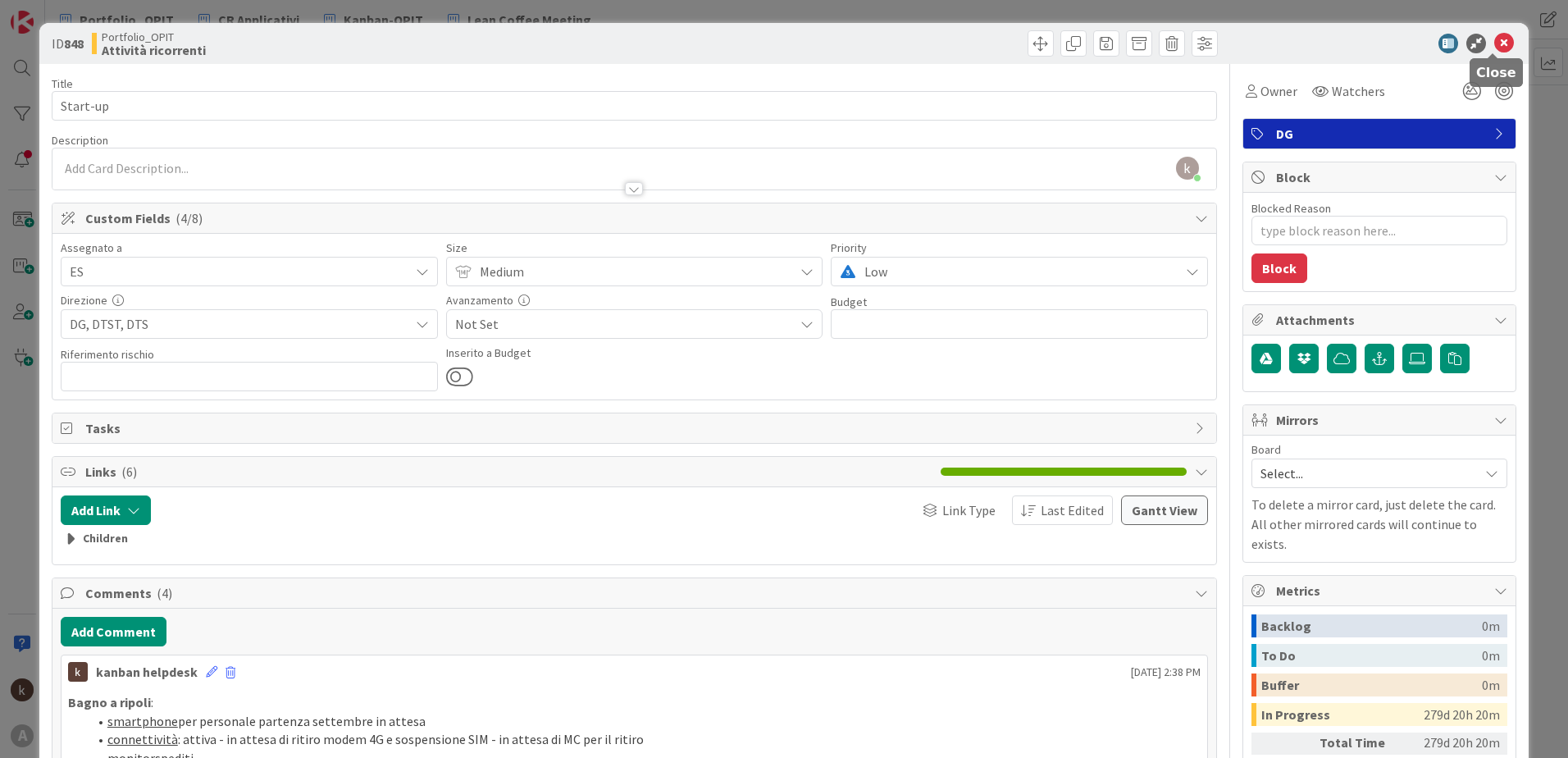
click at [1495, 42] on icon at bounding box center [1504, 43] width 19 height 19
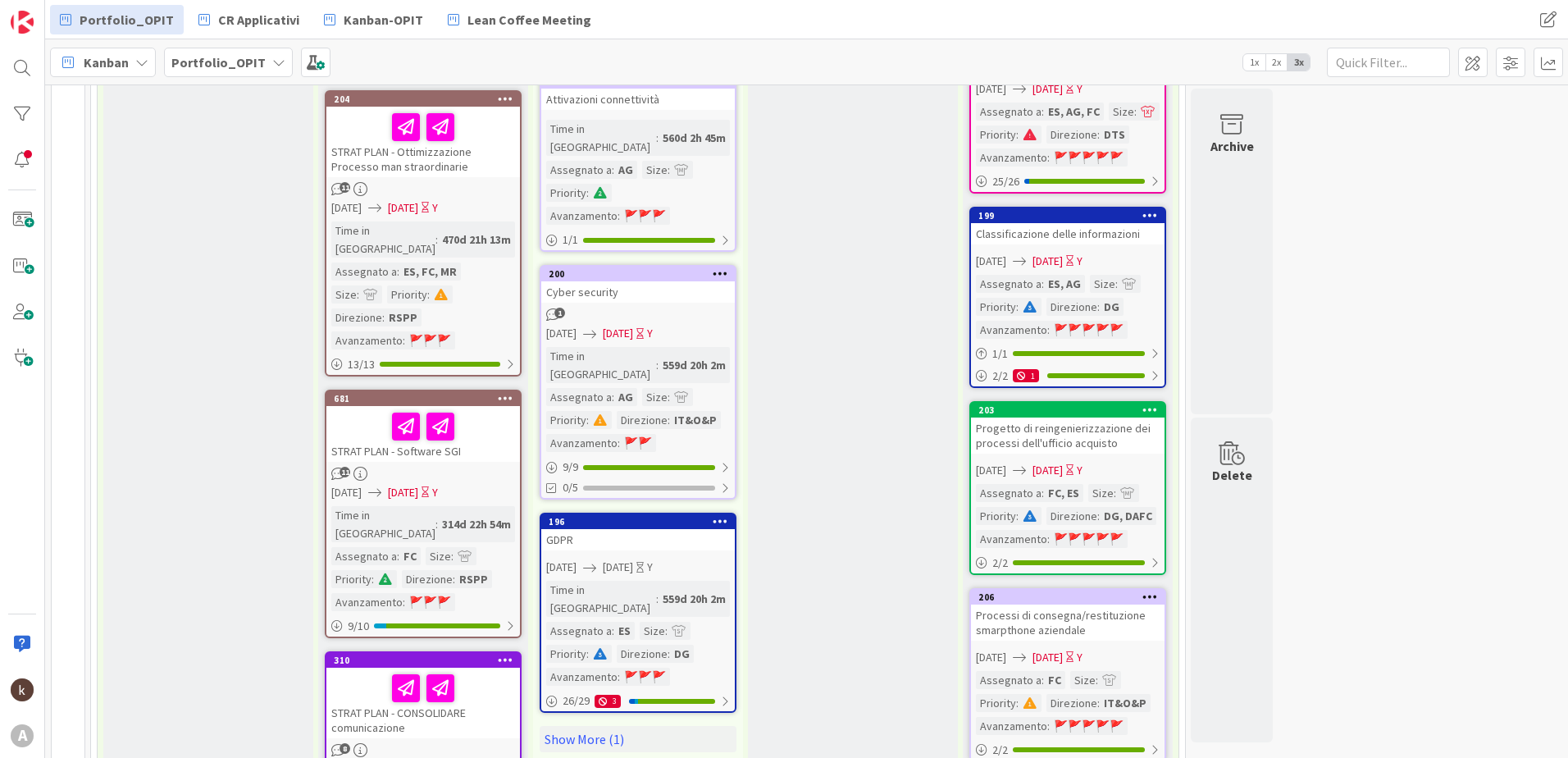
scroll to position [1641, 0]
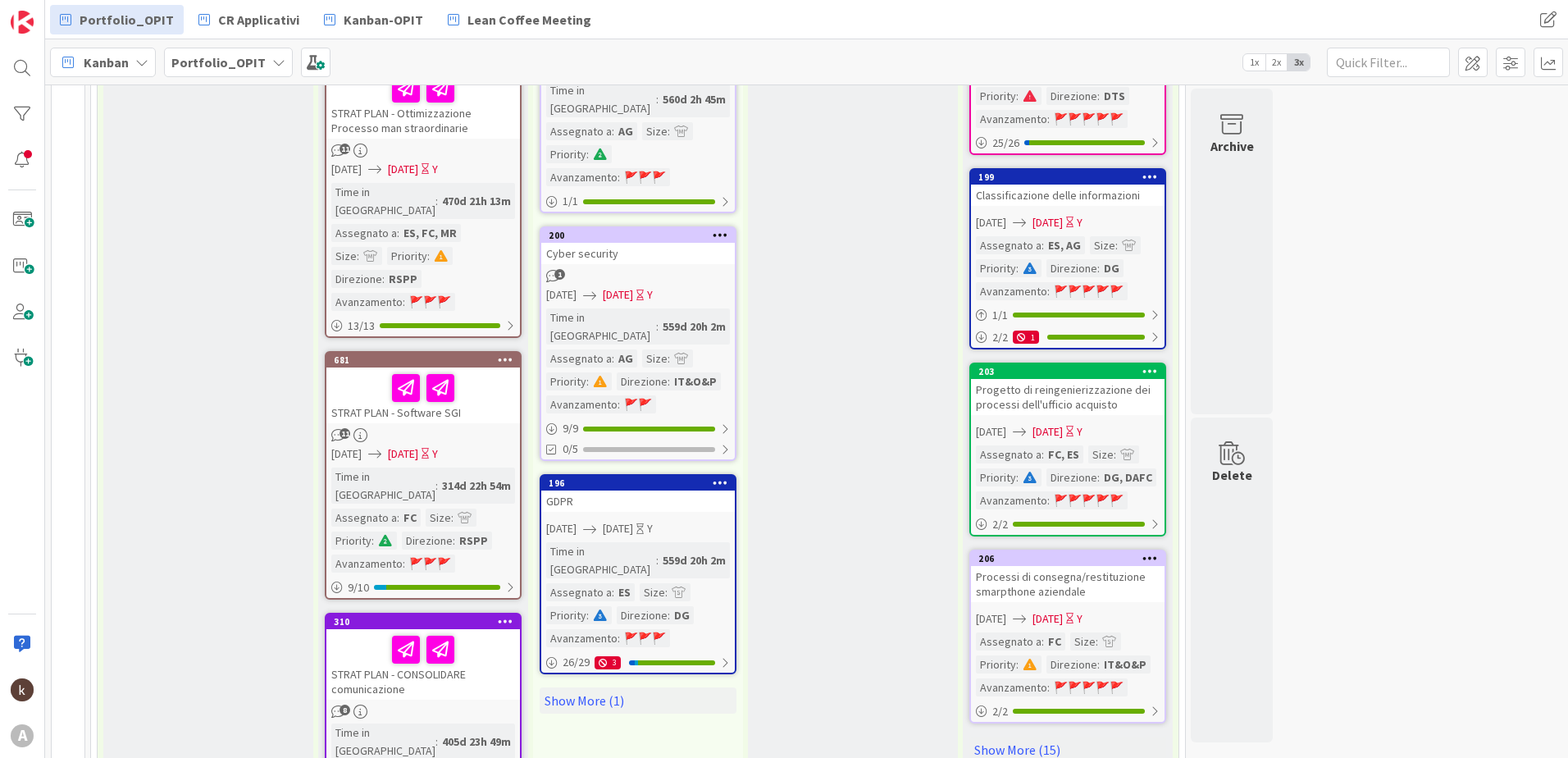
click at [662, 537] on div "Attività ricorrenti Progetti continuativi nel tempo (non hanno un inizio e una …" at bounding box center [638, 277] width 210 height 3316
click at [662, 687] on link "Show More (1)" at bounding box center [638, 700] width 197 height 26
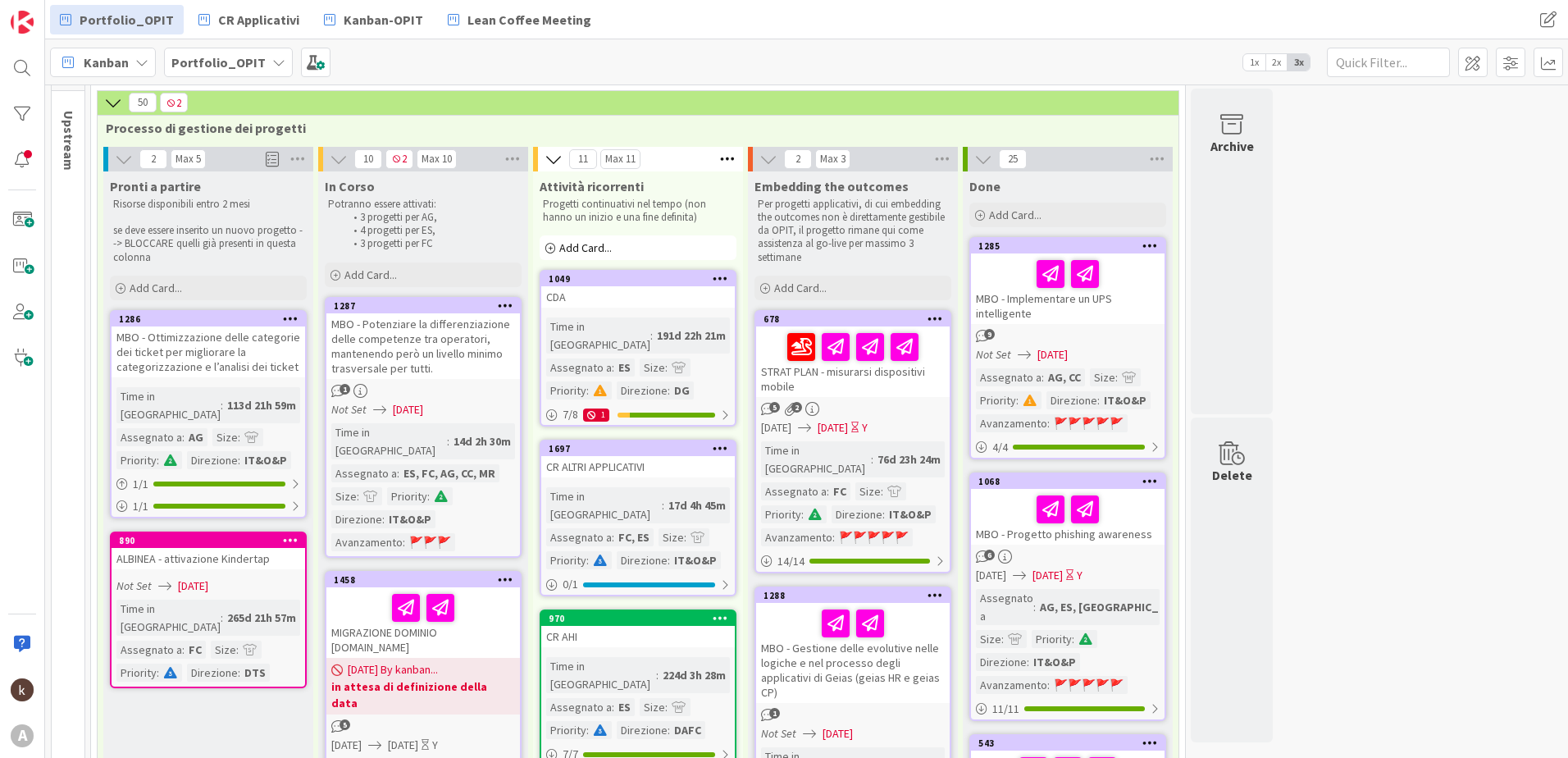
scroll to position [0, 0]
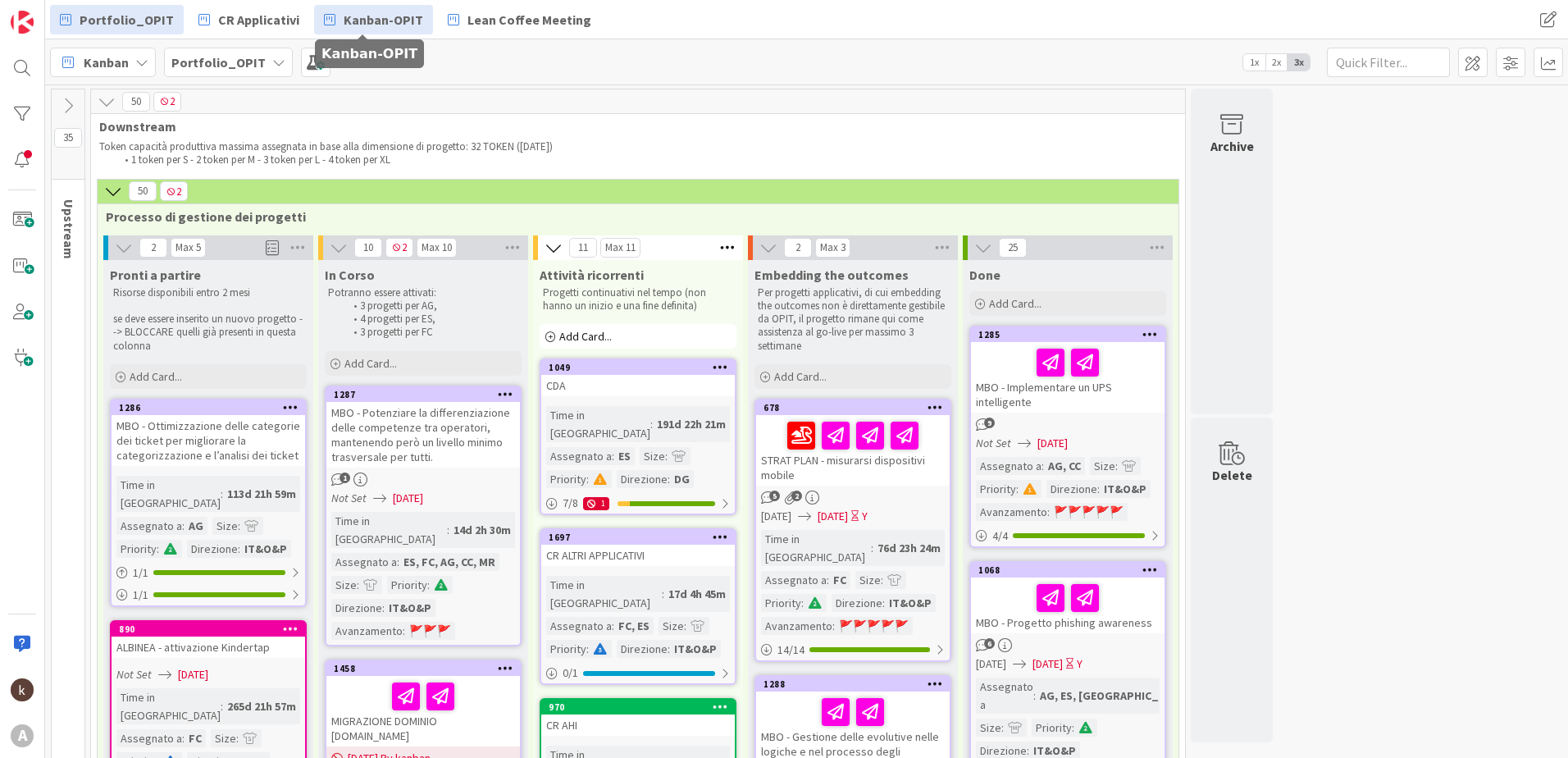
click at [376, 24] on span "Kanban-OPIT" at bounding box center [383, 19] width 79 height 19
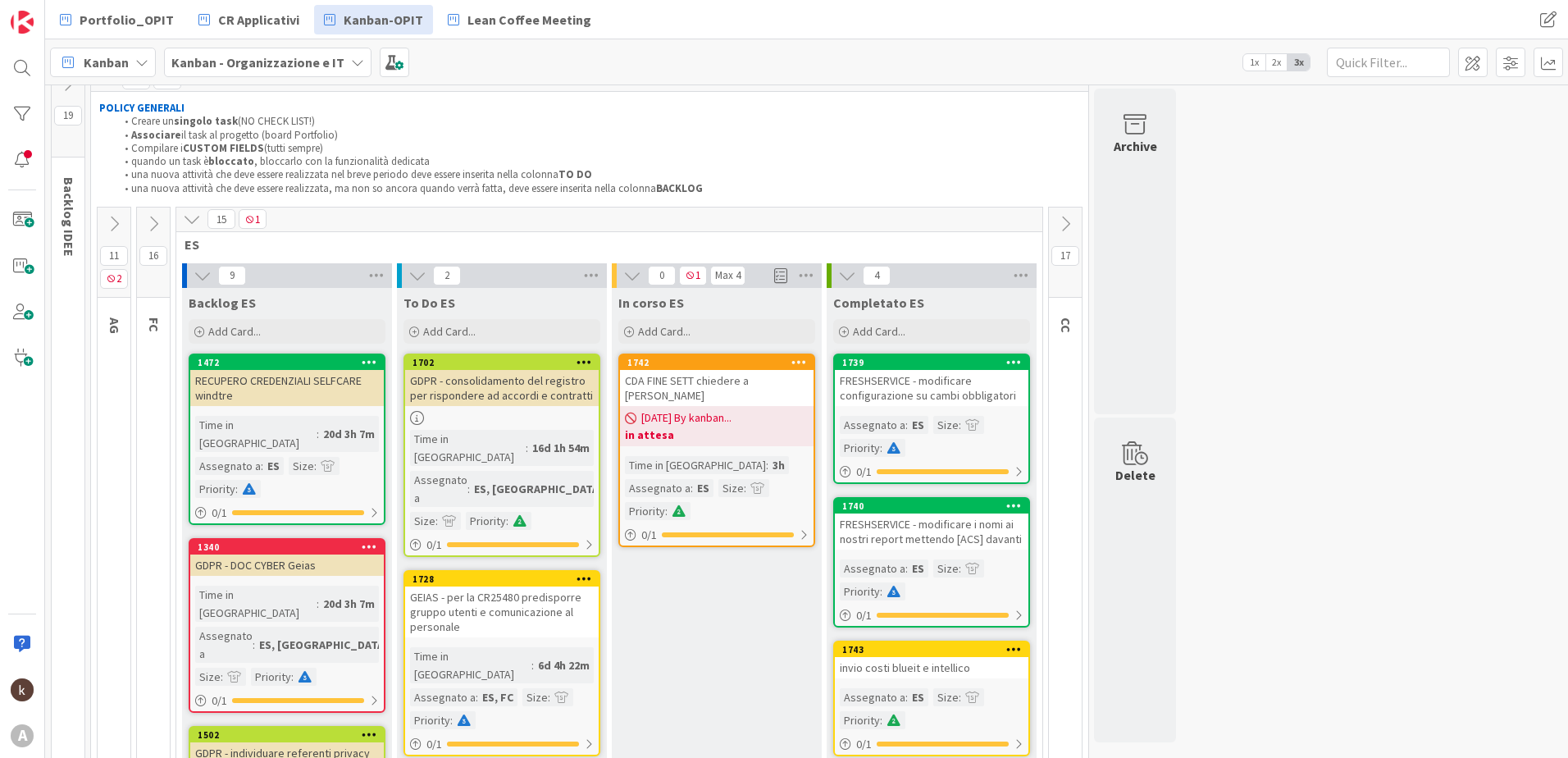
scroll to position [82, 0]
